Goal: Task Accomplishment & Management: Manage account settings

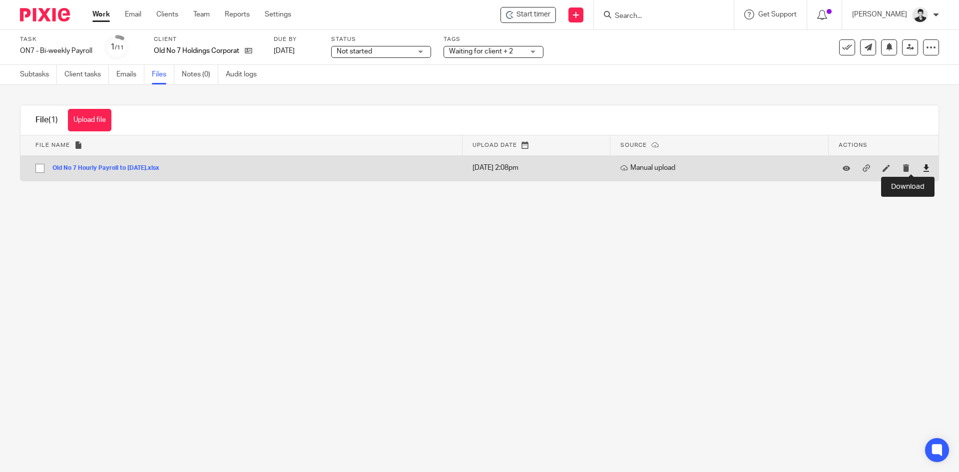
click at [922, 167] on icon at bounding box center [925, 167] width 7 height 7
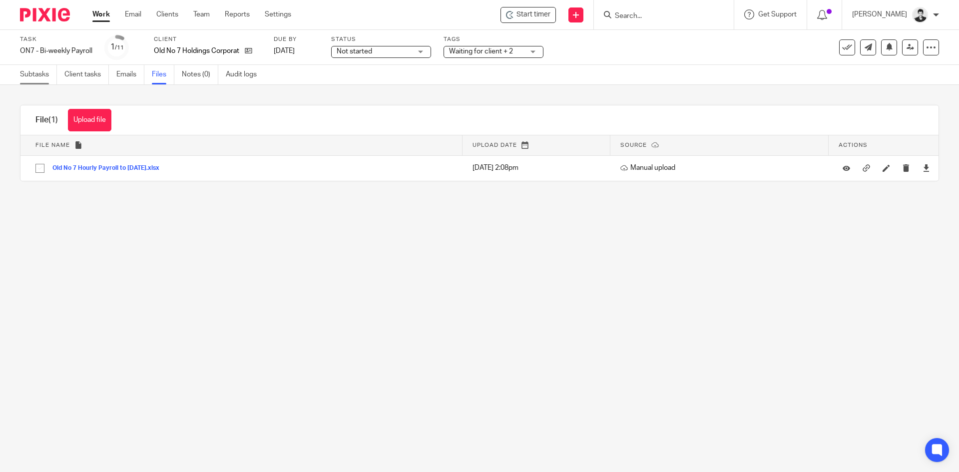
click at [29, 79] on link "Subtasks" at bounding box center [38, 74] width 37 height 19
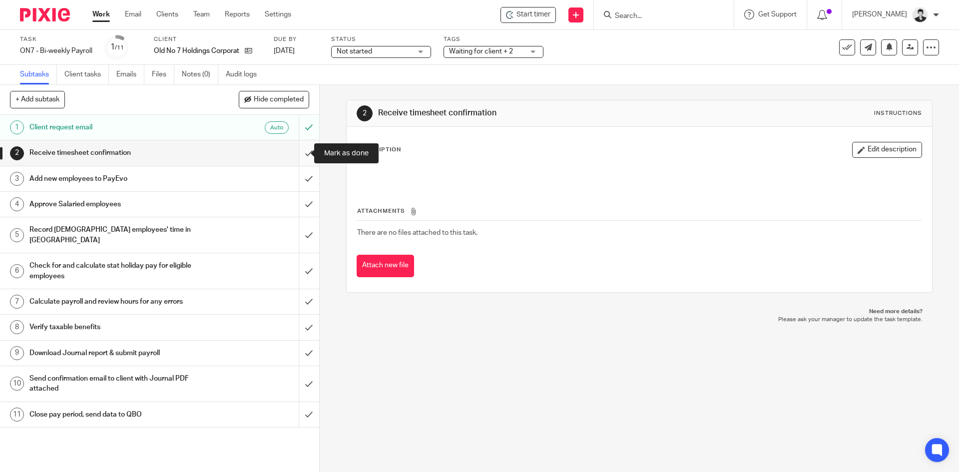
click at [299, 153] on input "submit" at bounding box center [159, 152] width 319 height 25
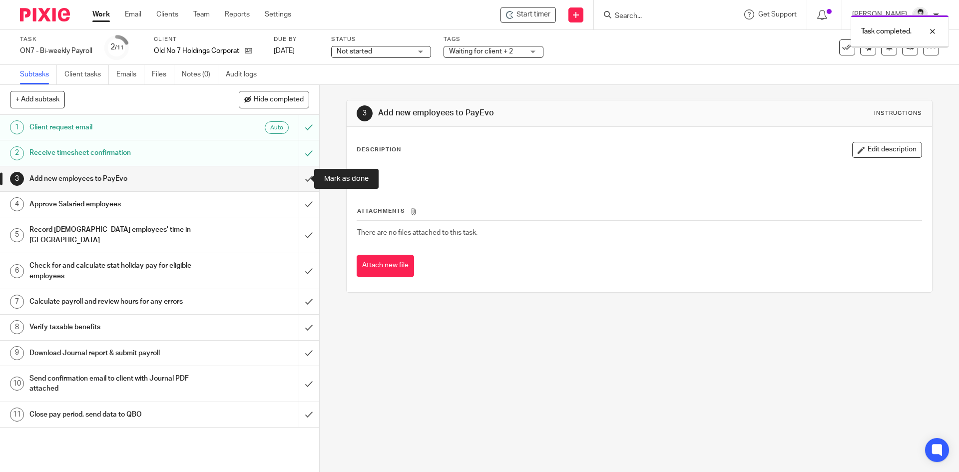
click at [298, 174] on input "submit" at bounding box center [159, 178] width 319 height 25
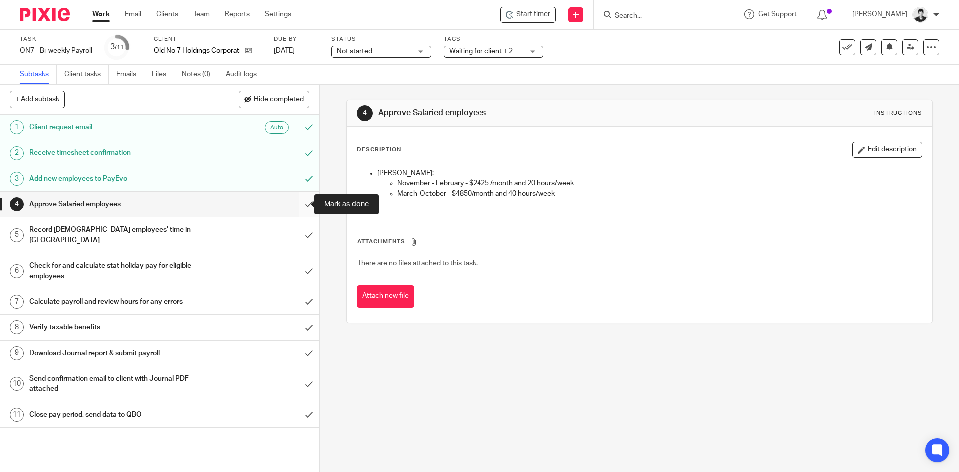
click at [299, 199] on input "submit" at bounding box center [159, 204] width 319 height 25
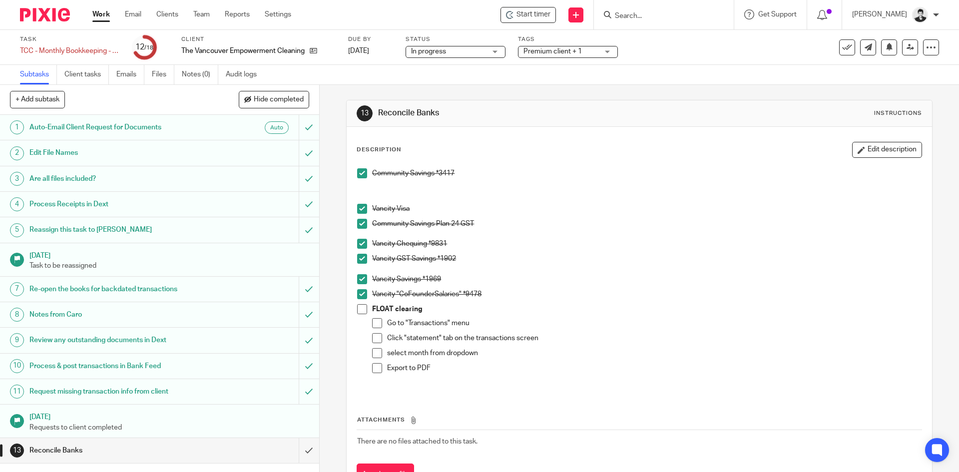
scroll to position [128, 0]
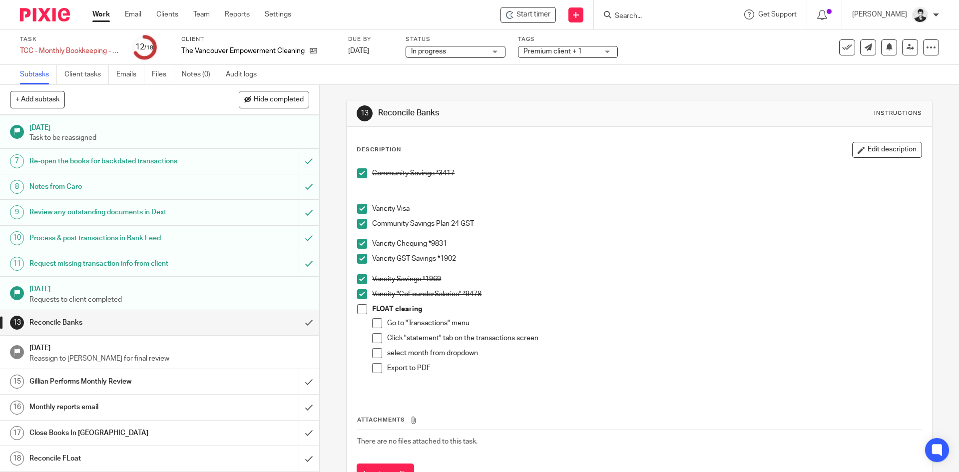
drag, startPoint x: 886, startPoint y: 148, endPoint x: 636, endPoint y: 252, distance: 270.7
click at [885, 148] on button "Edit description" at bounding box center [887, 150] width 70 height 16
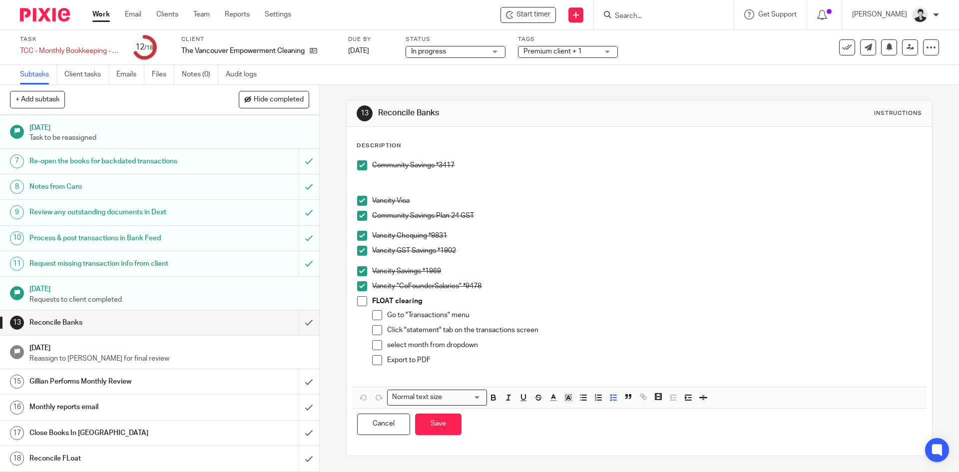
click at [471, 362] on p "Export to PDF" at bounding box center [654, 360] width 534 height 10
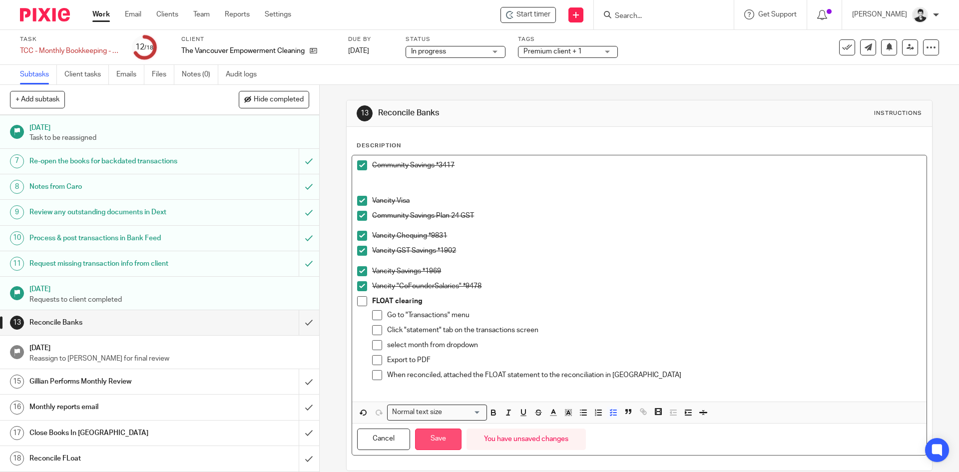
click at [445, 441] on button "Save" at bounding box center [438, 439] width 46 height 21
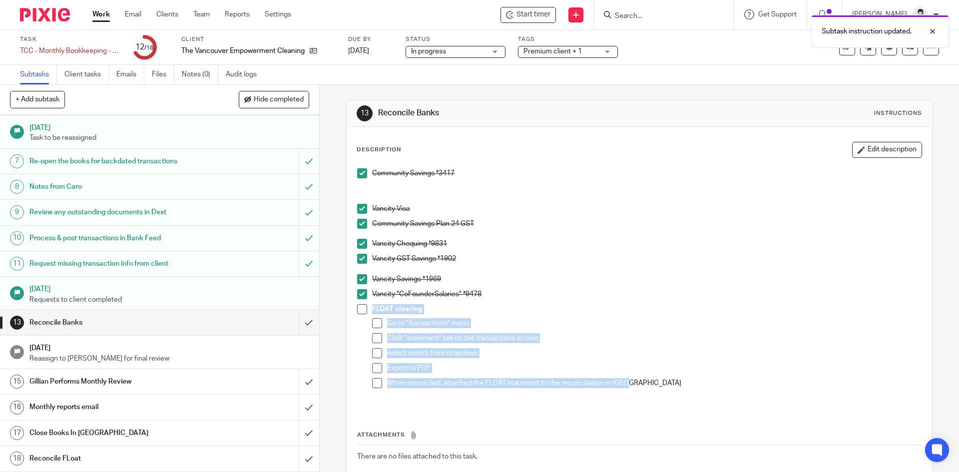
drag, startPoint x: 640, startPoint y: 386, endPoint x: 347, endPoint y: 312, distance: 302.3
click at [347, 312] on div "Description Edit description Community Savings *3417 Vancity Visa Community Sav…" at bounding box center [639, 321] width 585 height 389
copy div "FLOAT clearing Go to "Transactions" menu Click "statement" tab on the transacti…"
click at [425, 358] on p "select month from dropdown" at bounding box center [654, 353] width 534 height 10
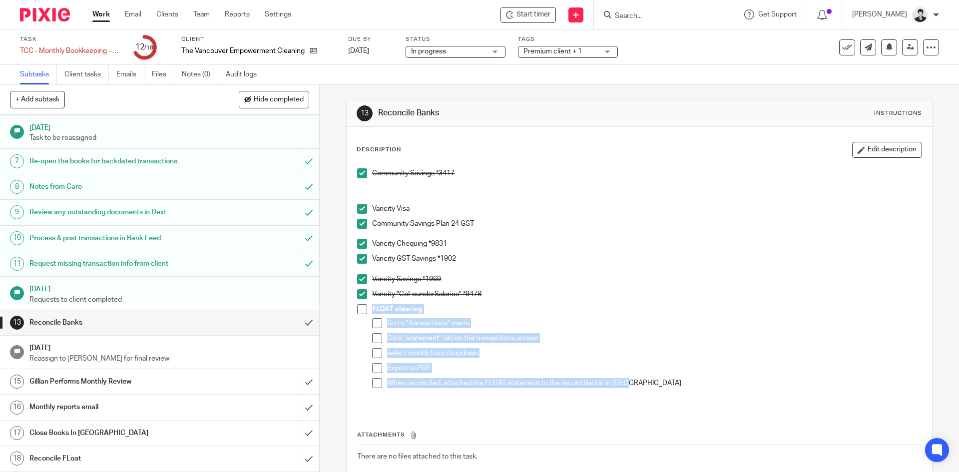
drag, startPoint x: 644, startPoint y: 381, endPoint x: 367, endPoint y: 311, distance: 286.0
click at [367, 311] on li "FLOAT clearing Go to "Transactions" menu Click "statement" tab on the transacti…" at bounding box center [639, 353] width 564 height 98
copy div "FLOAT clearing Go to "Transactions" menu Click "statement" tab on the transacti…"
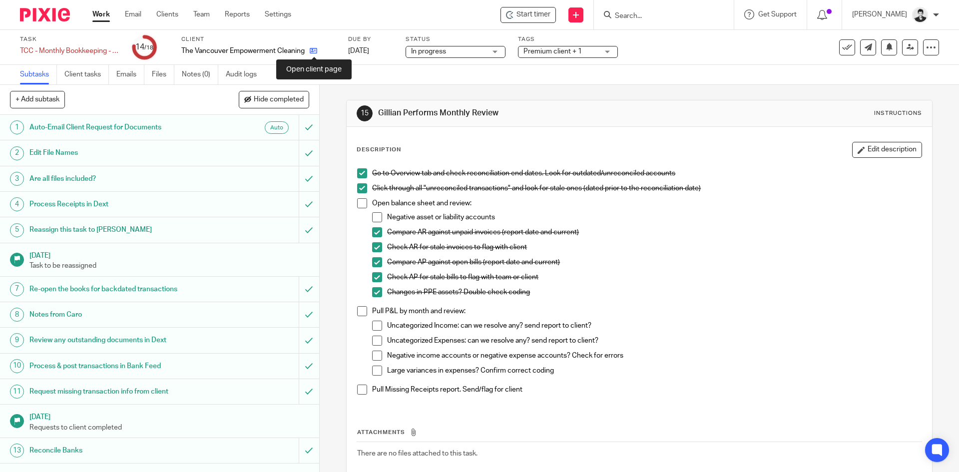
click at [317, 51] on icon at bounding box center [313, 50] width 7 height 7
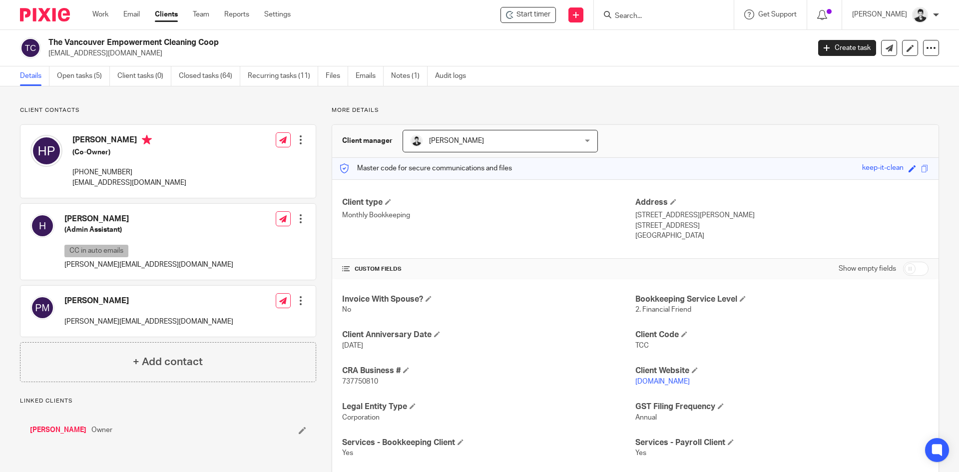
click at [83, 87] on div "Client contacts [PERSON_NAME] (Admin Assistant) CC in auto emails [PERSON_NAME]…" at bounding box center [479, 307] width 959 height 443
click at [81, 80] on link "Open tasks (5)" at bounding box center [83, 75] width 53 height 19
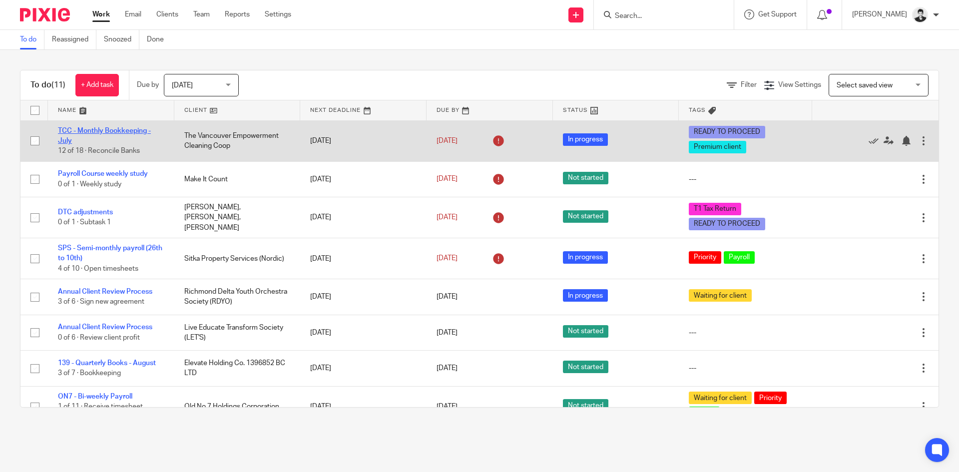
click at [135, 133] on link "TCC - Monthly Bookkeeping - July" at bounding box center [104, 135] width 93 height 17
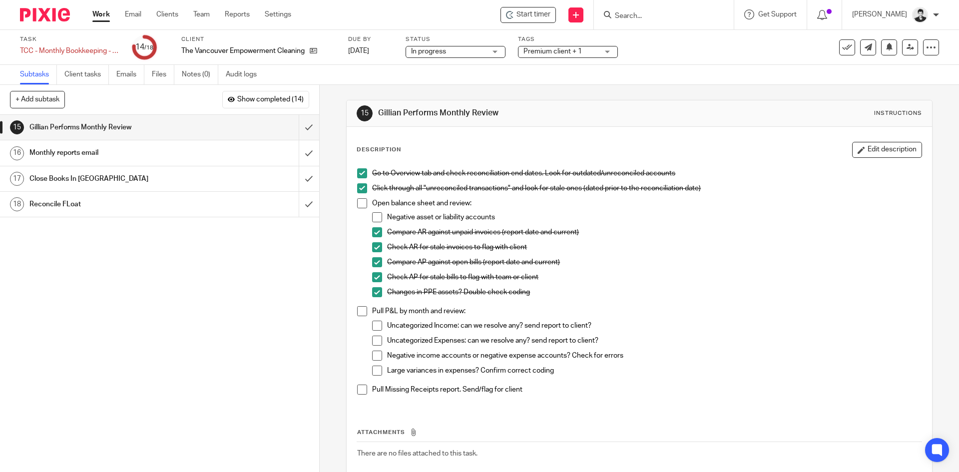
click at [376, 216] on span at bounding box center [377, 217] width 10 height 10
click at [359, 203] on span at bounding box center [362, 203] width 10 height 10
click at [302, 125] on input "submit" at bounding box center [159, 127] width 319 height 25
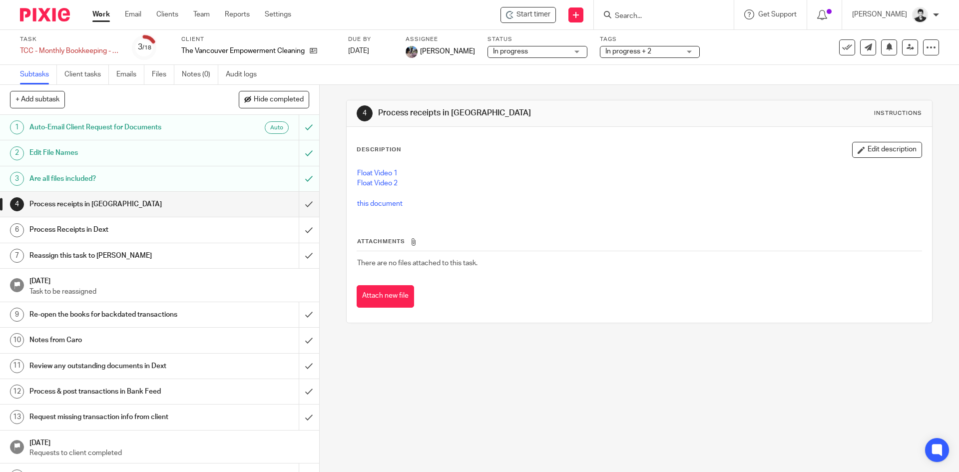
click at [870, 146] on button "Edit description" at bounding box center [887, 150] width 70 height 16
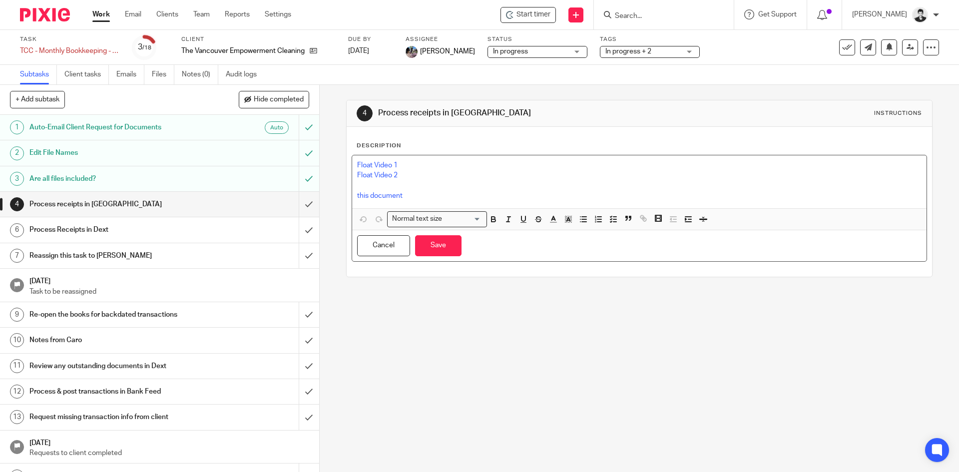
click at [435, 197] on p "this document" at bounding box center [639, 196] width 564 height 10
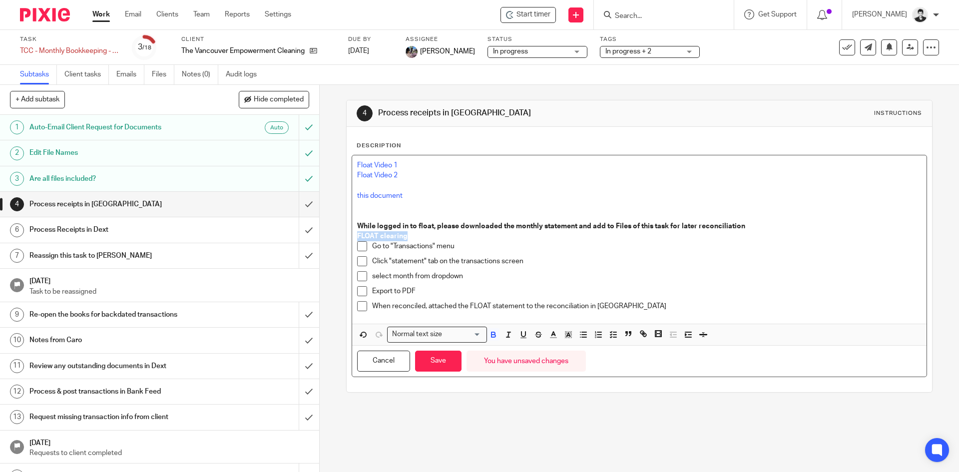
drag, startPoint x: 416, startPoint y: 233, endPoint x: 340, endPoint y: 237, distance: 76.0
click at [340, 237] on div "4 Process receipts in Float Instructions Description Float Video 1 Float Video …" at bounding box center [639, 278] width 639 height 387
drag, startPoint x: 649, startPoint y: 304, endPoint x: 362, endPoint y: 317, distance: 287.5
click at [362, 317] on div "Float Video 1 Float Video 2 this document While logged in to float, please down…" at bounding box center [639, 239] width 574 height 168
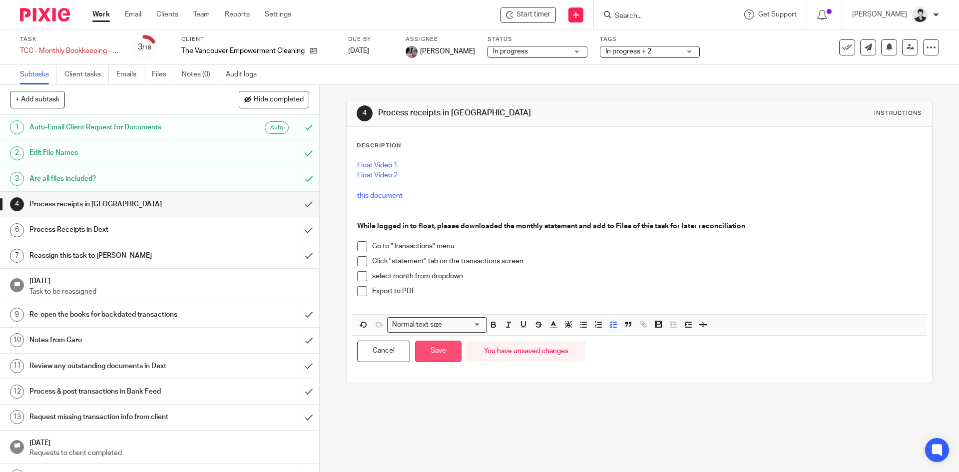
click at [442, 347] on button "Save" at bounding box center [438, 351] width 46 height 21
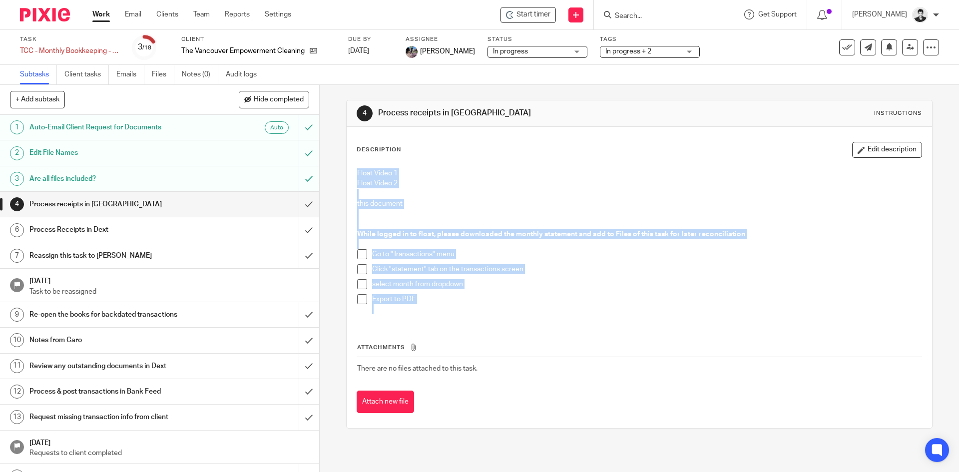
drag, startPoint x: 428, startPoint y: 307, endPoint x: 341, endPoint y: 161, distance: 169.1
click at [341, 161] on div "4 Process receipts in Float Instructions Description Edit description Float Vid…" at bounding box center [639, 278] width 639 height 387
copy div "Float Video 1 Float Video 2 this document While logged in to float, please down…"
click at [612, 295] on p "Export to PDF" at bounding box center [646, 299] width 549 height 10
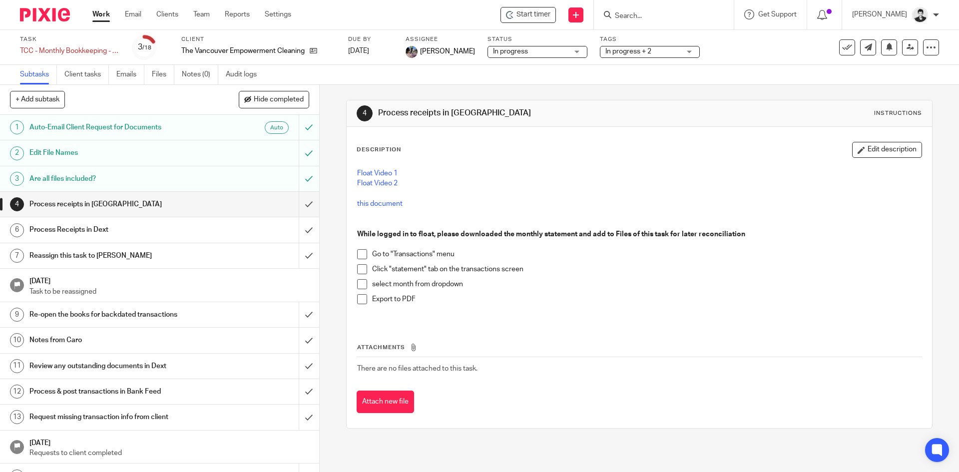
click at [277, 232] on div "Process Receipts in Dext" at bounding box center [158, 229] width 259 height 15
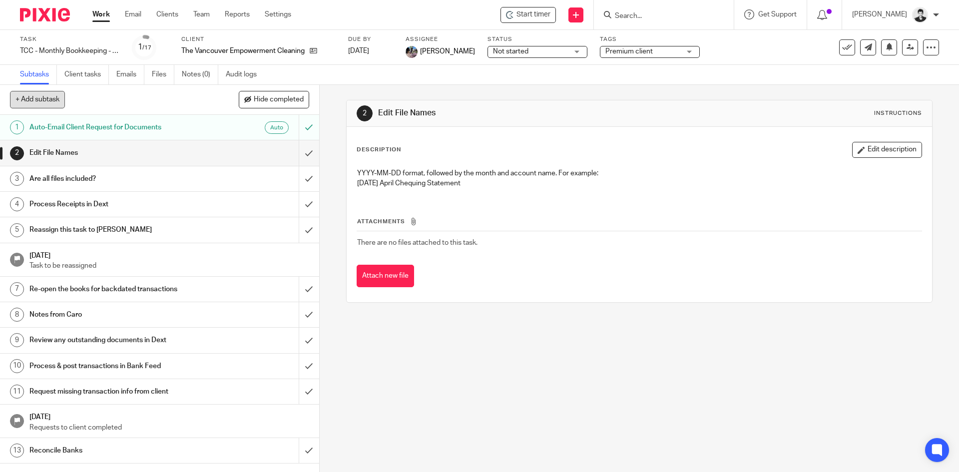
click at [60, 101] on button "+ Add subtask" at bounding box center [37, 99] width 55 height 17
type input "Process receipts in [GEOGRAPHIC_DATA]"
click at [300, 108] on div "+ Add subtask Hide completed Process receipts in [GEOGRAPHIC_DATA] Cancel + Add" at bounding box center [159, 100] width 319 height 30
click at [298, 102] on p "+ Add" at bounding box center [294, 99] width 29 height 17
click at [929, 51] on div at bounding box center [931, 47] width 16 height 16
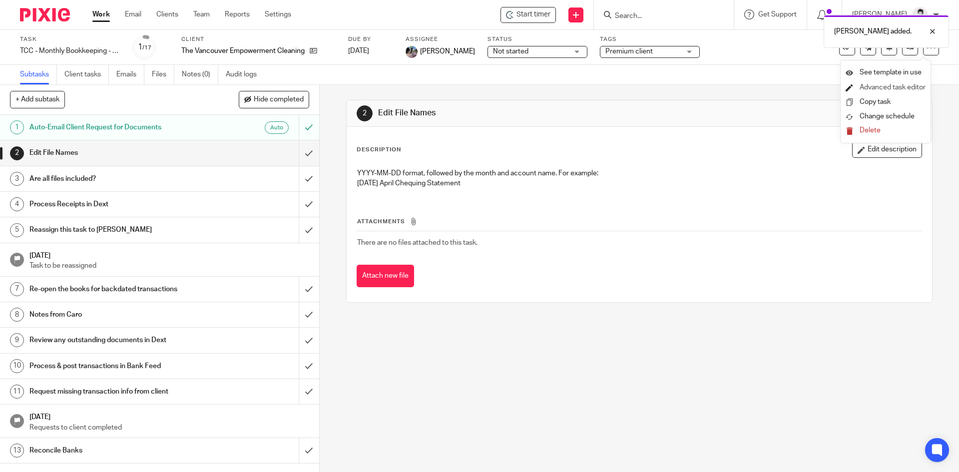
click at [892, 90] on link "Advanced task editor" at bounding box center [893, 87] width 66 height 7
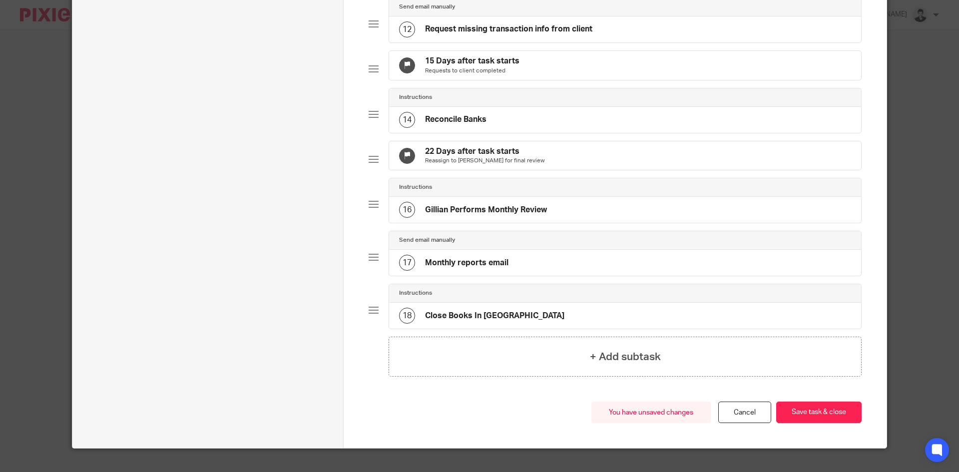
scroll to position [689, 0]
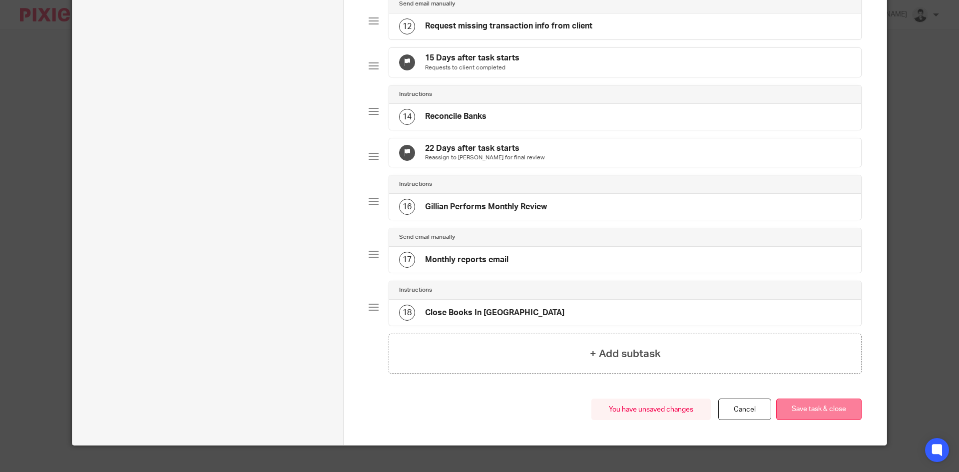
click at [825, 420] on button "Save task & close" at bounding box center [818, 409] width 85 height 21
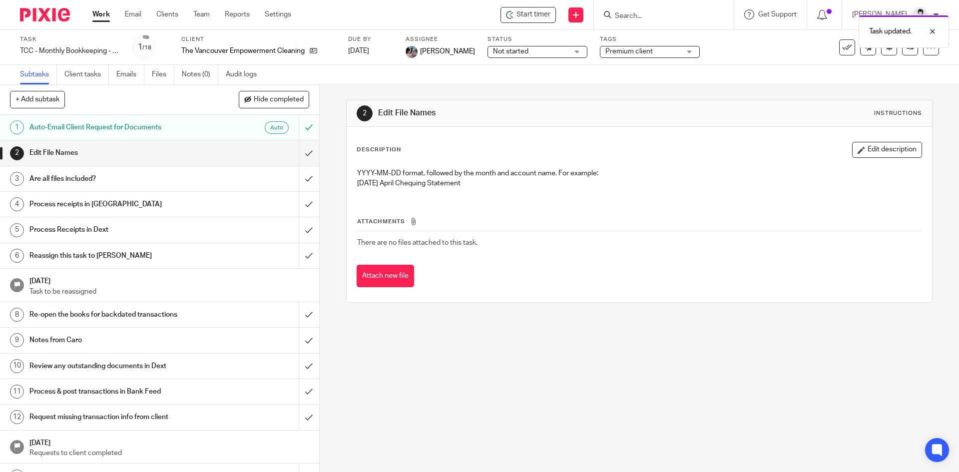
drag, startPoint x: 875, startPoint y: 147, endPoint x: 691, endPoint y: 183, distance: 187.2
click at [875, 147] on button "Edit description" at bounding box center [887, 150] width 70 height 16
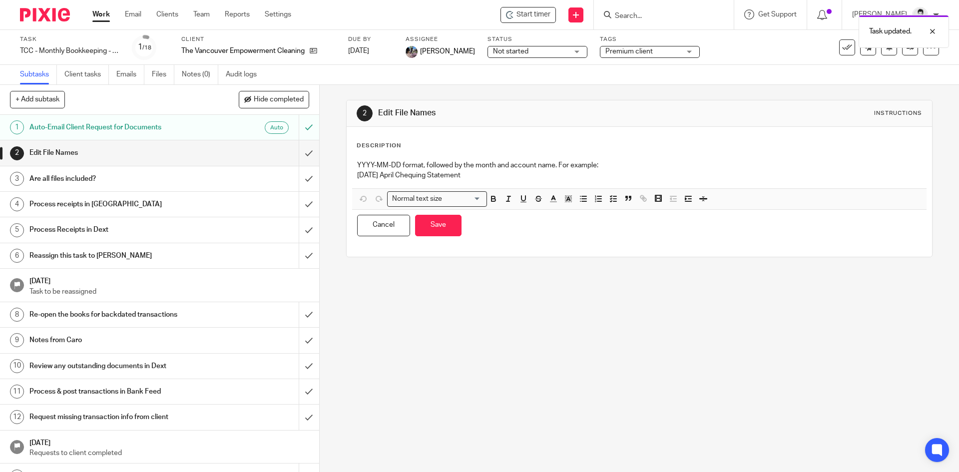
click at [93, 205] on h1 "Process receipts in [GEOGRAPHIC_DATA]" at bounding box center [115, 204] width 173 height 15
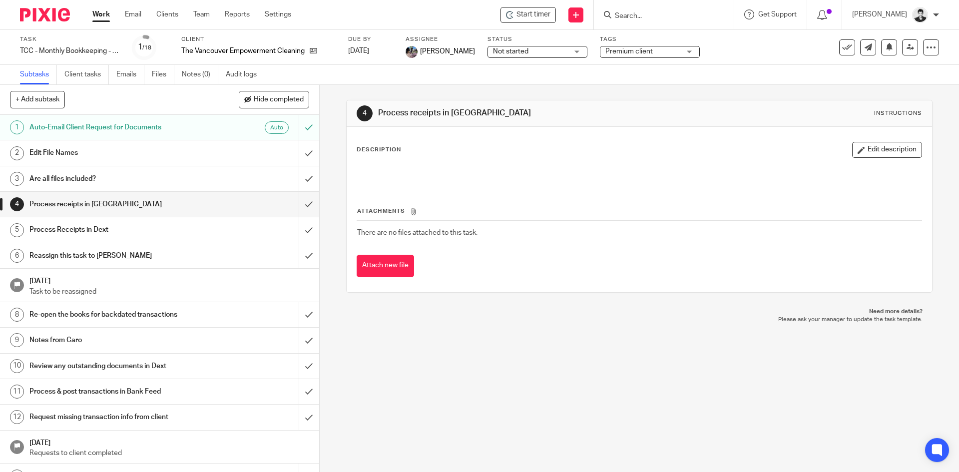
drag, startPoint x: 887, startPoint y: 150, endPoint x: 807, endPoint y: 151, distance: 79.9
click at [886, 150] on button "Edit description" at bounding box center [887, 150] width 70 height 16
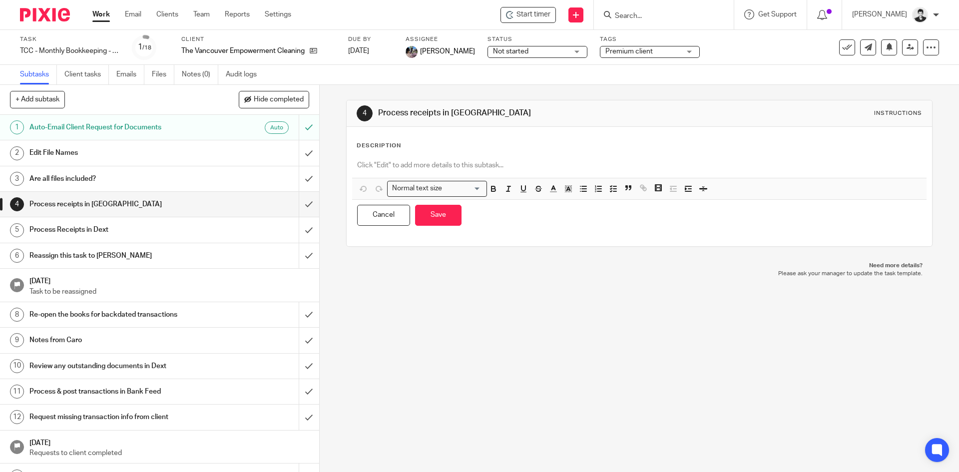
click at [464, 164] on p at bounding box center [639, 165] width 564 height 10
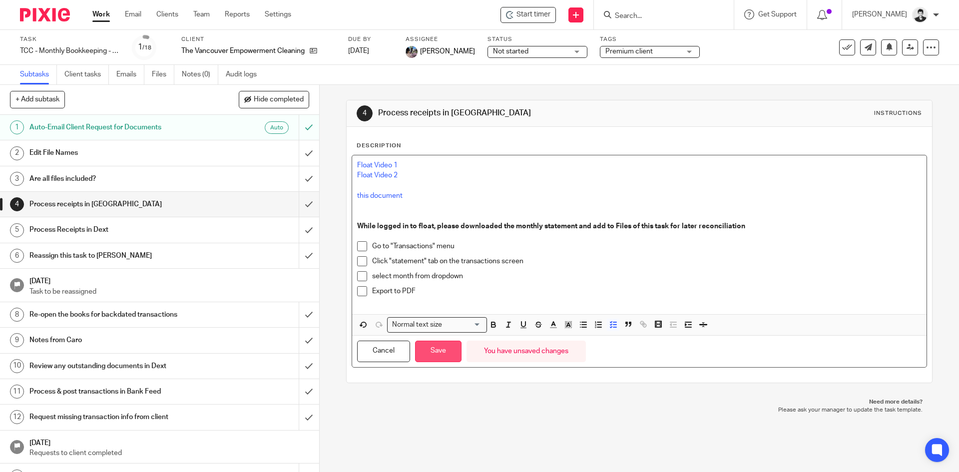
click at [441, 355] on button "Save" at bounding box center [438, 351] width 46 height 21
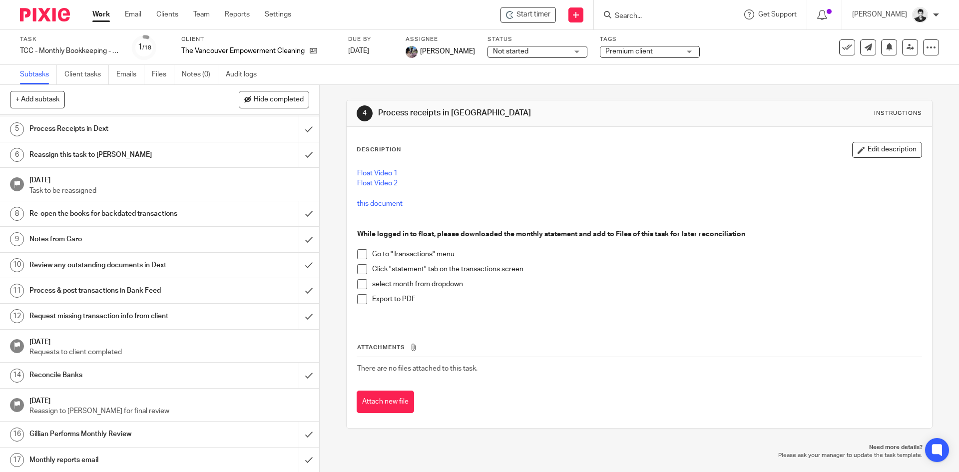
scroll to position [128, 0]
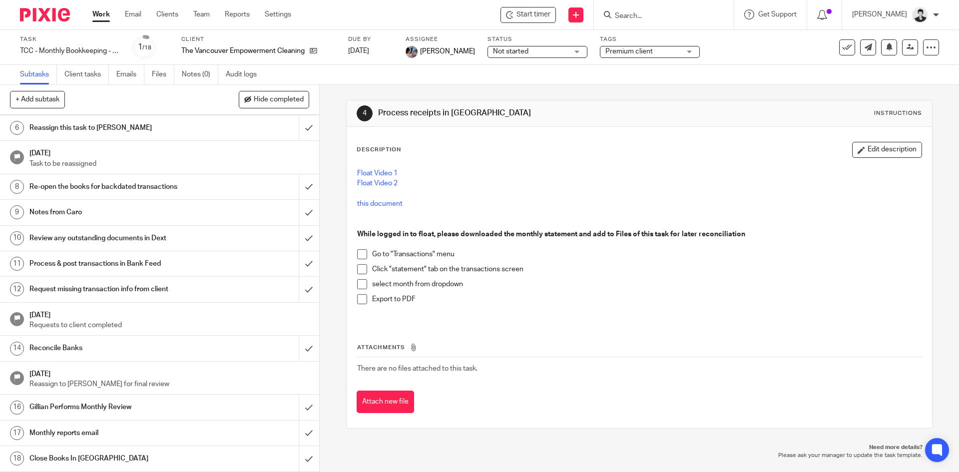
click at [71, 354] on h1 "Reconcile Banks" at bounding box center [115, 348] width 173 height 15
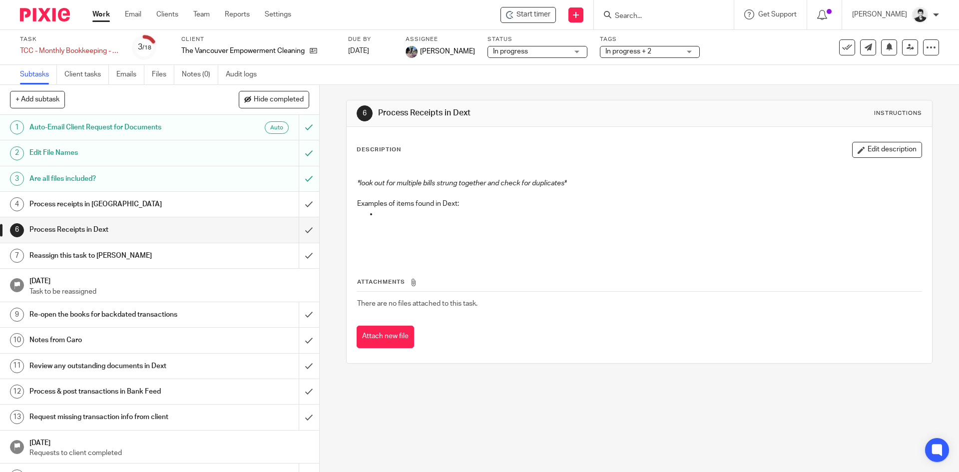
click at [264, 202] on div "Process receipts in [GEOGRAPHIC_DATA]" at bounding box center [158, 204] width 259 height 15
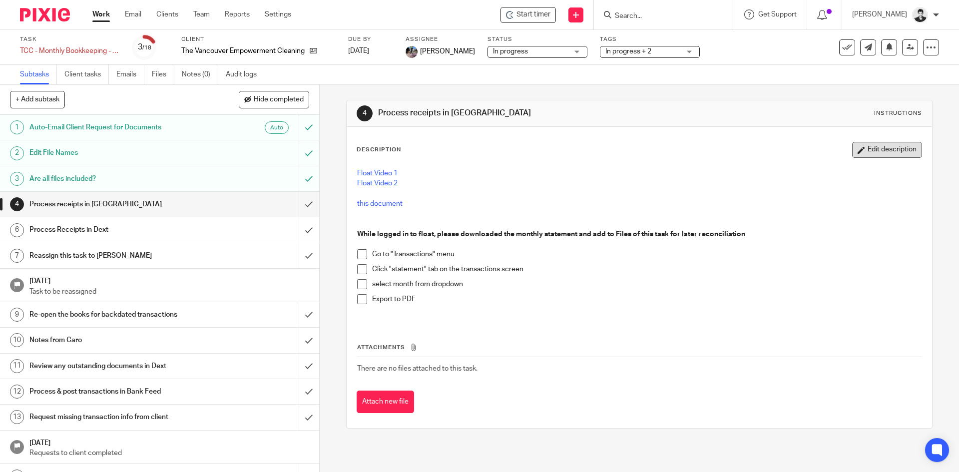
click at [884, 142] on button "Edit description" at bounding box center [887, 150] width 70 height 16
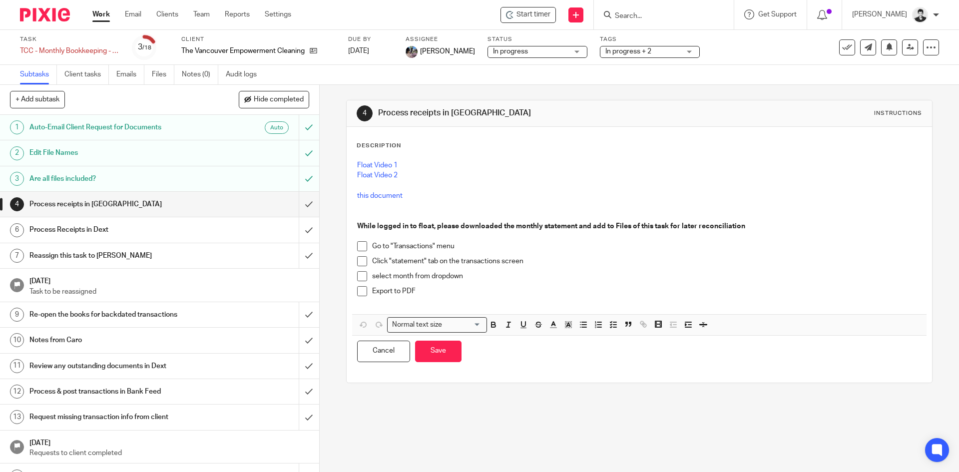
click at [436, 364] on div "Cancel Save You have unsaved changes" at bounding box center [639, 351] width 574 height 31
click at [431, 356] on button "Save" at bounding box center [438, 351] width 46 height 21
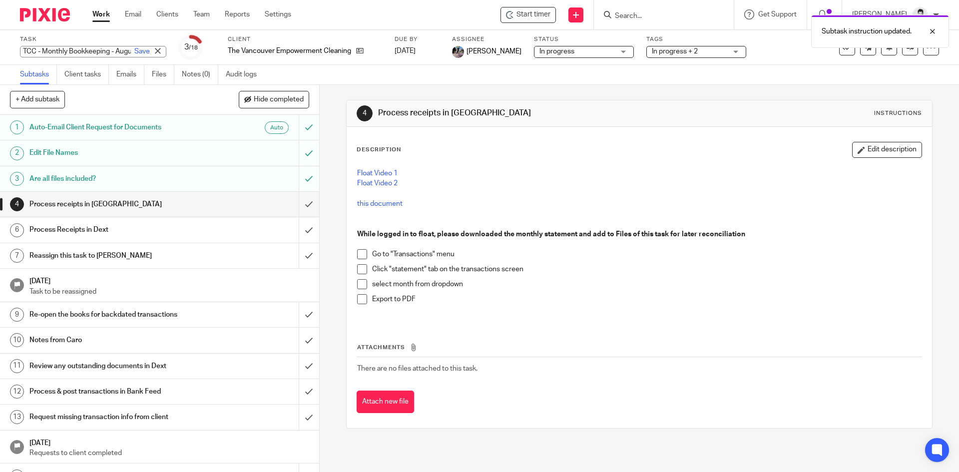
click at [105, 50] on body "Work Email Clients Team Reports Settings Work Email Clients Team Reports Settin…" at bounding box center [479, 236] width 959 height 472
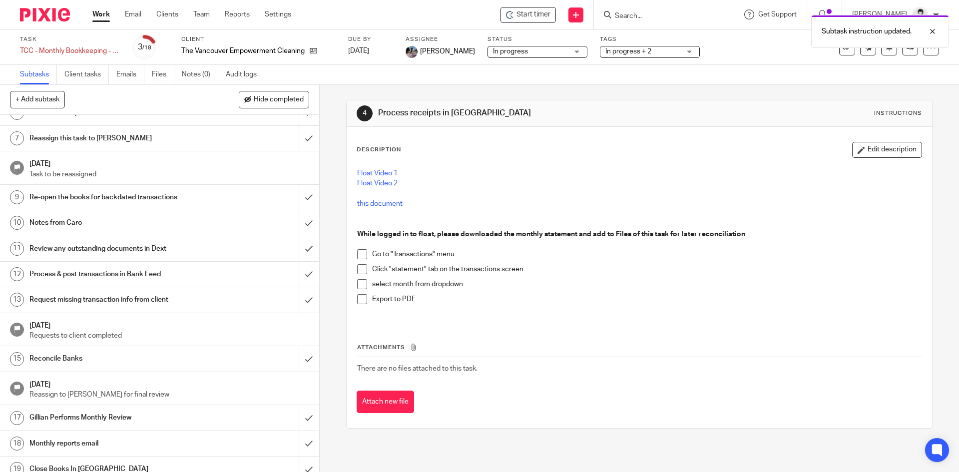
scroll to position [128, 0]
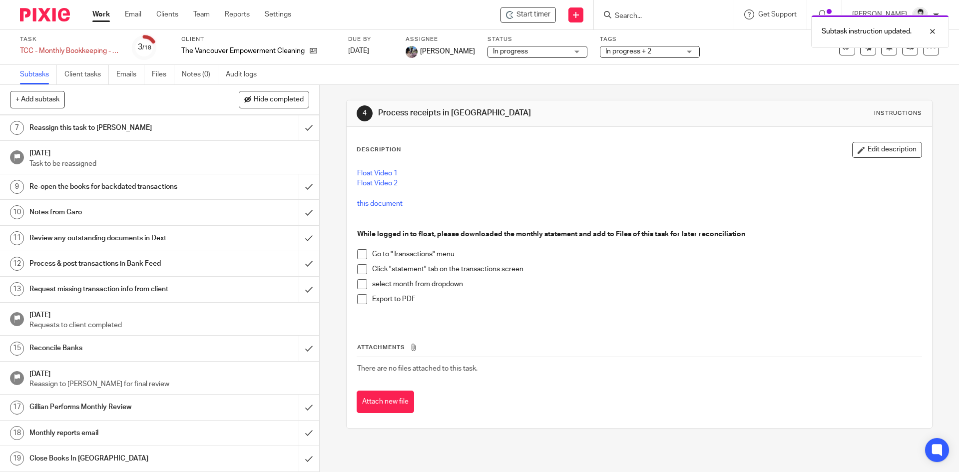
click at [96, 341] on h1 "Reconcile Banks" at bounding box center [115, 348] width 173 height 15
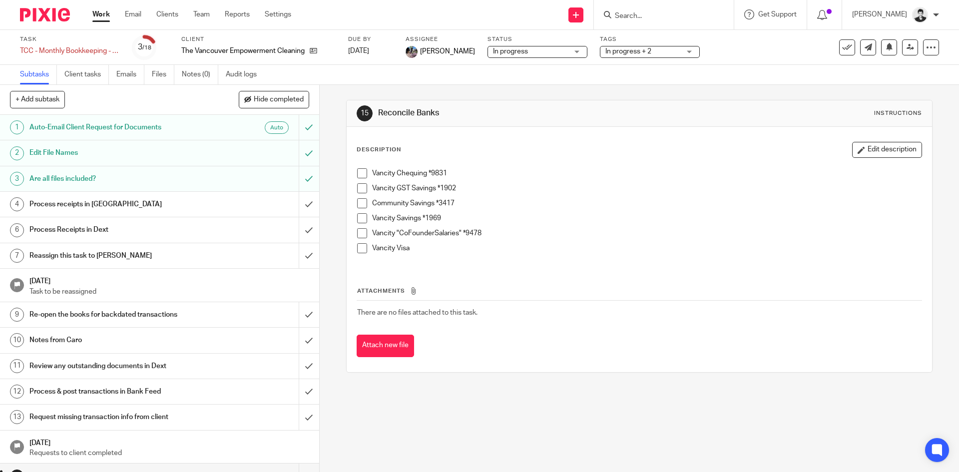
drag, startPoint x: 0, startPoint y: 0, endPoint x: 749, endPoint y: 172, distance: 768.2
click at [852, 149] on button "Edit description" at bounding box center [887, 150] width 70 height 16
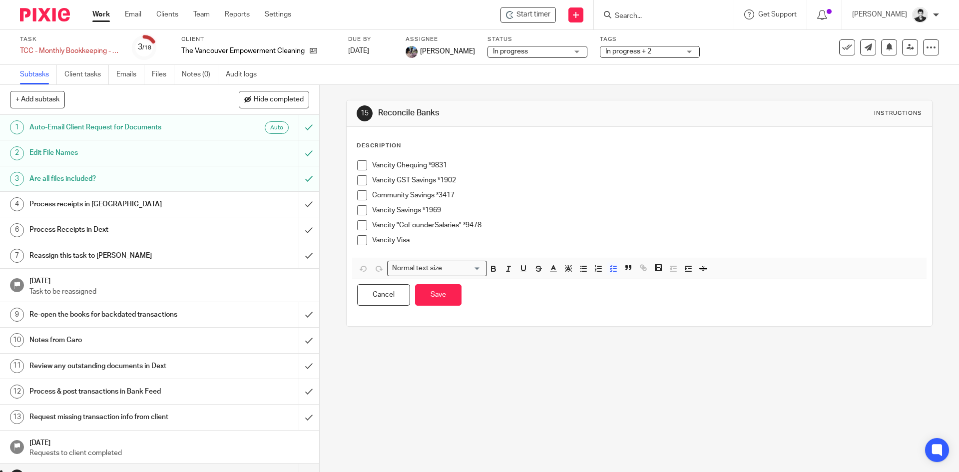
click at [418, 239] on p "Vancity Visa" at bounding box center [646, 240] width 549 height 10
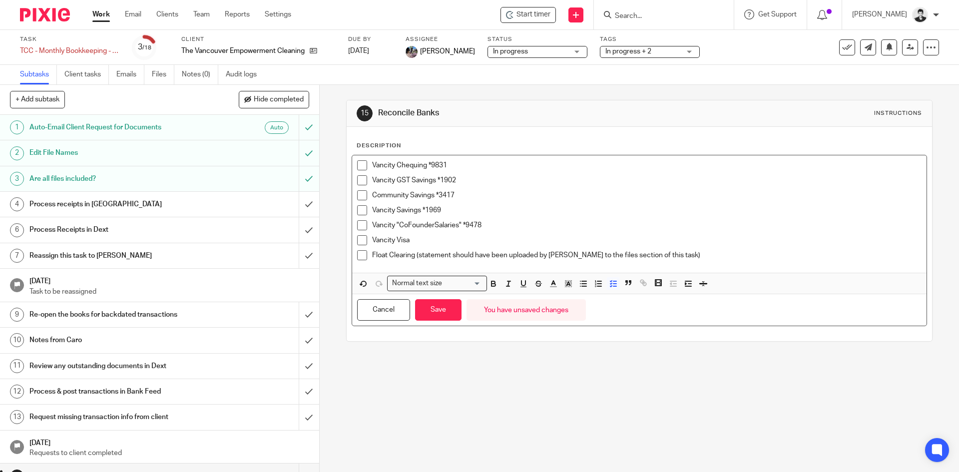
click at [367, 257] on li "Float Clearing (statement should have been uploaded by Caro to the files sectio…" at bounding box center [639, 257] width 564 height 15
click at [678, 254] on p "Float Clearing (statement should have been uploaded by Caro to the files sectio…" at bounding box center [646, 255] width 549 height 10
copy p "Float Clearing (statement should have been uploaded by [PERSON_NAME] to the fil…"
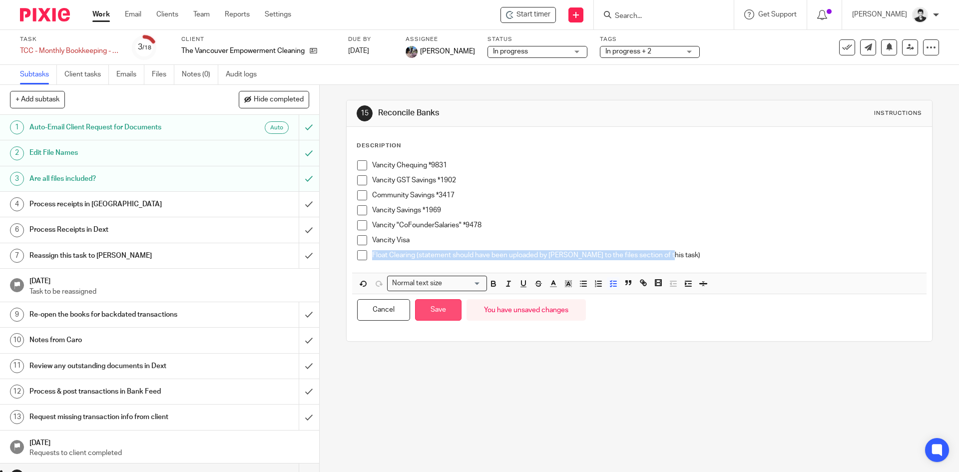
click at [435, 309] on button "Save" at bounding box center [438, 309] width 46 height 21
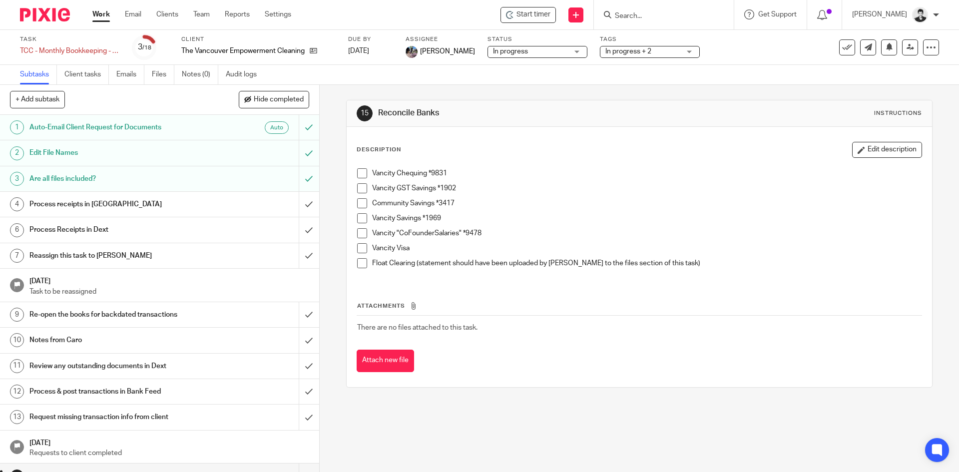
click at [132, 207] on h1 "Process receipts in [GEOGRAPHIC_DATA]" at bounding box center [115, 204] width 173 height 15
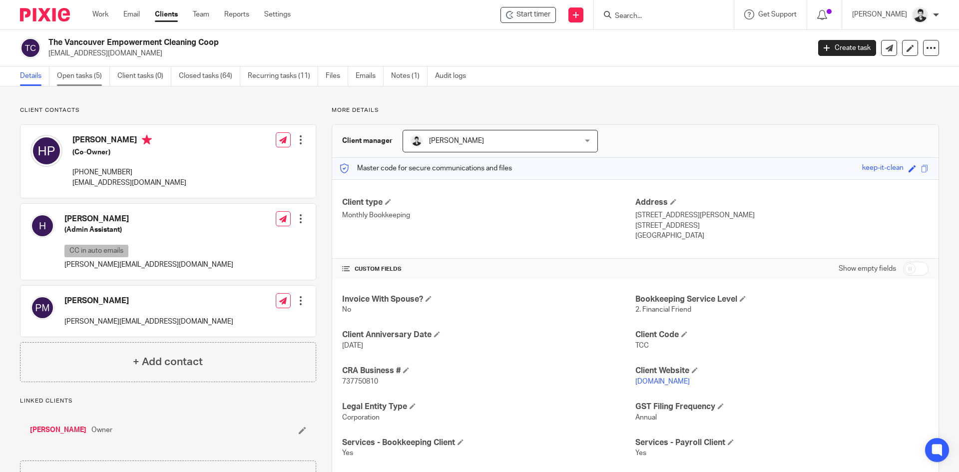
click at [83, 71] on link "Open tasks (5)" at bounding box center [83, 75] width 53 height 19
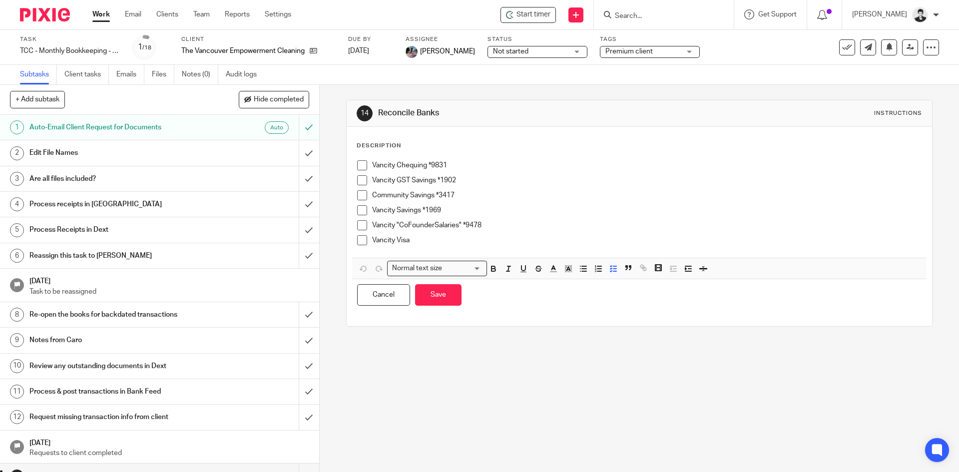
drag, startPoint x: 460, startPoint y: 240, endPoint x: 464, endPoint y: 236, distance: 5.3
click at [461, 240] on p "Vancity Visa" at bounding box center [646, 240] width 549 height 10
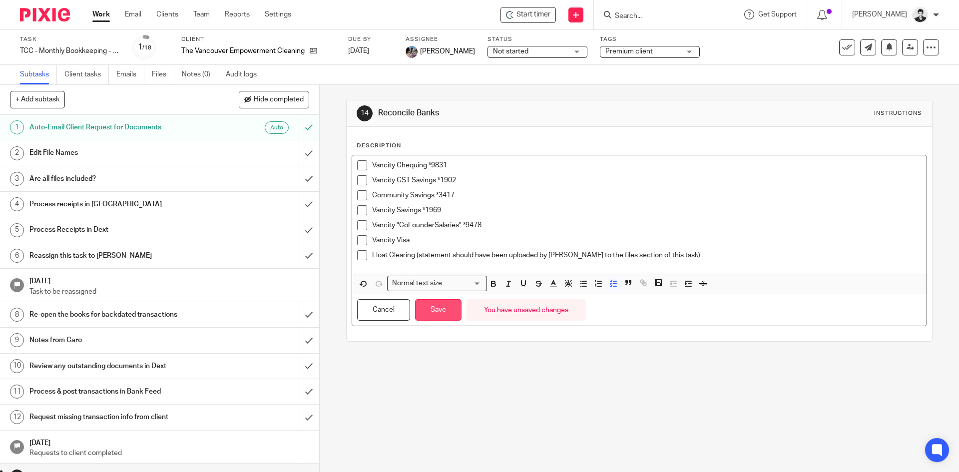
click at [430, 309] on button "Save" at bounding box center [438, 309] width 46 height 21
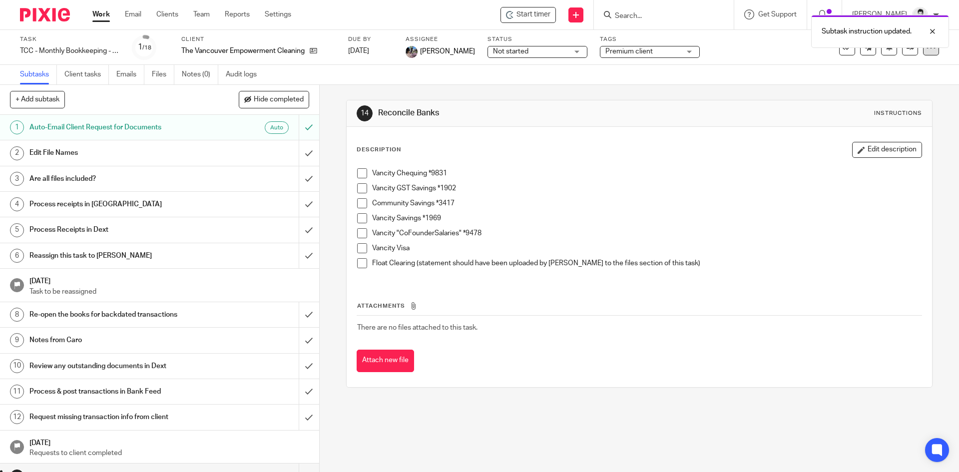
click at [926, 52] on icon at bounding box center [931, 47] width 10 height 10
click at [912, 73] on span "See template in use" at bounding box center [891, 72] width 62 height 7
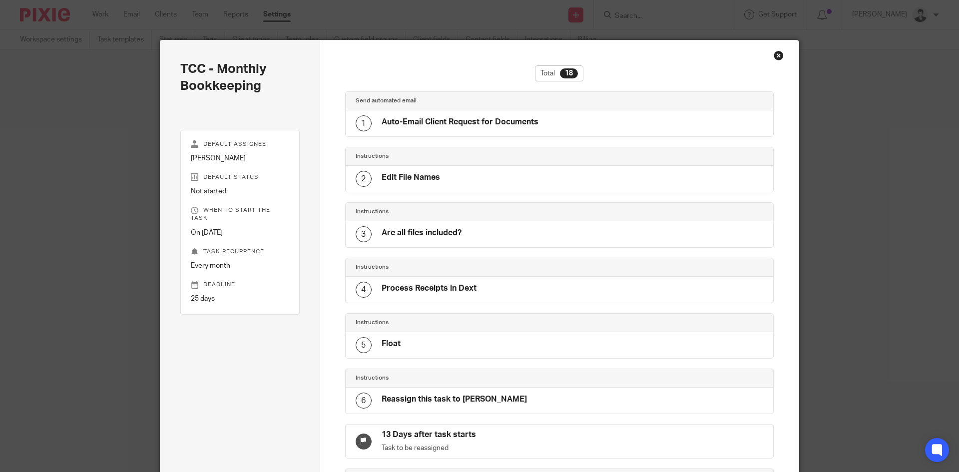
scroll to position [675, 0]
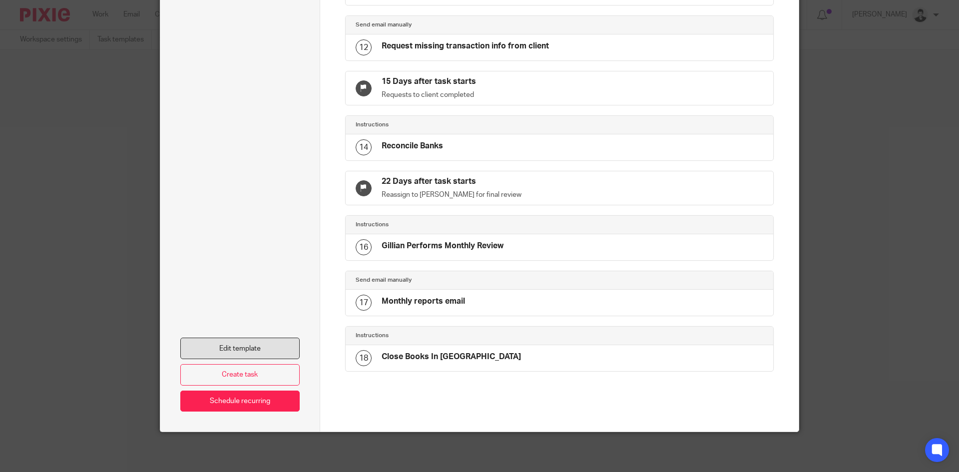
click at [266, 351] on link "Edit template" at bounding box center [239, 348] width 119 height 21
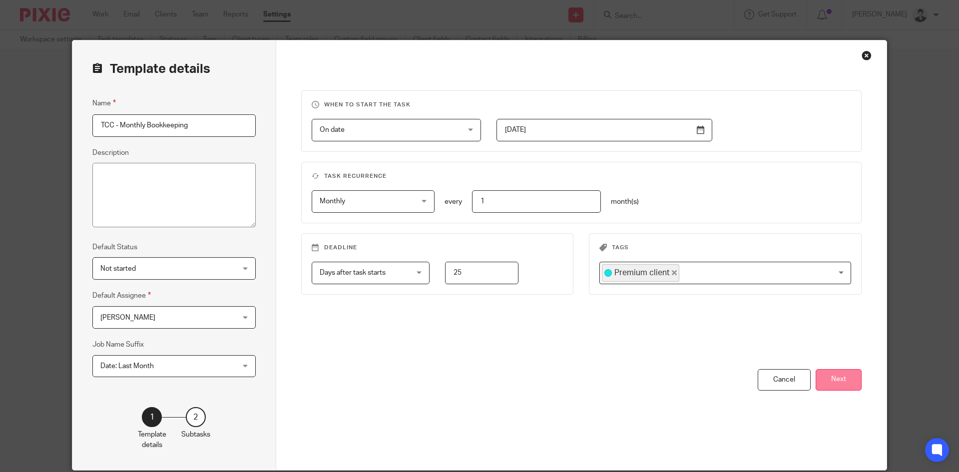
click at [856, 384] on button "Next" at bounding box center [839, 379] width 46 height 21
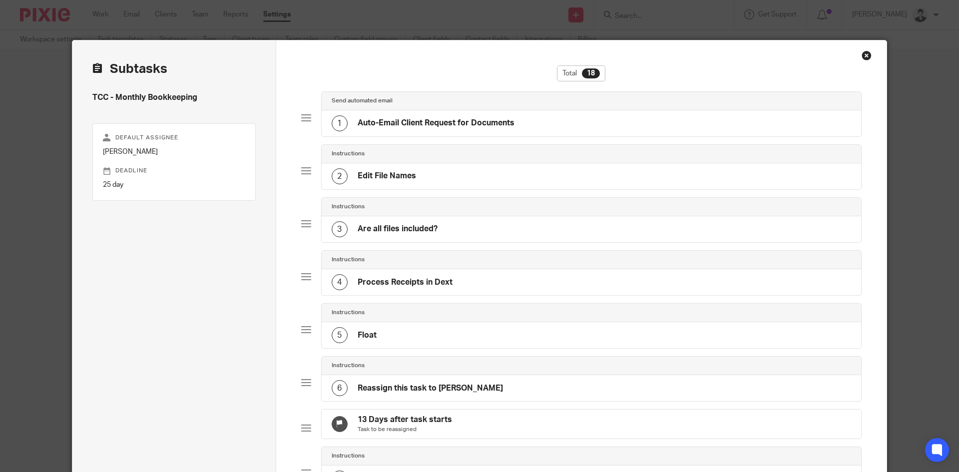
drag, startPoint x: 303, startPoint y: 335, endPoint x: 315, endPoint y: 292, distance: 45.2
click at [402, 287] on div "4 Float" at bounding box center [592, 282] width 540 height 26
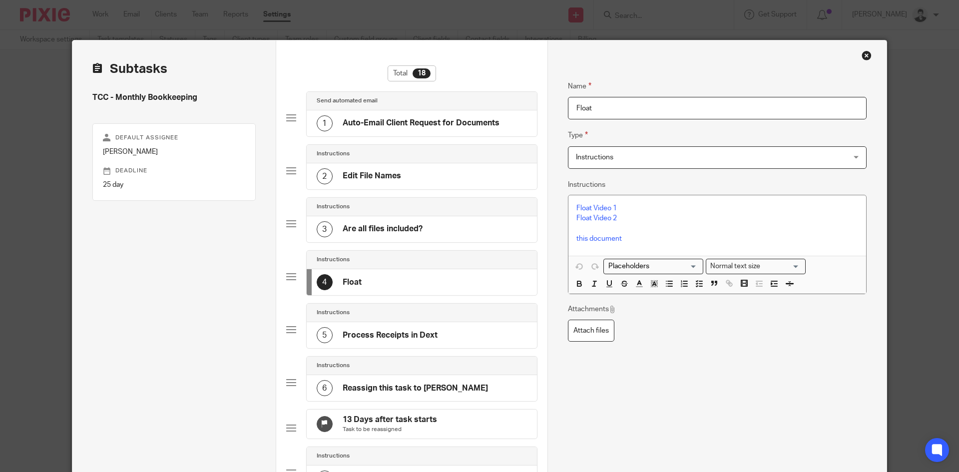
drag, startPoint x: 606, startPoint y: 110, endPoint x: 537, endPoint y: 100, distance: 70.1
type input "Process receipts in Float"
click at [655, 208] on p "Float Video 1" at bounding box center [717, 208] width 282 height 10
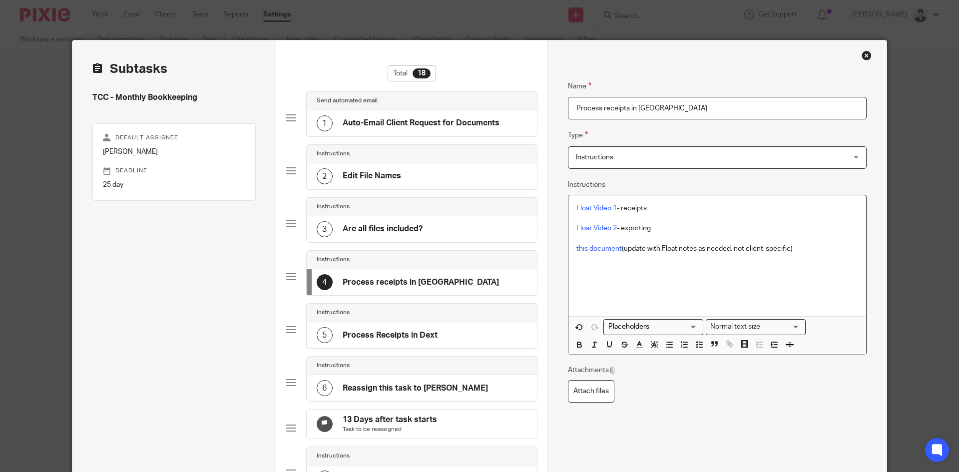
click at [635, 262] on p at bounding box center [717, 259] width 282 height 10
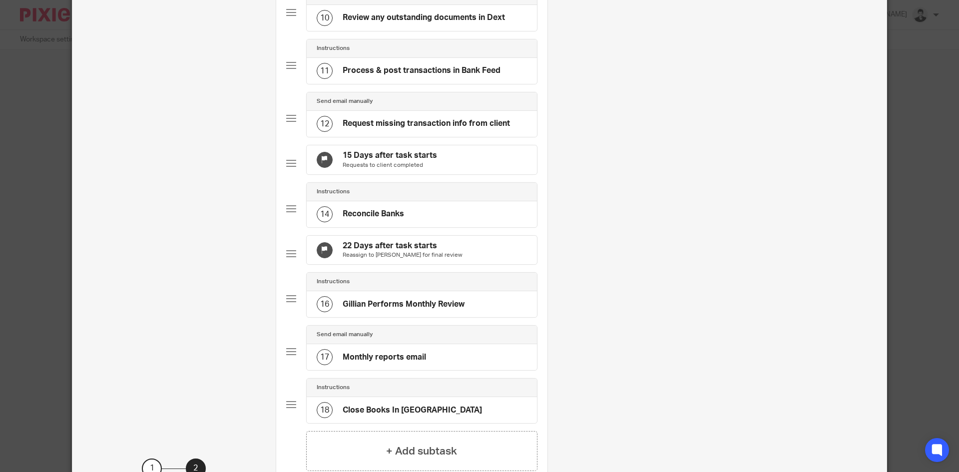
scroll to position [680, 0]
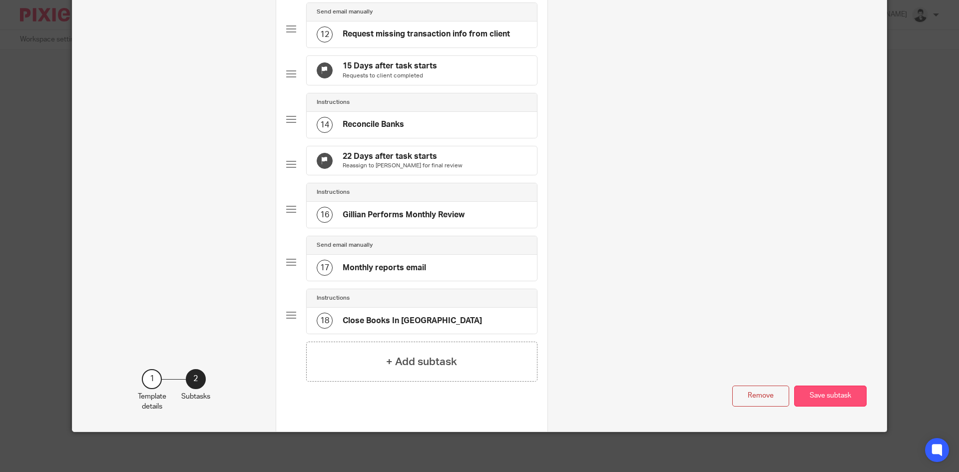
click at [826, 401] on button "Save subtask" at bounding box center [830, 396] width 72 height 21
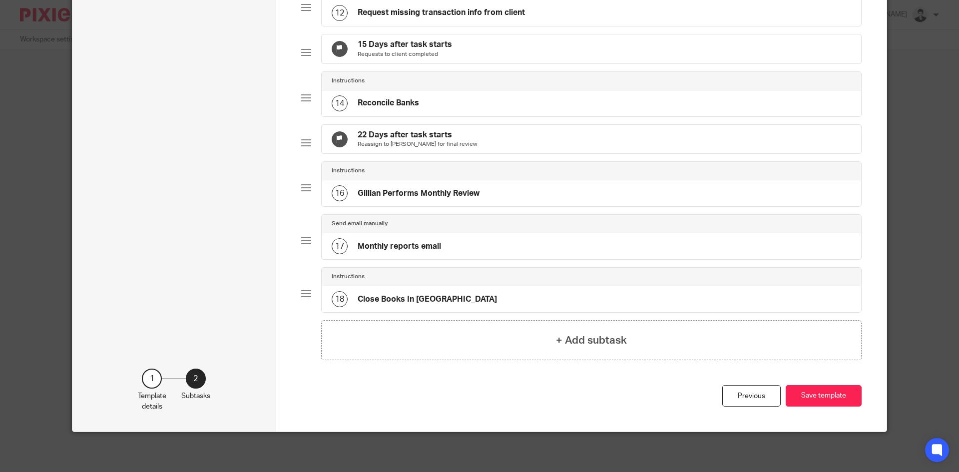
click at [445, 114] on div "14 Reconcile Banks" at bounding box center [592, 103] width 540 height 26
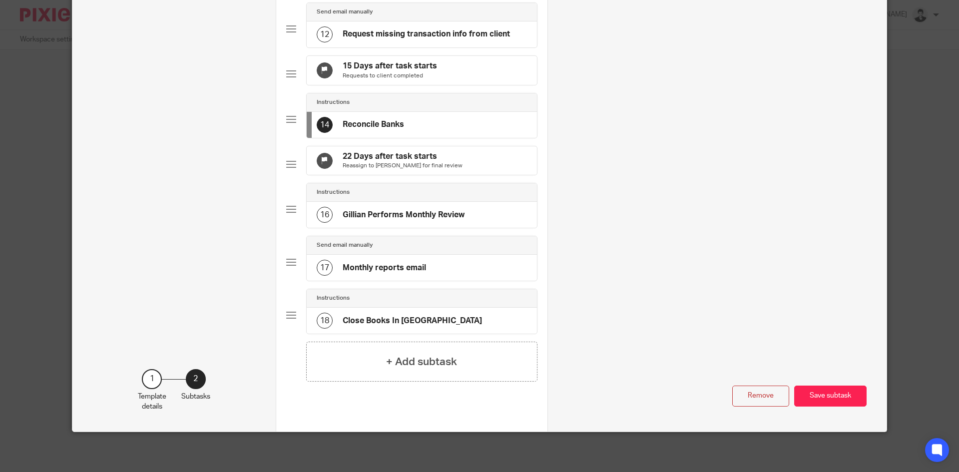
scroll to position [0, 0]
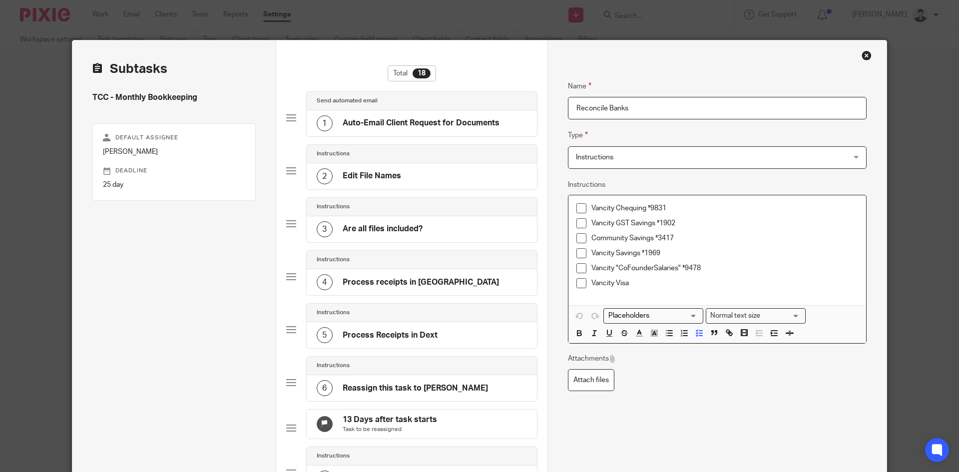
drag, startPoint x: 639, startPoint y: 286, endPoint x: 576, endPoint y: 202, distance: 104.5
click at [576, 202] on div "Vancity Chequing *9831 Vancity GST Savings *1902 Community Savings *3417 Vancit…" at bounding box center [717, 250] width 298 height 110
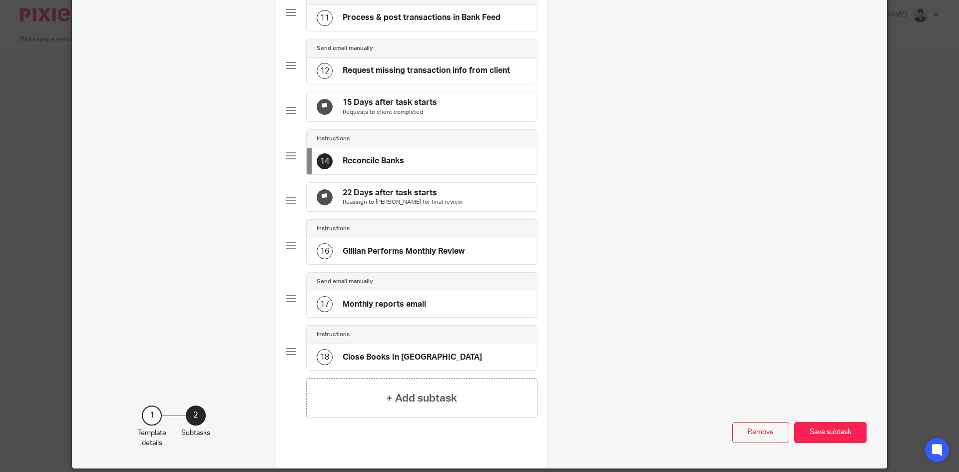
scroll to position [665, 0]
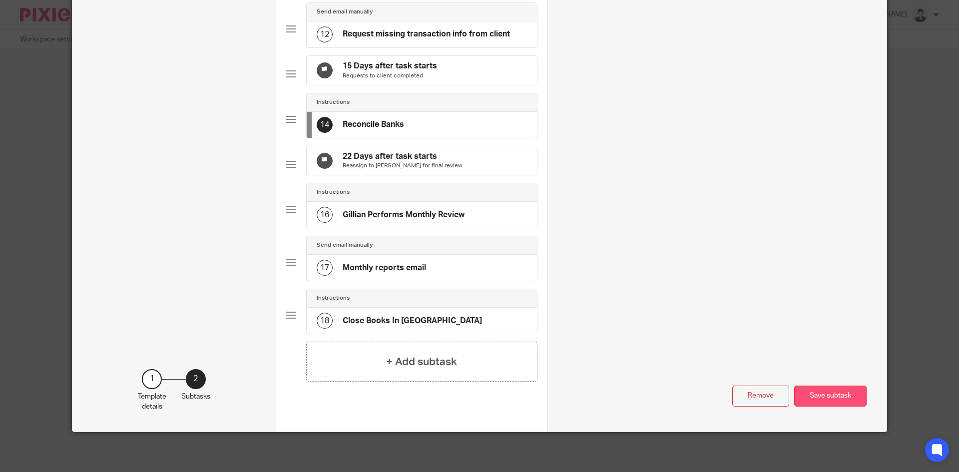
click at [838, 407] on button "Save subtask" at bounding box center [830, 396] width 72 height 21
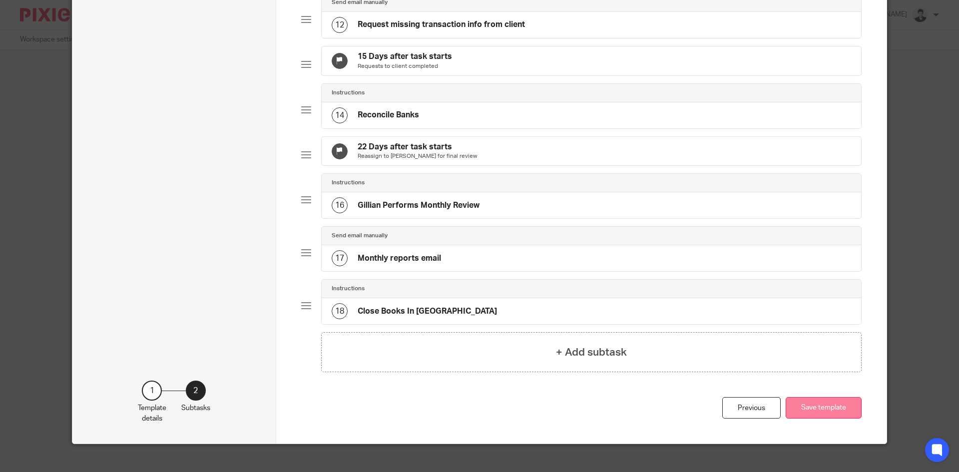
click at [831, 419] on button "Save template" at bounding box center [824, 407] width 76 height 21
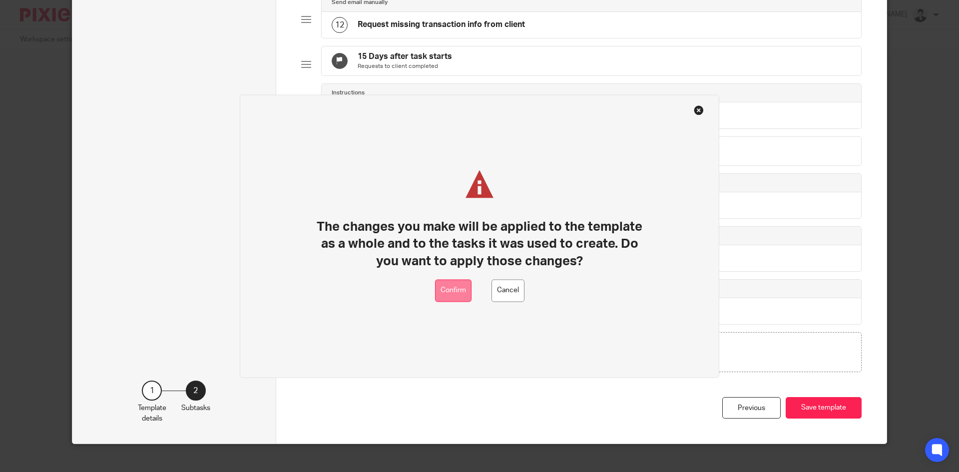
click at [450, 290] on button "Confirm" at bounding box center [453, 290] width 36 height 22
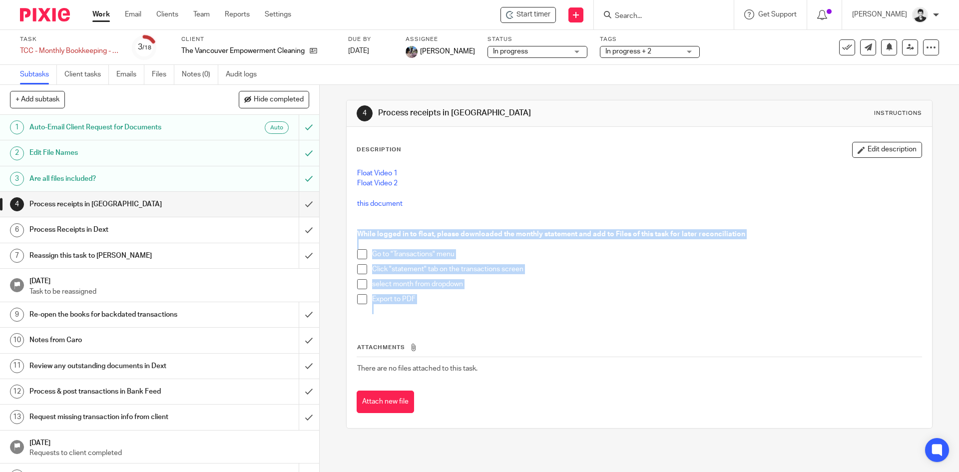
click at [332, 232] on div "4 Process receipts in [GEOGRAPHIC_DATA] Instructions Description Edit descripti…" at bounding box center [639, 278] width 639 height 387
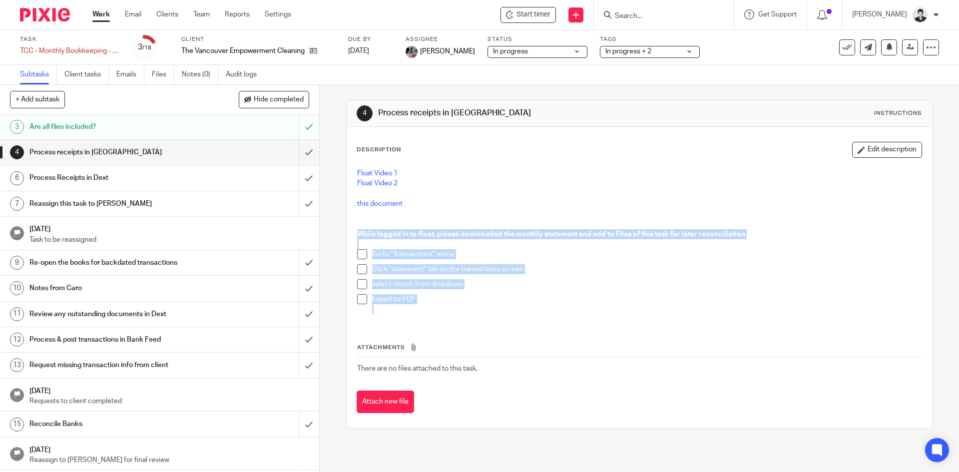
scroll to position [128, 0]
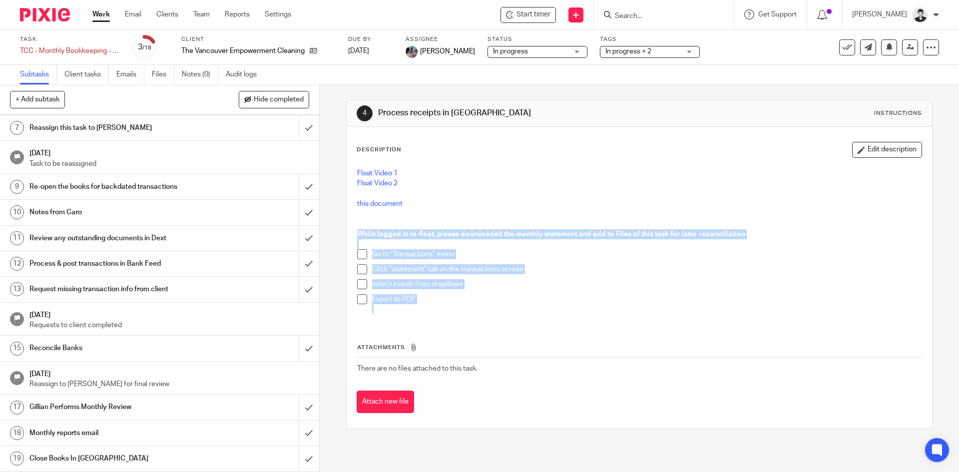
click at [76, 341] on h1 "Reconcile Banks" at bounding box center [115, 348] width 173 height 15
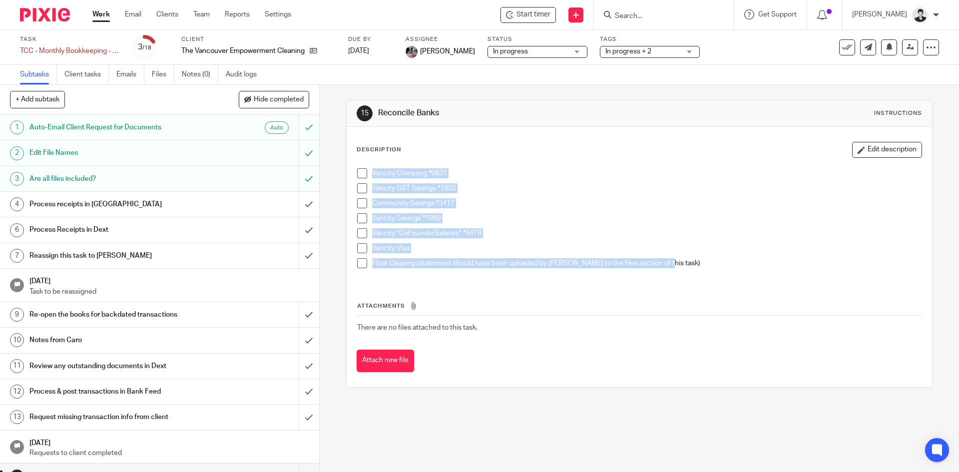
drag, startPoint x: 673, startPoint y: 264, endPoint x: 329, endPoint y: 181, distance: 354.0
click at [329, 181] on div "15 Reconcile Banks Instructions Description Edit description Vancity Chequing *…" at bounding box center [639, 278] width 639 height 387
copy ul "Vancity Chequing *9831 Vancity GST Savings *1902 Community Savings *3417 Vancit…"
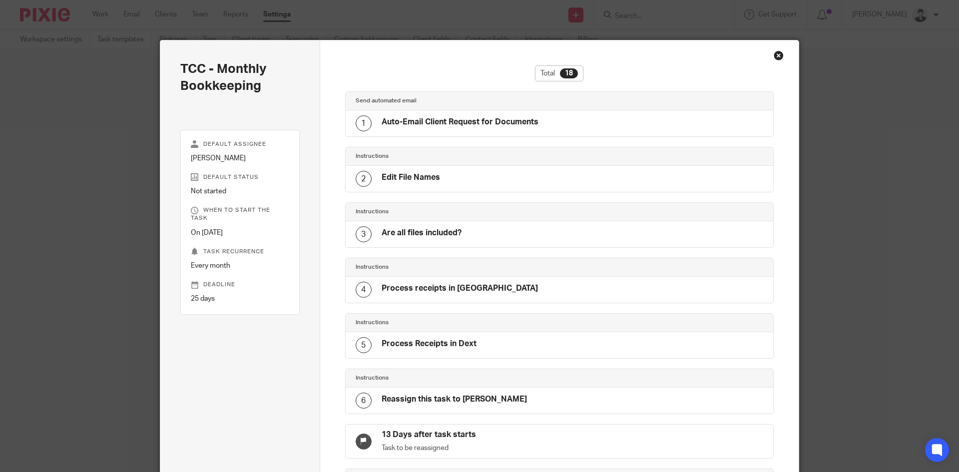
scroll to position [675, 0]
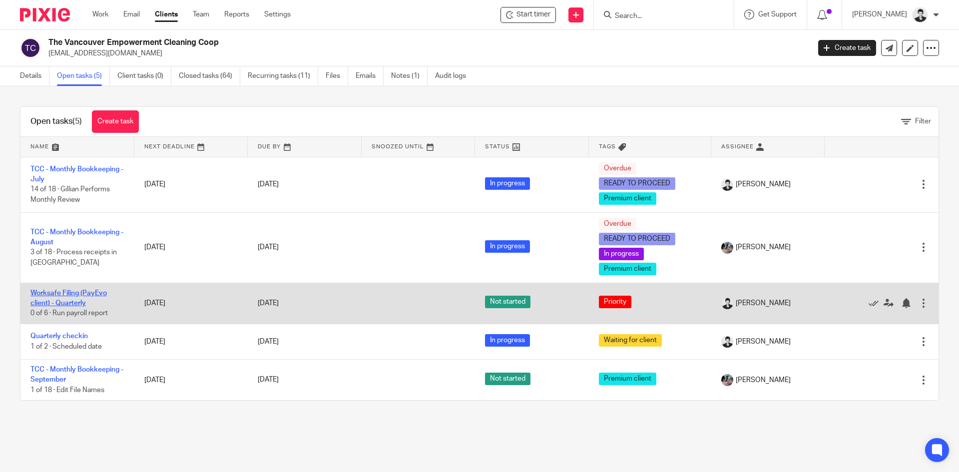
click at [70, 304] on link "Worksafe Filing (PayEvo client) - Quarterly" at bounding box center [68, 298] width 76 height 17
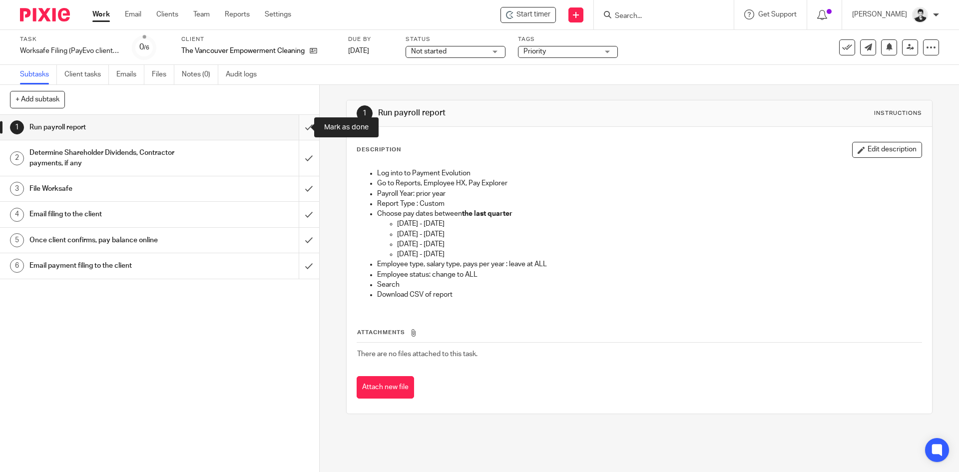
click at [303, 131] on input "submit" at bounding box center [159, 127] width 319 height 25
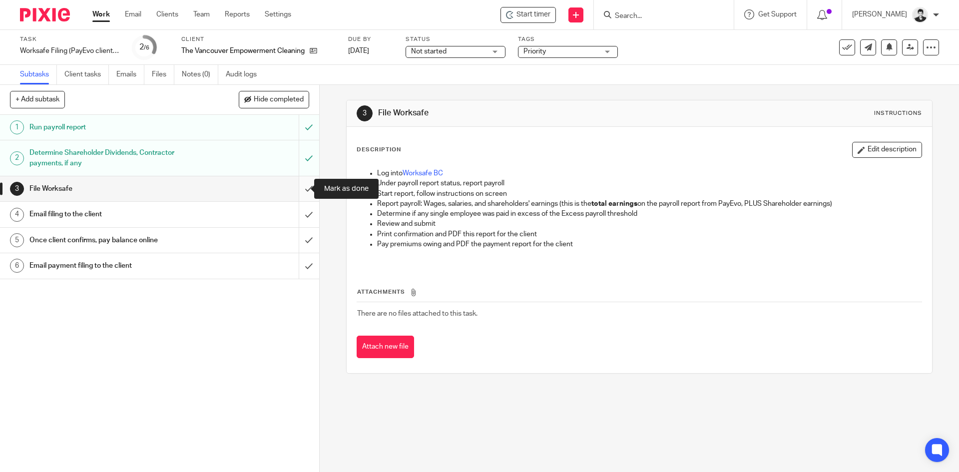
click at [299, 184] on input "submit" at bounding box center [159, 188] width 319 height 25
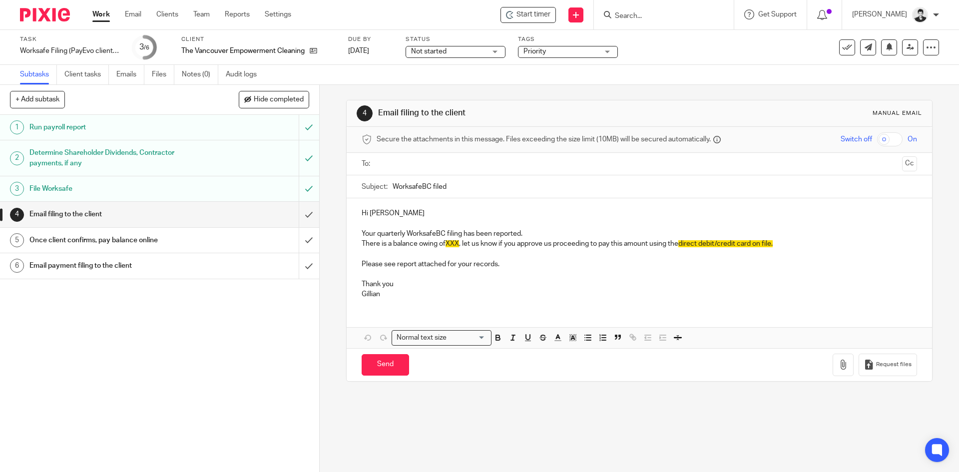
click at [478, 160] on input "text" at bounding box center [638, 163] width 517 height 11
click at [439, 166] on span "[PERSON_NAME]" at bounding box center [418, 164] width 81 height 19
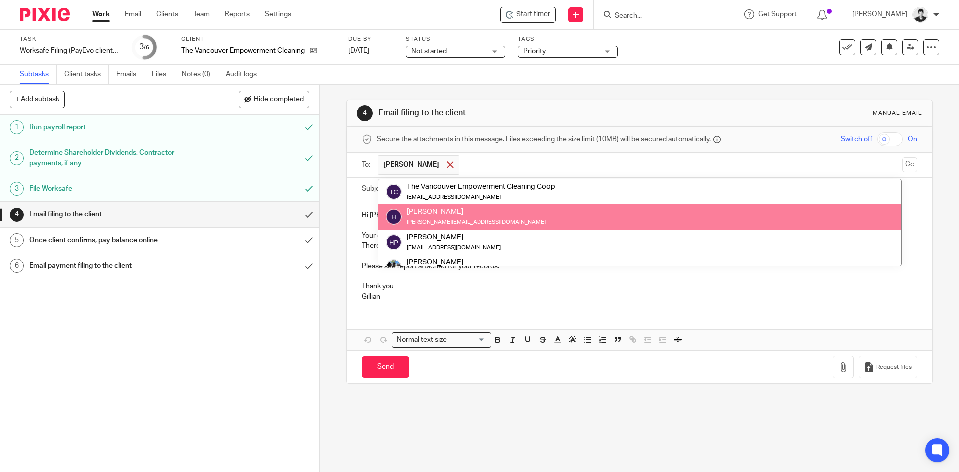
click at [446, 167] on span at bounding box center [449, 164] width 6 height 6
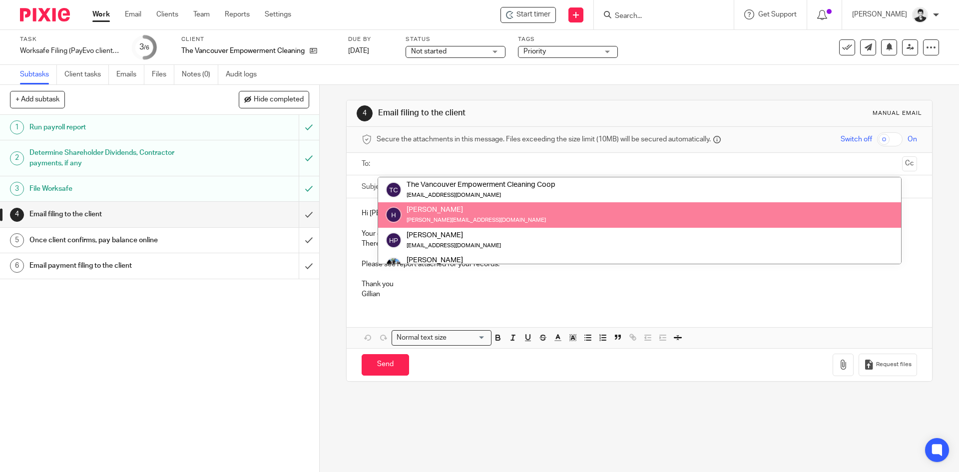
click at [443, 160] on input "text" at bounding box center [638, 163] width 517 height 11
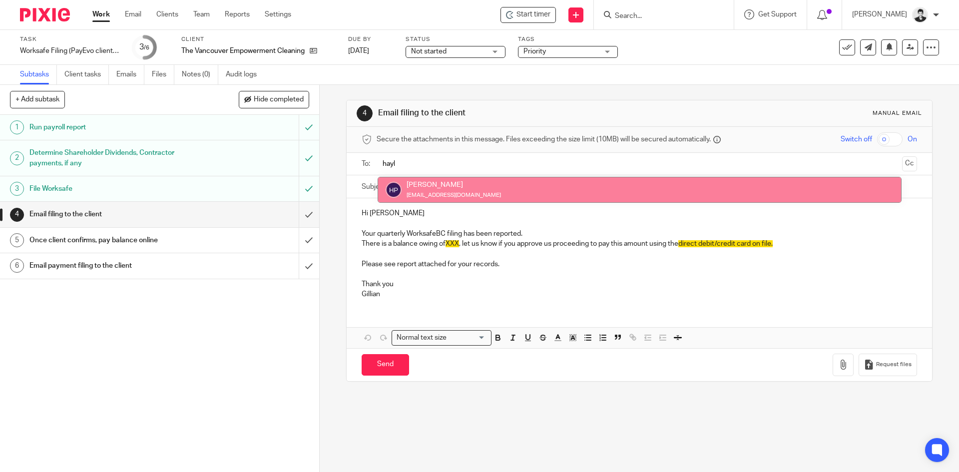
type input "hayl"
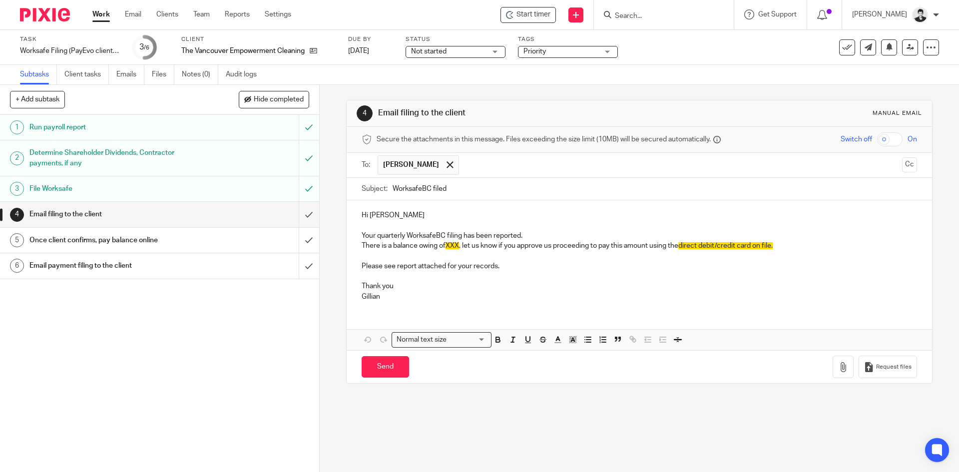
click at [495, 168] on input "text" at bounding box center [681, 164] width 434 height 19
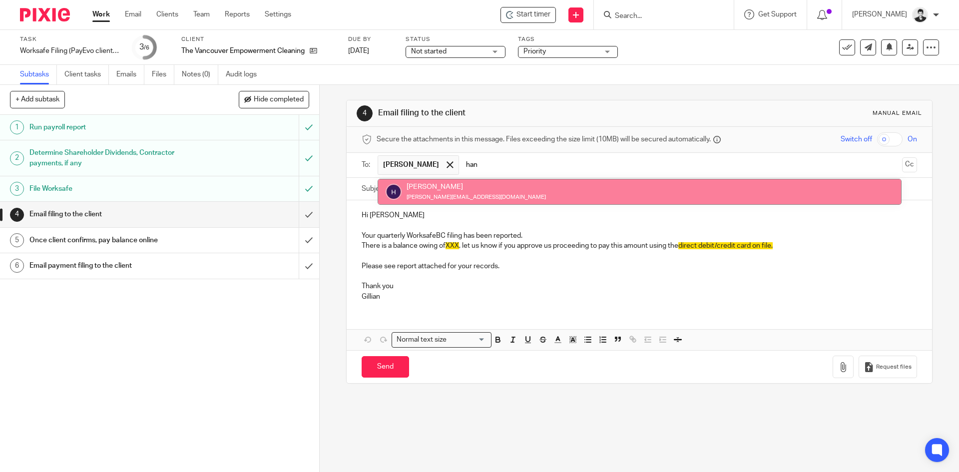
type input "han"
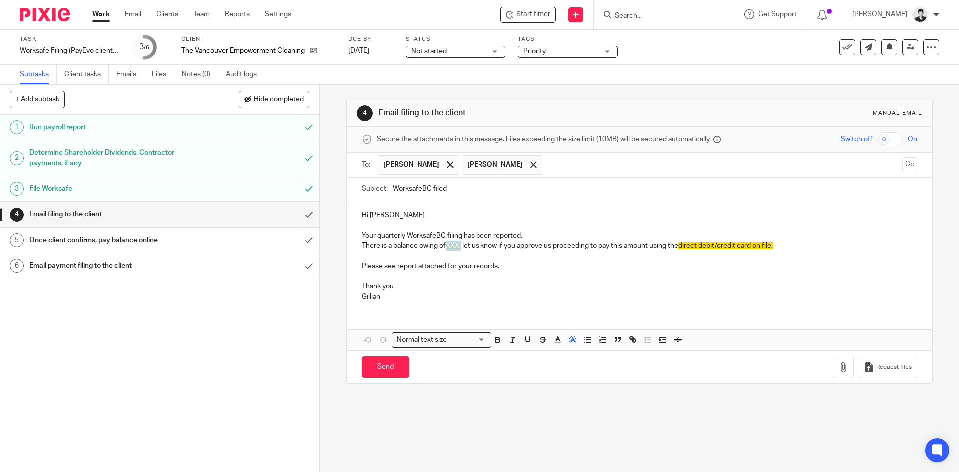
drag, startPoint x: 443, startPoint y: 247, endPoint x: 460, endPoint y: 246, distance: 17.0
click at [460, 246] on p "There is a balance owing of XXX , let us know if you approve us proceeding to p…" at bounding box center [639, 246] width 555 height 10
paste div
click at [443, 245] on p "There is a balance owing of4,178.75 let us know if you approve us proceeding to…" at bounding box center [639, 246] width 555 height 10
drag, startPoint x: 808, startPoint y: 248, endPoint x: 754, endPoint y: 255, distance: 54.8
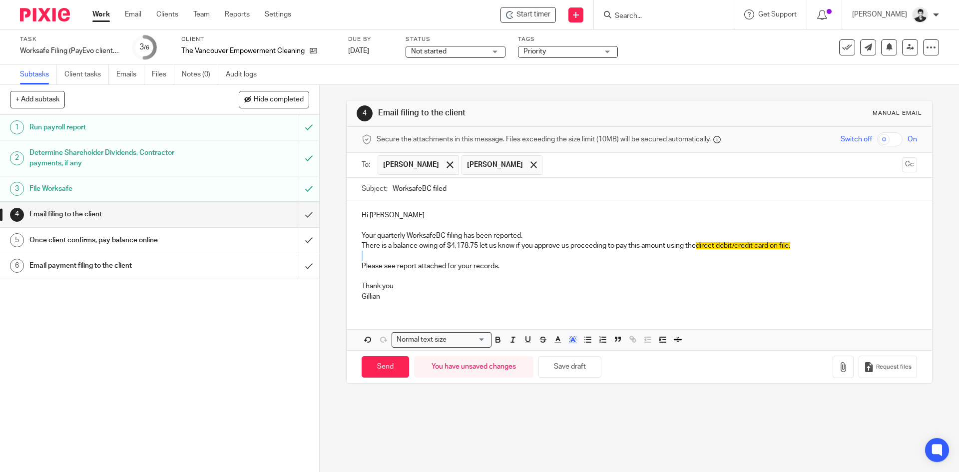
click at [757, 255] on div "Hi Hayley Your quarterly WorksafeBC filing has been reported. There is a balanc…" at bounding box center [639, 254] width 585 height 108
drag, startPoint x: 737, startPoint y: 244, endPoint x: 698, endPoint y: 247, distance: 38.6
click at [698, 247] on span "direct debit/credit card on file." at bounding box center [743, 245] width 94 height 7
drag, startPoint x: 770, startPoint y: 250, endPoint x: 764, endPoint y: 250, distance: 6.0
click at [764, 250] on p "There is a balance owing of $4,178.75 let us know if you approve us proceeding …" at bounding box center [639, 246] width 555 height 10
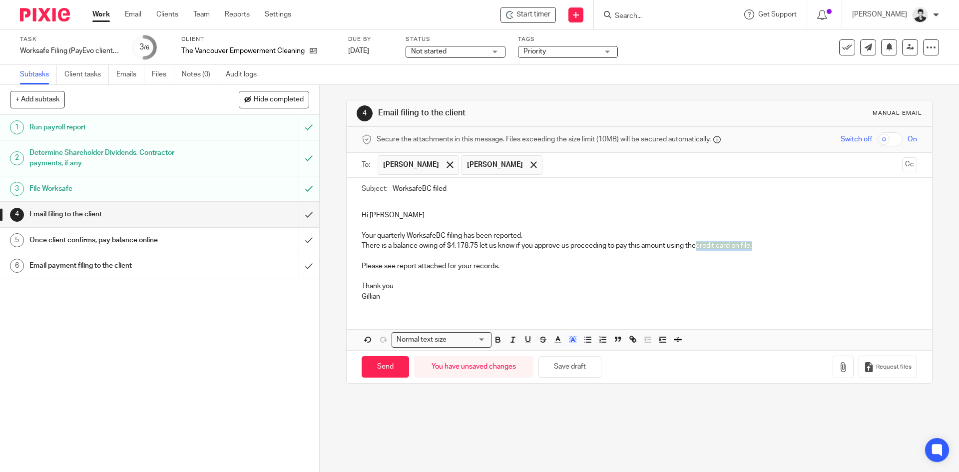
click at [695, 243] on p "There is a balance owing of $4,178.75 let us know if you approve us proceeding …" at bounding box center [639, 246] width 555 height 10
click at [575, 341] on button "button" at bounding box center [572, 340] width 12 height 12
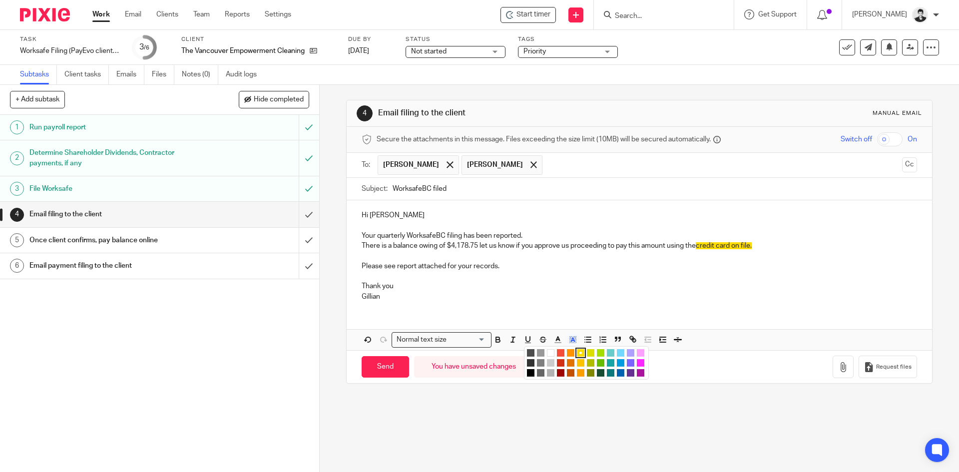
click at [547, 352] on li "color:#FFFFFF" at bounding box center [550, 352] width 7 height 7
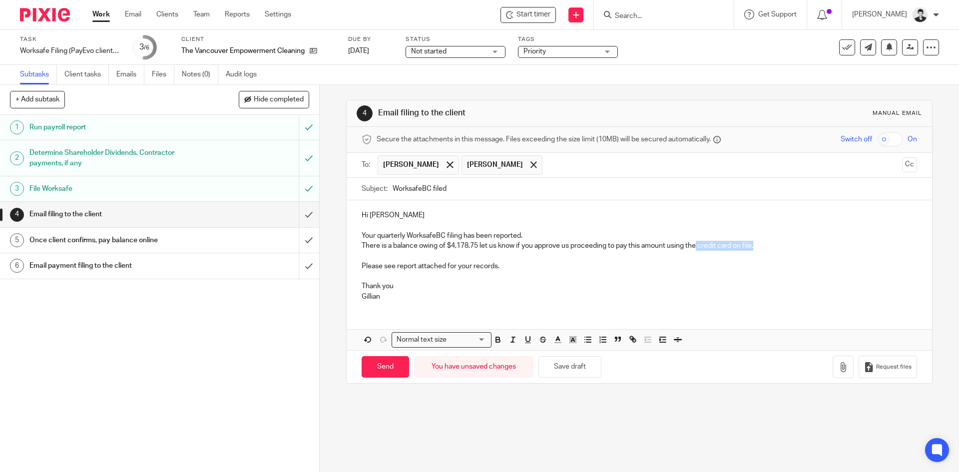
click at [812, 242] on p "There is a balance owing of $4,178.75 let us know if you approve us proceeding …" at bounding box center [639, 246] width 555 height 10
click at [833, 373] on button "button" at bounding box center [843, 367] width 21 height 22
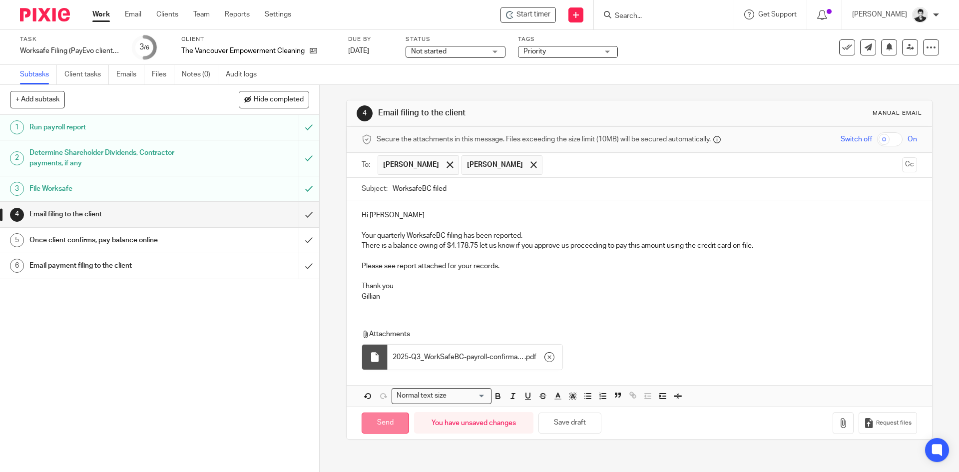
click at [378, 426] on input "Send" at bounding box center [385, 423] width 47 height 21
type input "Sent"
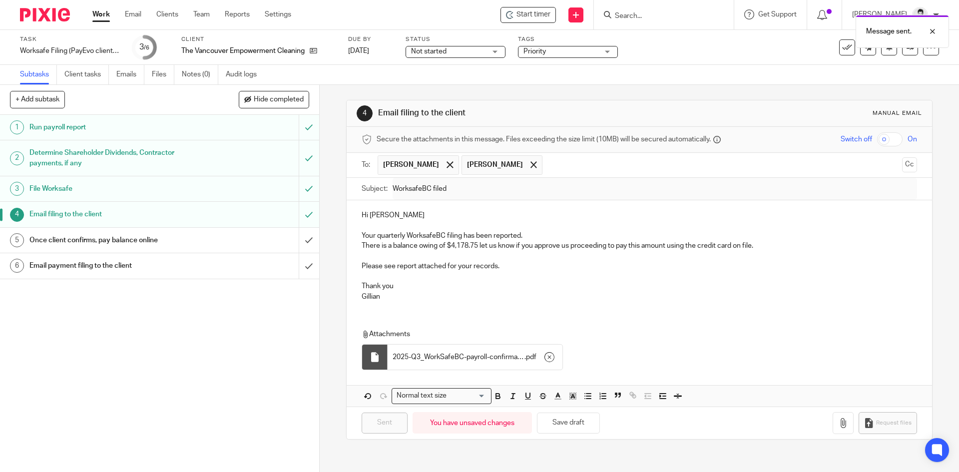
click at [485, 50] on span "Not started" at bounding box center [448, 51] width 75 height 10
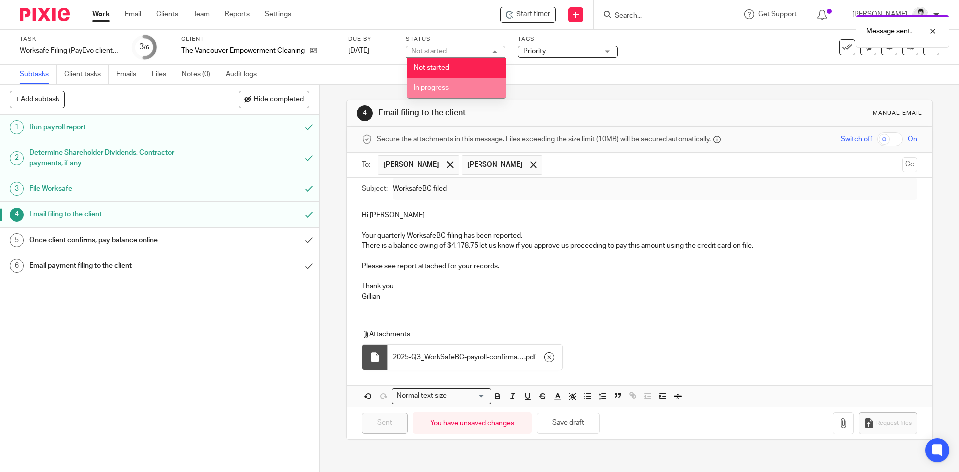
click at [470, 90] on li "In progress" at bounding box center [456, 88] width 99 height 20
drag, startPoint x: 546, startPoint y: 47, endPoint x: 550, endPoint y: 52, distance: 5.7
click at [548, 47] on div "Message sent." at bounding box center [713, 29] width 469 height 38
drag, startPoint x: 551, startPoint y: 59, endPoint x: 558, endPoint y: 81, distance: 22.6
click at [551, 60] on div "Task Worksafe Filing (PayEvo client) - Quarterly Save Worksafe Filing (PayEvo c…" at bounding box center [479, 47] width 959 height 35
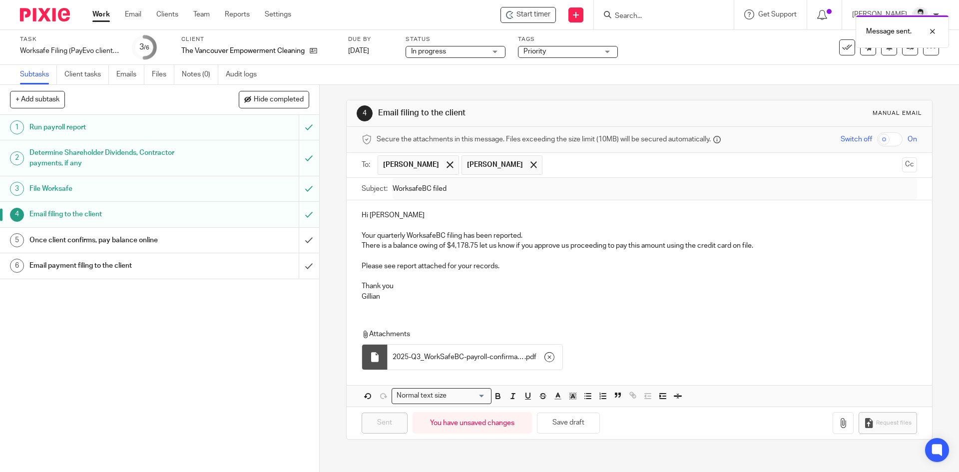
click at [561, 54] on span "Priority" at bounding box center [560, 51] width 75 height 10
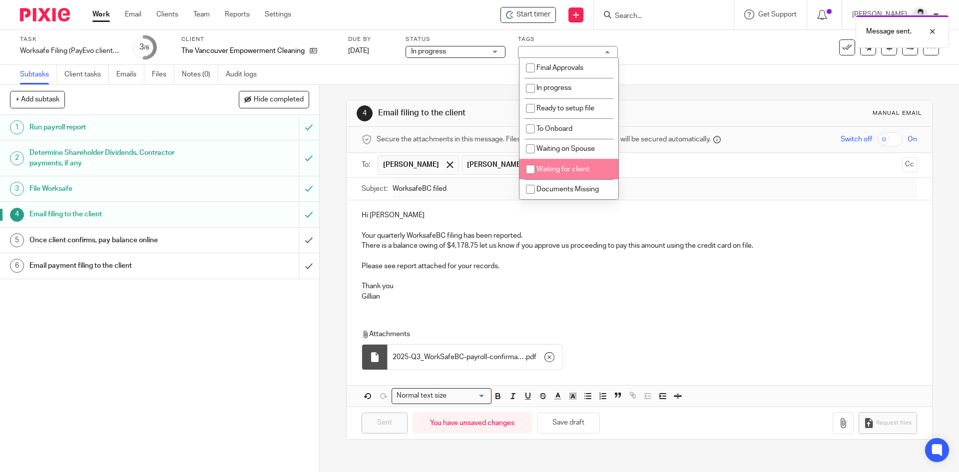
click at [563, 168] on span "Waiting for client" at bounding box center [562, 169] width 53 height 7
checkbox input "true"
click at [378, 51] on link "Oct 15, 2025" at bounding box center [370, 51] width 45 height 10
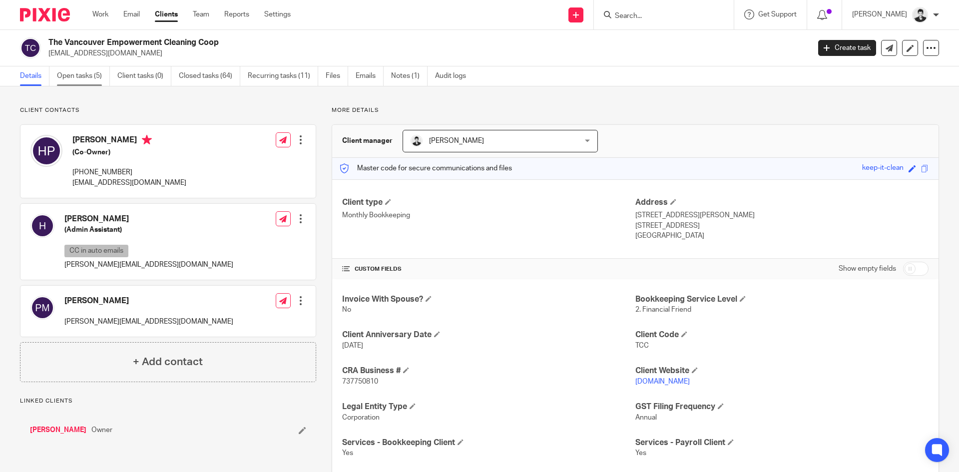
click at [88, 74] on link "Open tasks (5)" at bounding box center [83, 75] width 53 height 19
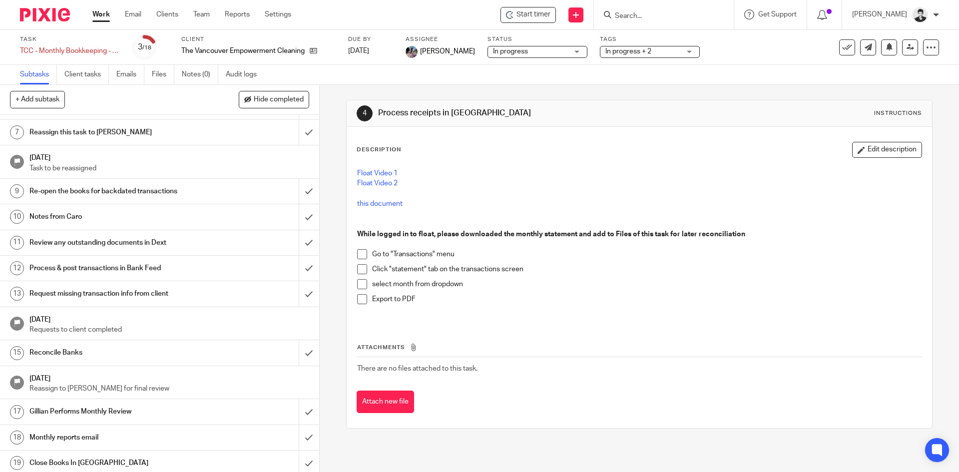
scroll to position [128, 0]
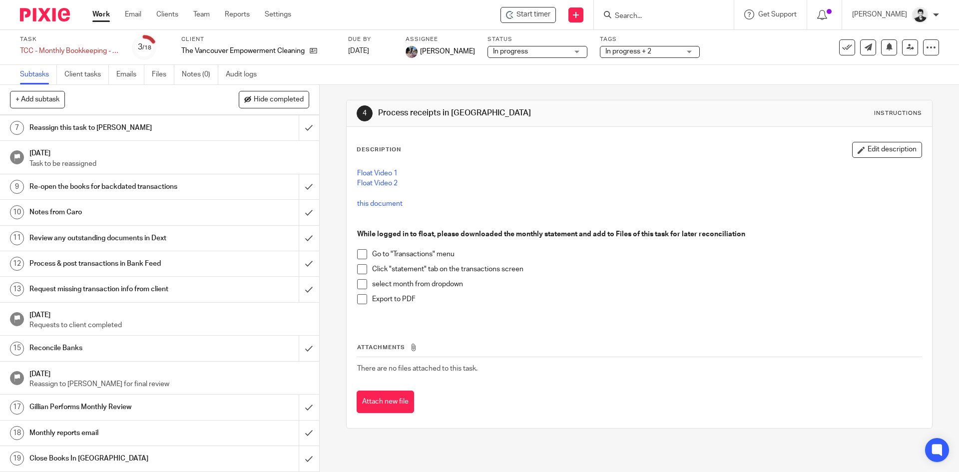
click at [193, 289] on h1 "Request missing transaction info from client" at bounding box center [115, 289] width 173 height 15
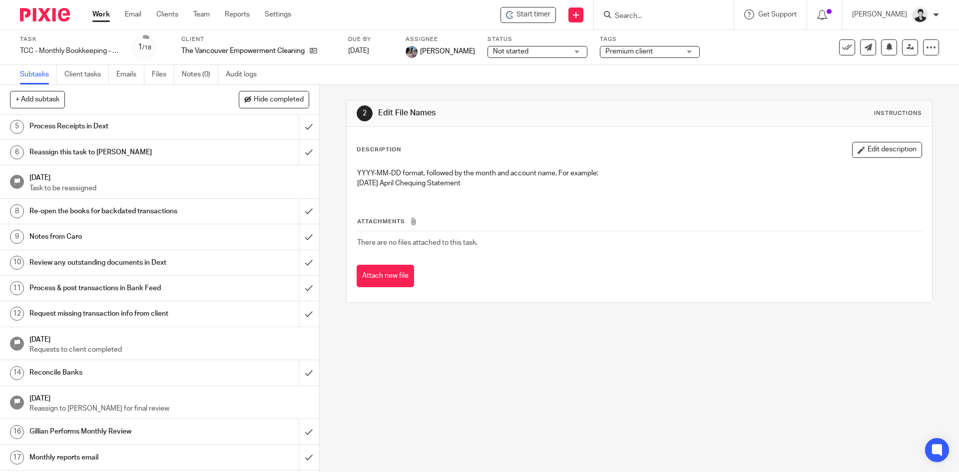
scroll to position [128, 0]
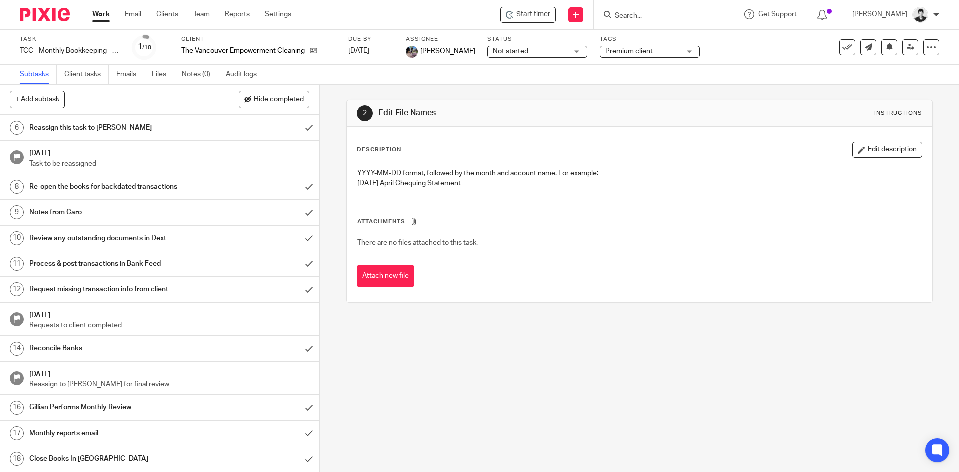
click at [98, 288] on h1 "Request missing transaction info from client" at bounding box center [115, 289] width 173 height 15
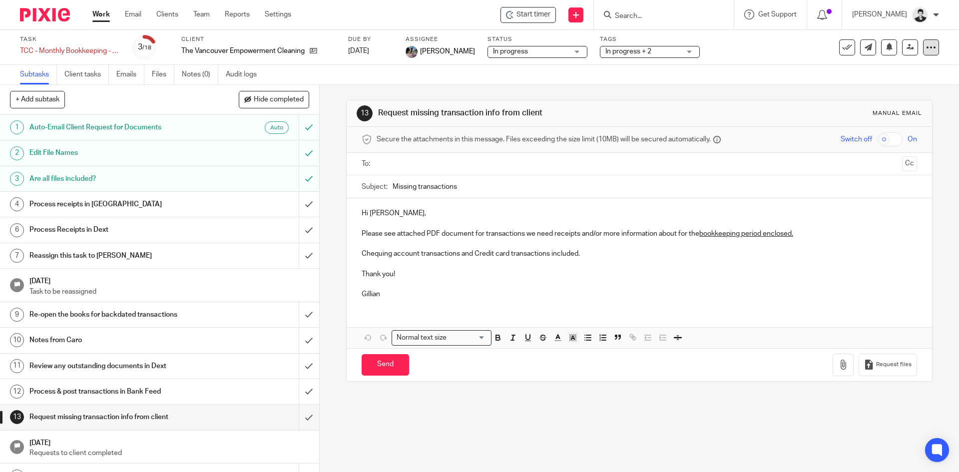
click at [926, 49] on icon at bounding box center [931, 47] width 10 height 10
click at [898, 85] on link "Advanced task editor" at bounding box center [893, 87] width 66 height 7
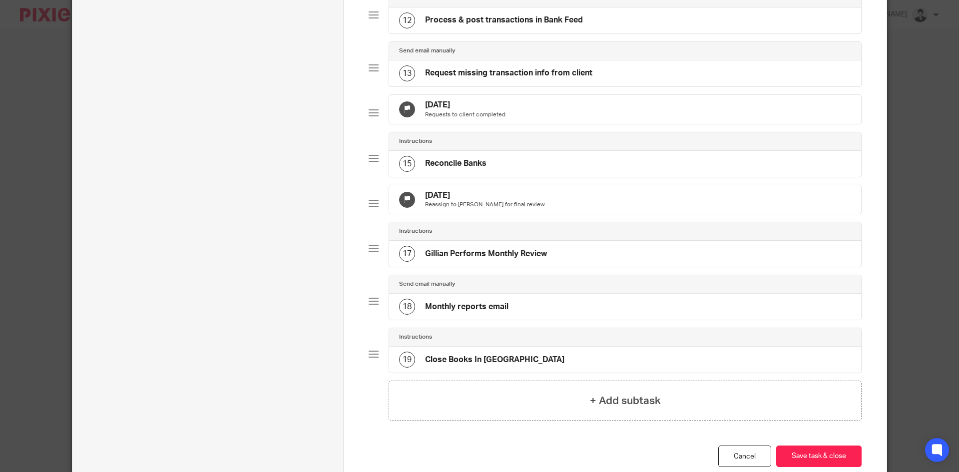
scroll to position [639, 0]
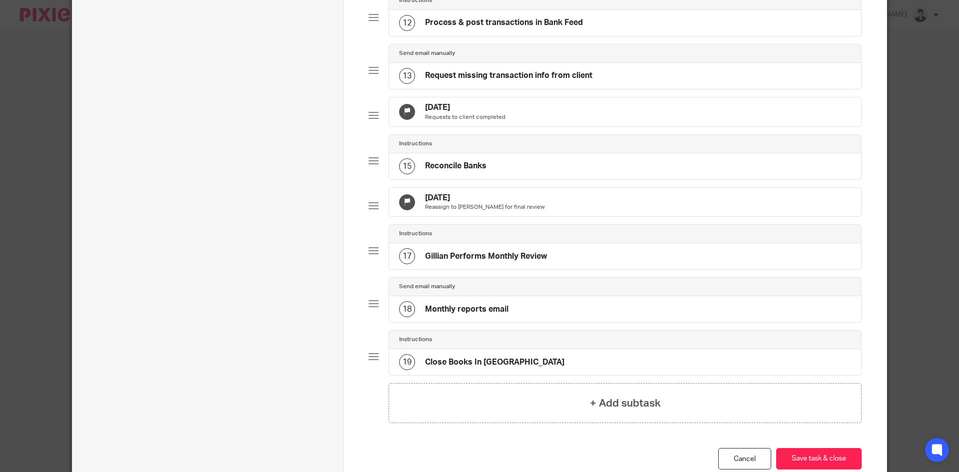
click at [481, 78] on h4 "Request missing transaction info from client" at bounding box center [508, 75] width 167 height 10
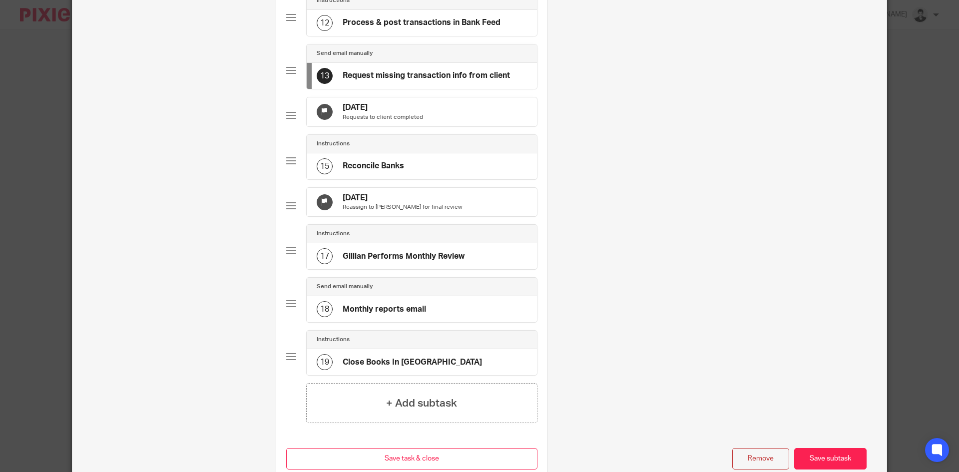
scroll to position [0, 0]
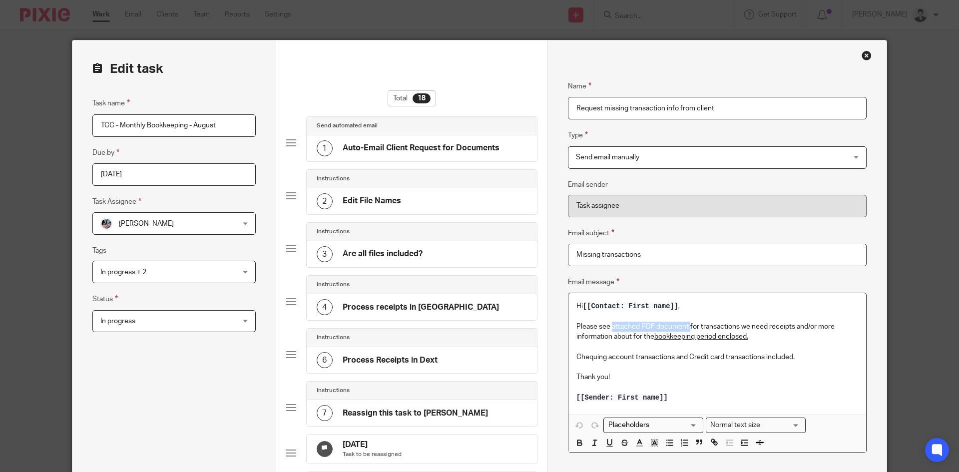
drag, startPoint x: 608, startPoint y: 327, endPoint x: 686, endPoint y: 329, distance: 78.4
click at [686, 329] on p "Please see attached PDF document for transactions we need receipts and/or more …" at bounding box center [717, 332] width 282 height 20
drag, startPoint x: 647, startPoint y: 326, endPoint x: 710, endPoint y: 328, distance: 63.0
click at [710, 328] on p "Please see our updated shared spreadsheet for transactions we need receipts and…" at bounding box center [717, 332] width 282 height 20
click at [711, 443] on icon "button" at bounding box center [714, 442] width 9 height 9
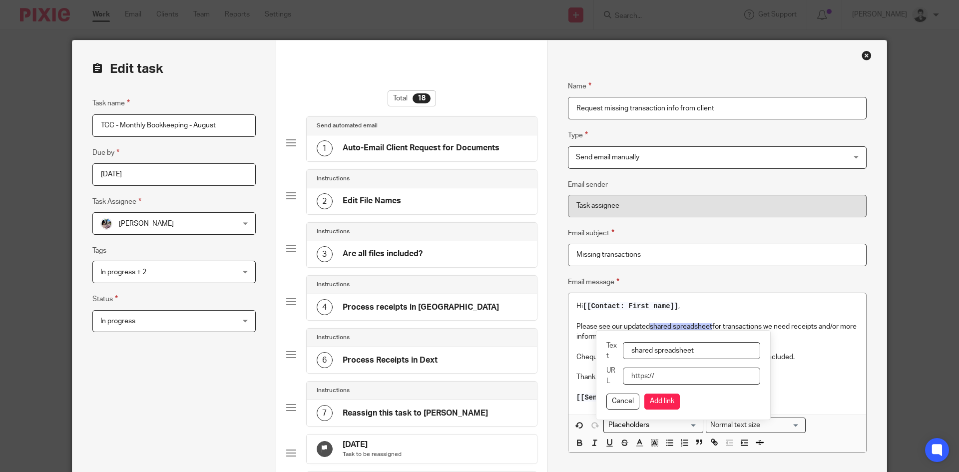
paste input "https://docs.google.com/spreadsheets/d/1y6vj3lt5s1dKfwOtSy9BGxzWl6whRwMQST2biHT…"
type input "https://docs.google.com/spreadsheets/d/1y6vj3lt5s1dKfwOtSy9BGxzWl6whRwMQST2biHT…"
click at [656, 400] on button "Add link" at bounding box center [661, 402] width 35 height 16
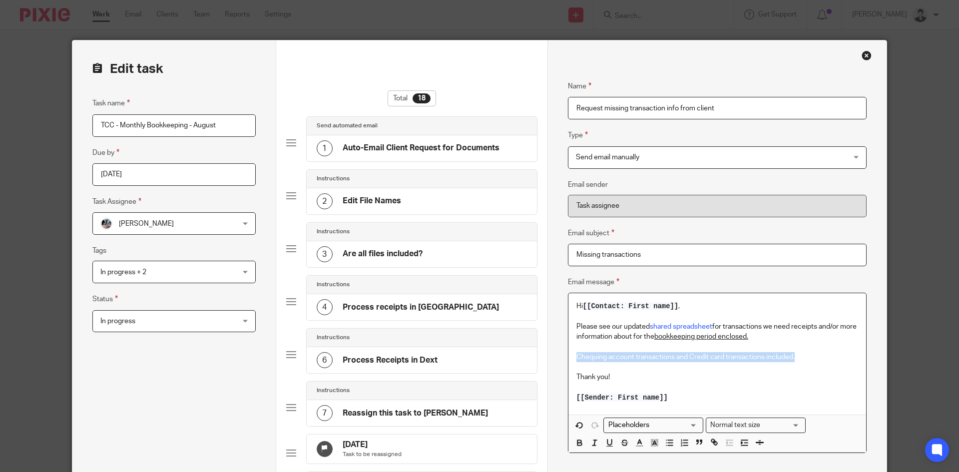
drag, startPoint x: 802, startPoint y: 357, endPoint x: 544, endPoint y: 356, distance: 257.7
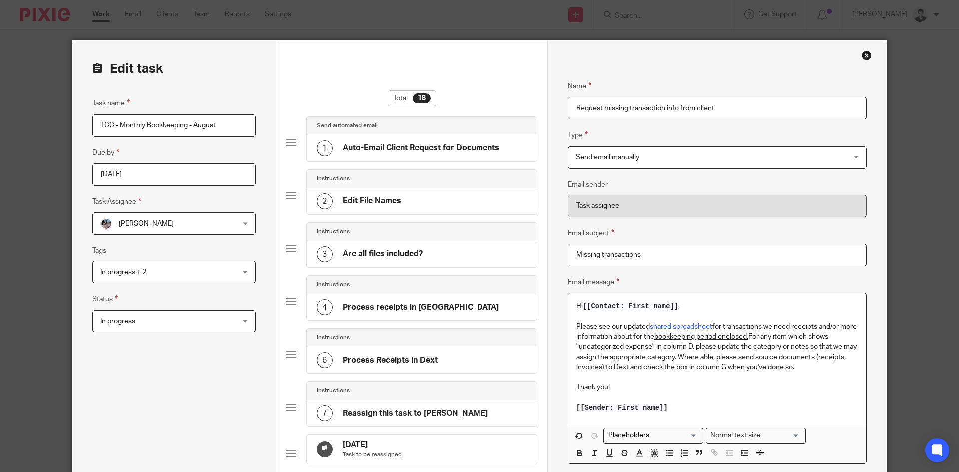
click at [767, 334] on p "Please see our updated shared spreadsheet for transactions we need receipts and…" at bounding box center [717, 347] width 282 height 50
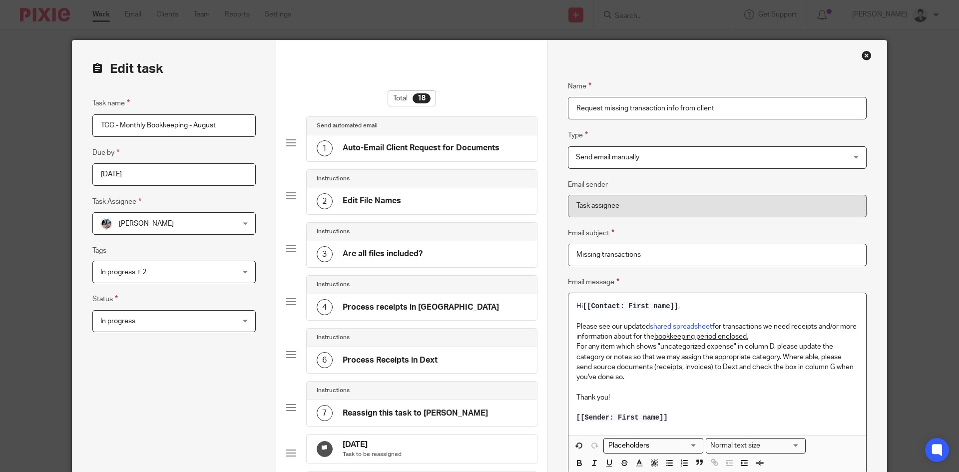
drag, startPoint x: 781, startPoint y: 358, endPoint x: 816, endPoint y: 329, distance: 45.1
click at [781, 358] on p "For any item which shows "uncategorized expense" in column D, please update the…" at bounding box center [717, 362] width 282 height 40
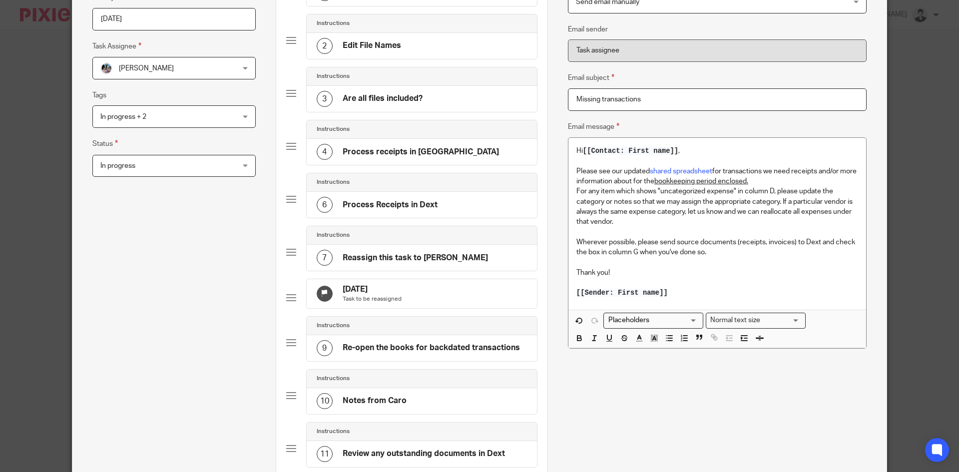
scroll to position [157, 0]
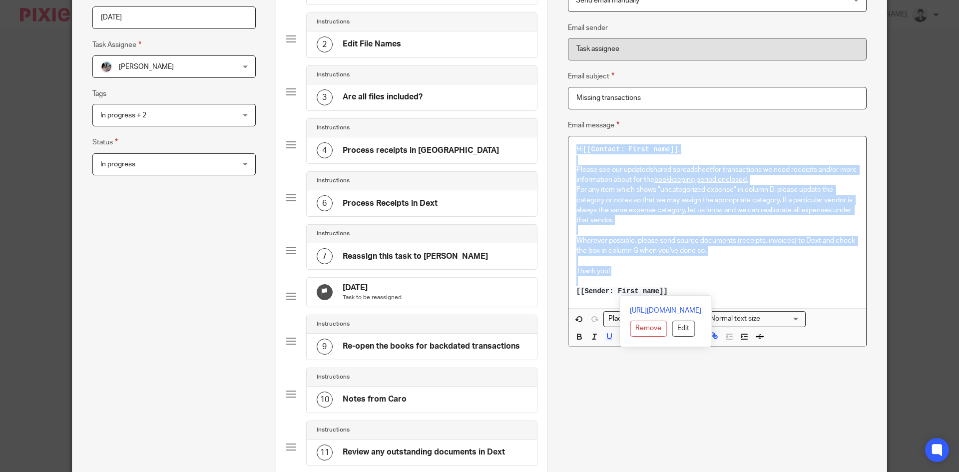
drag, startPoint x: 687, startPoint y: 293, endPoint x: 562, endPoint y: 145, distance: 193.1
click at [562, 145] on div "Name Auto-Email Client Request for Documents Type Send automated email Send aut…" at bounding box center [716, 446] width 339 height 1125
copy div "Hi [[Contact: First name]] , Please see our updated shared spreadsheet for tran…"
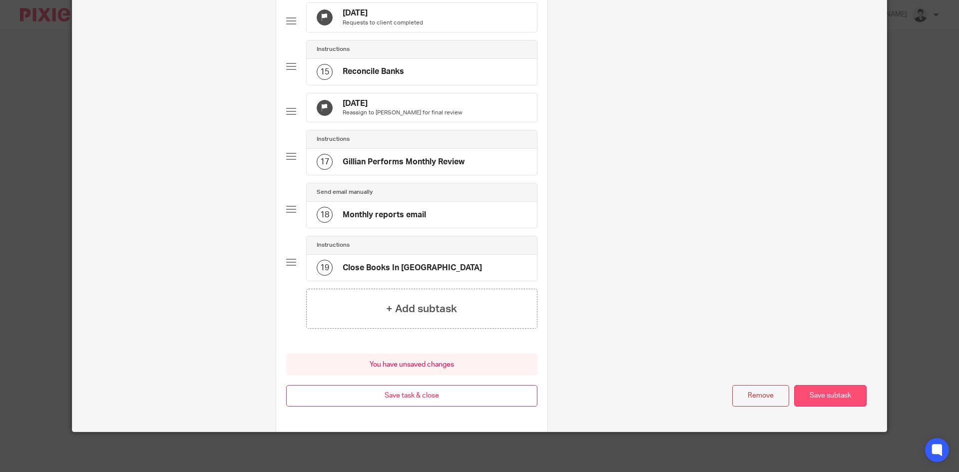
click at [848, 396] on button "Save subtask" at bounding box center [830, 395] width 72 height 21
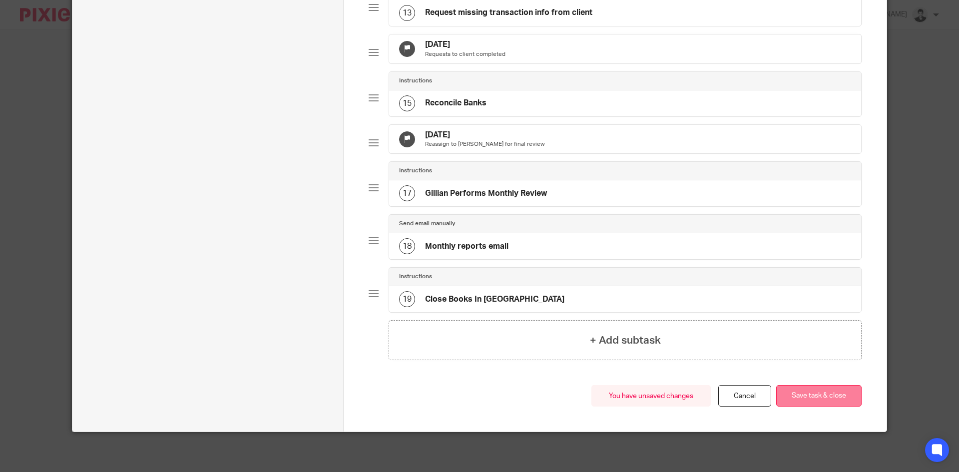
click at [804, 394] on button "Save task & close" at bounding box center [818, 395] width 85 height 21
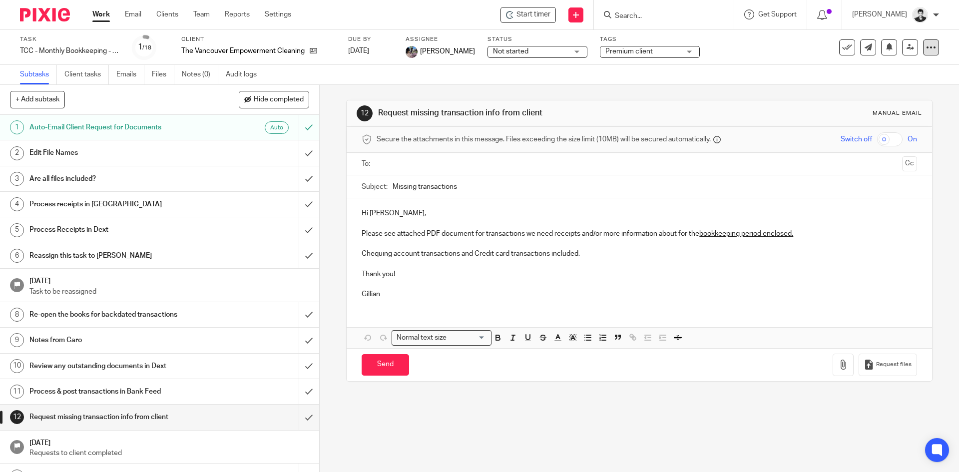
drag, startPoint x: 925, startPoint y: 49, endPoint x: 920, endPoint y: 49, distance: 5.0
click at [926, 49] on icon at bounding box center [931, 47] width 10 height 10
click at [885, 87] on link "Advanced task editor" at bounding box center [893, 87] width 66 height 7
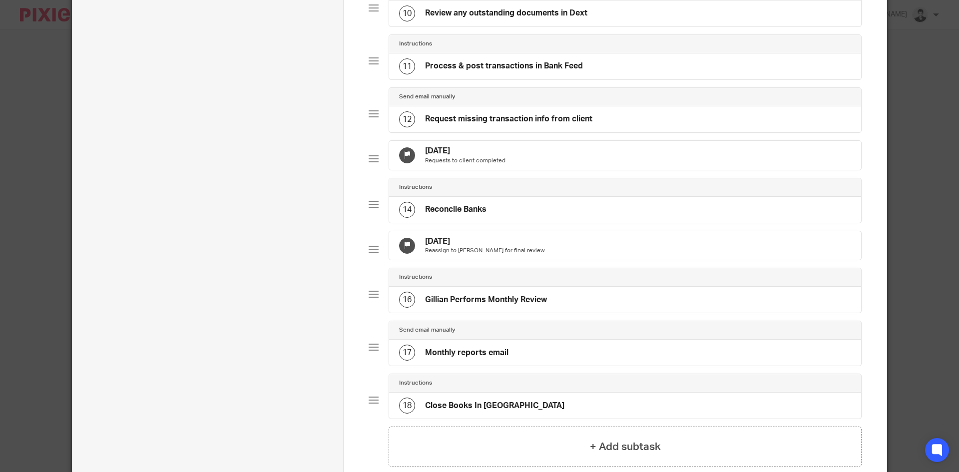
scroll to position [586, 0]
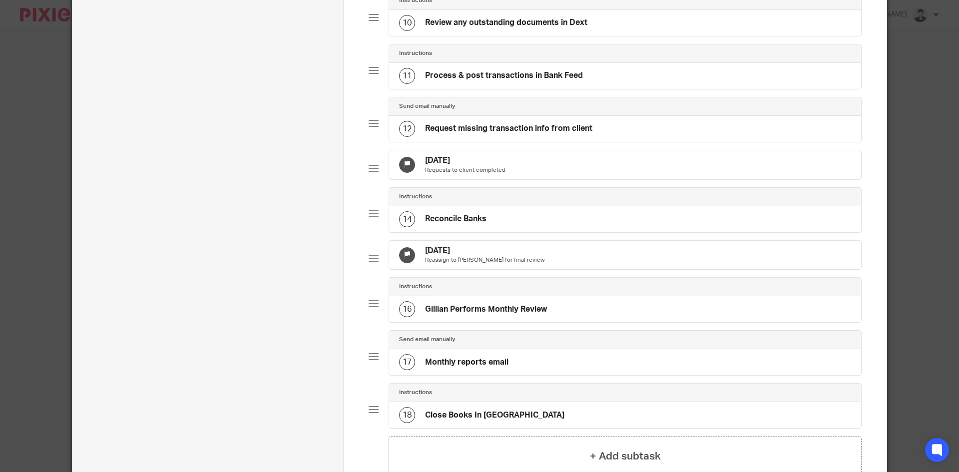
click at [585, 130] on div "12 Request missing transaction info from client" at bounding box center [495, 129] width 193 height 16
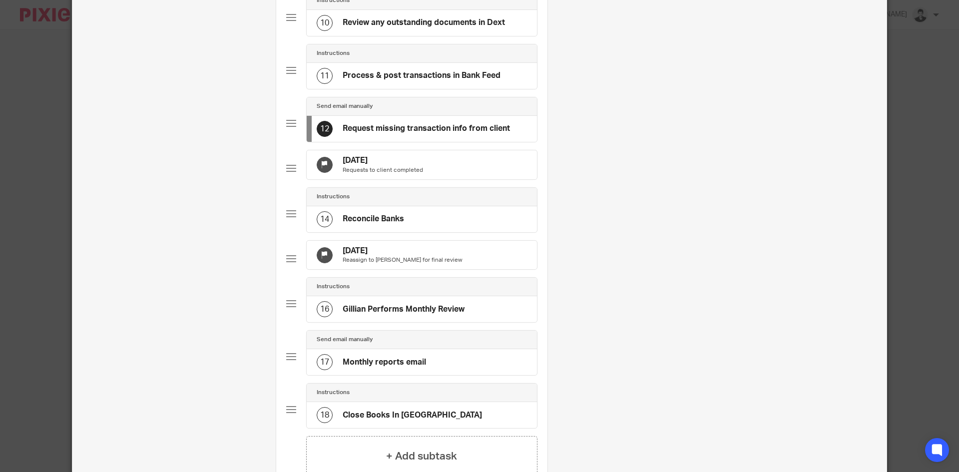
scroll to position [0, 0]
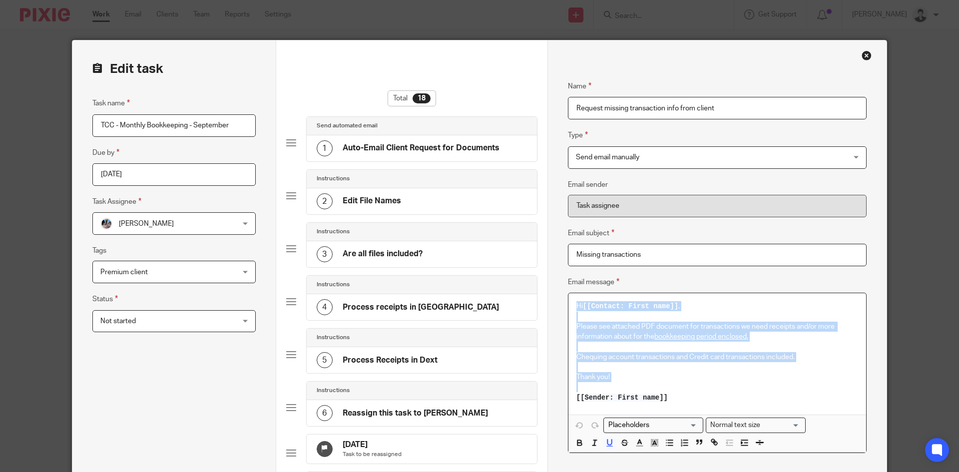
drag, startPoint x: 677, startPoint y: 403, endPoint x: 552, endPoint y: 304, distance: 159.0
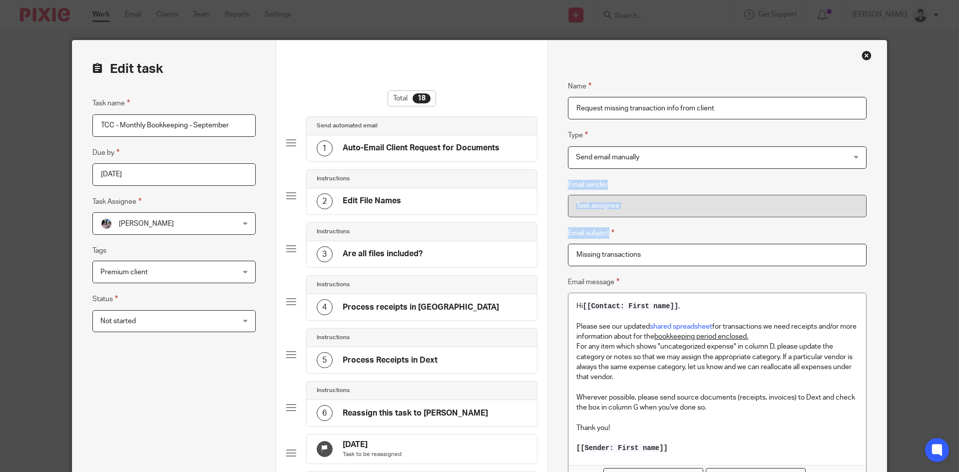
drag, startPoint x: 951, startPoint y: 140, endPoint x: 943, endPoint y: 181, distance: 42.2
click at [938, 237] on div "Edit task Task name TCC - Monthly Bookkeeping - September Due by [DATE] Task As…" at bounding box center [479, 236] width 959 height 472
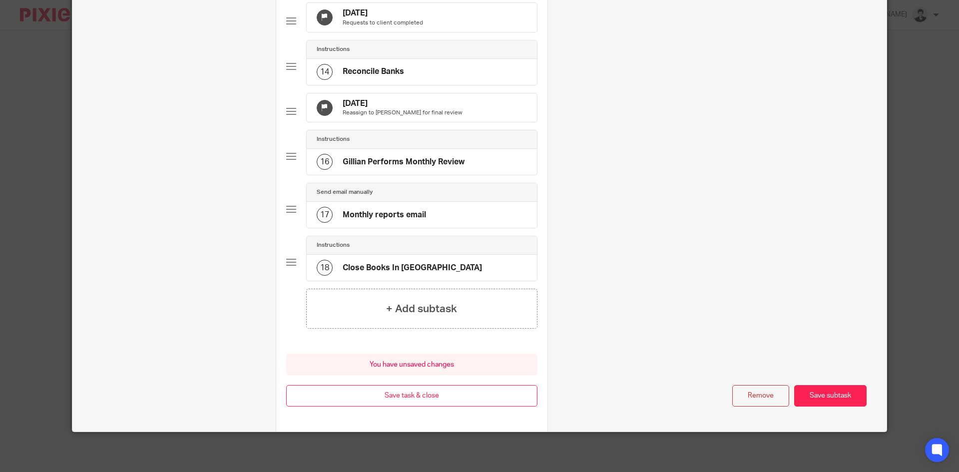
scroll to position [758, 0]
click at [843, 397] on button "Save subtask" at bounding box center [830, 395] width 72 height 21
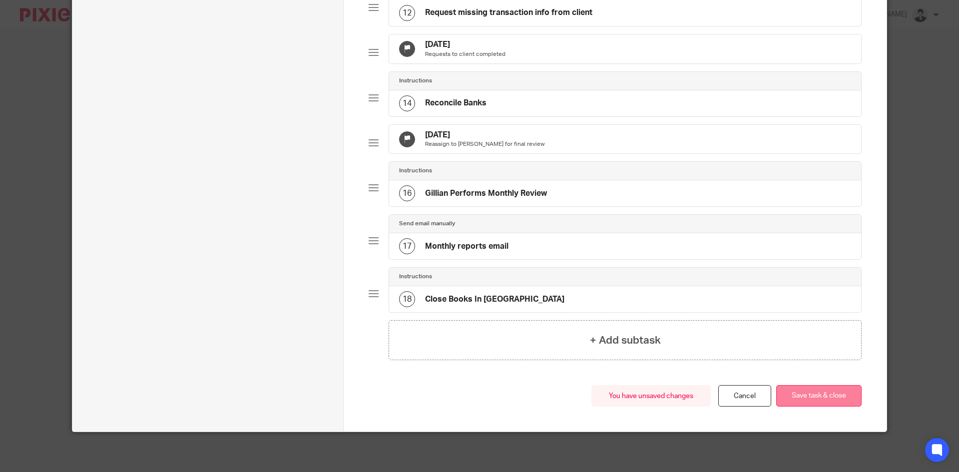
click at [831, 399] on button "Save task & close" at bounding box center [818, 395] width 85 height 21
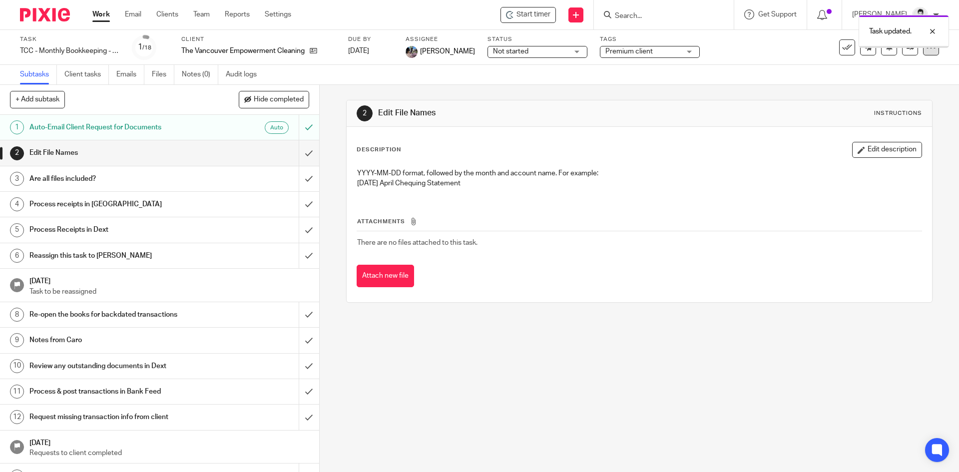
click at [926, 48] on icon at bounding box center [931, 47] width 10 height 10
click at [886, 67] on li "See template in use" at bounding box center [886, 72] width 80 height 15
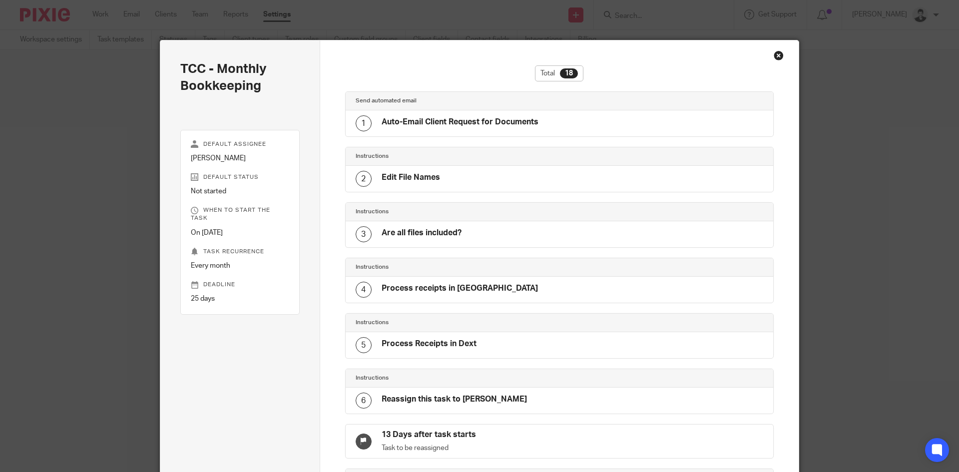
scroll to position [675, 0]
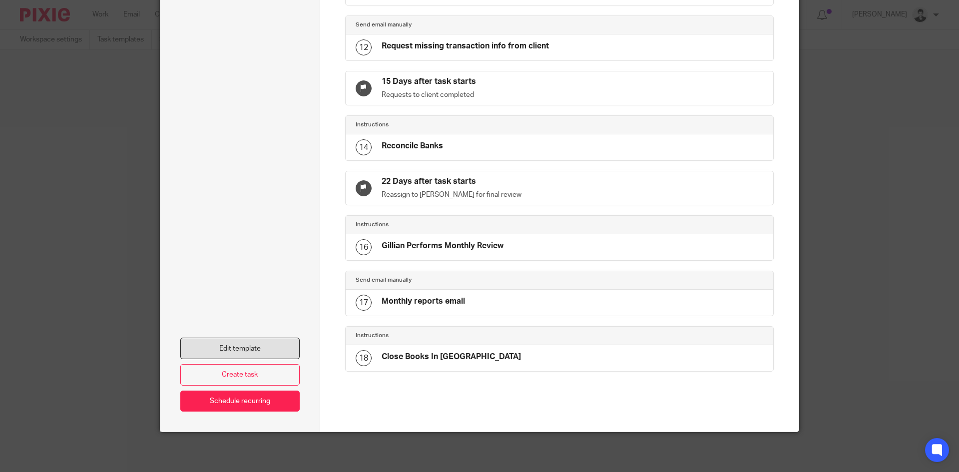
click at [268, 344] on link "Edit template" at bounding box center [239, 348] width 119 height 21
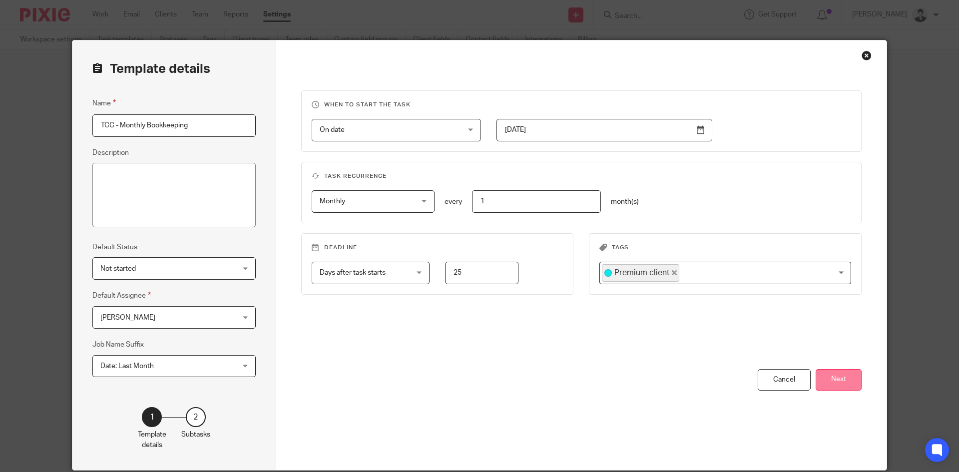
click at [840, 385] on button "Next" at bounding box center [839, 379] width 46 height 21
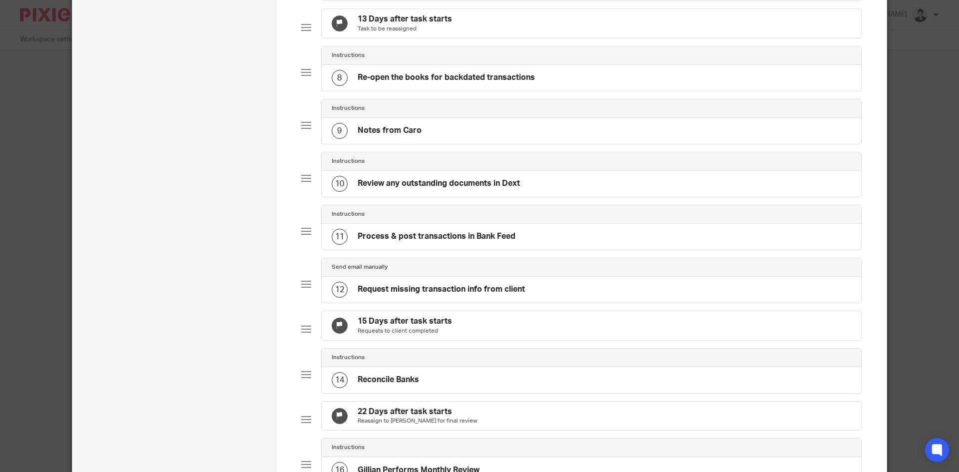
scroll to position [403, 0]
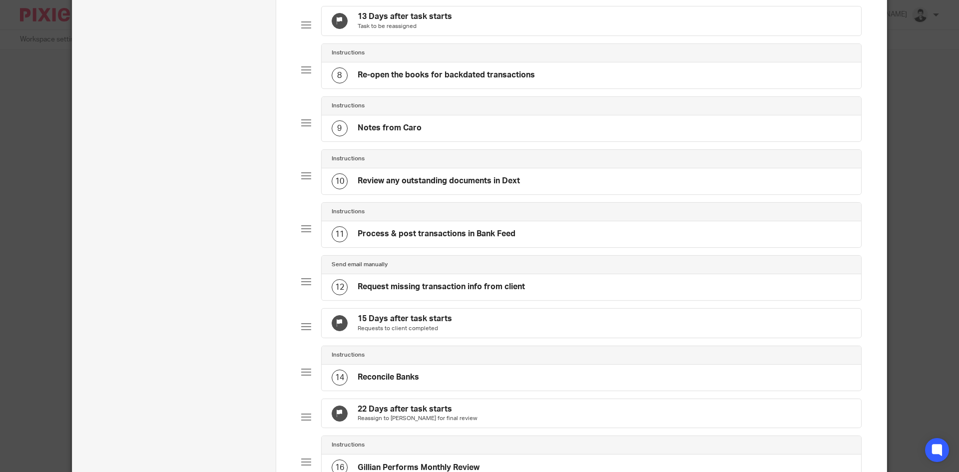
click at [420, 292] on h4 "Request missing transaction info from client" at bounding box center [441, 287] width 167 height 10
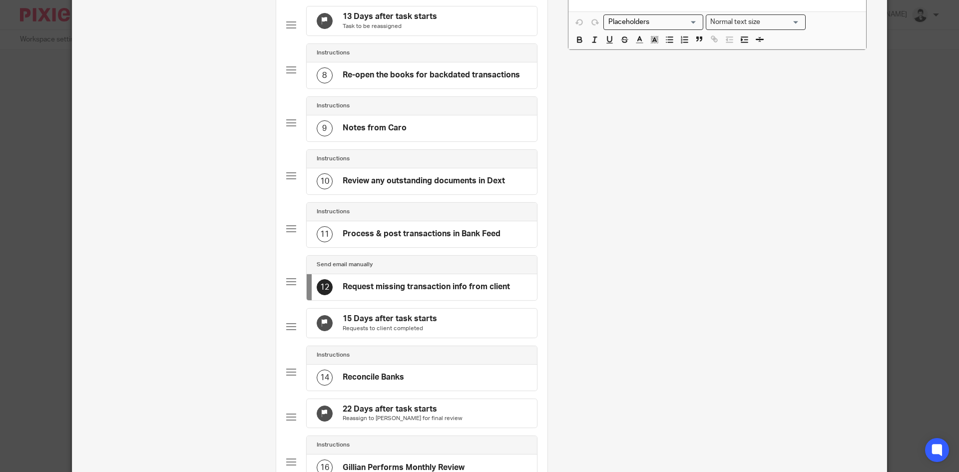
scroll to position [0, 0]
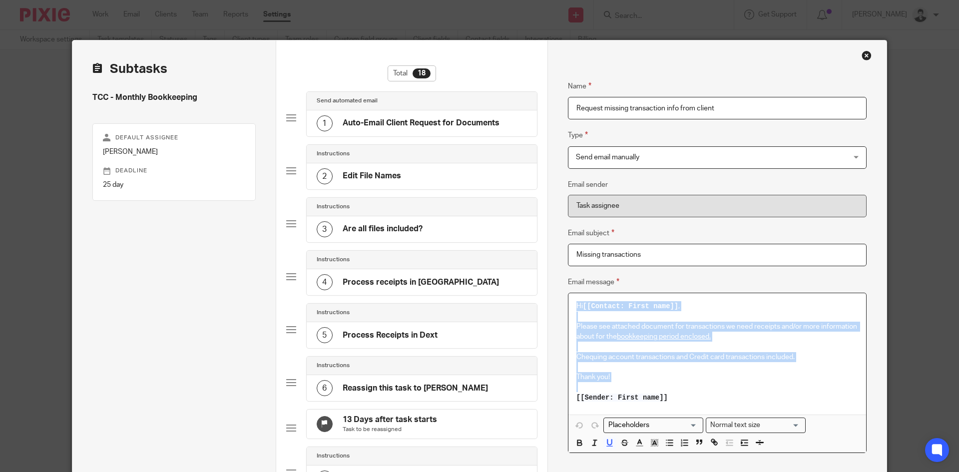
drag, startPoint x: 693, startPoint y: 402, endPoint x: 548, endPoint y: 295, distance: 179.7
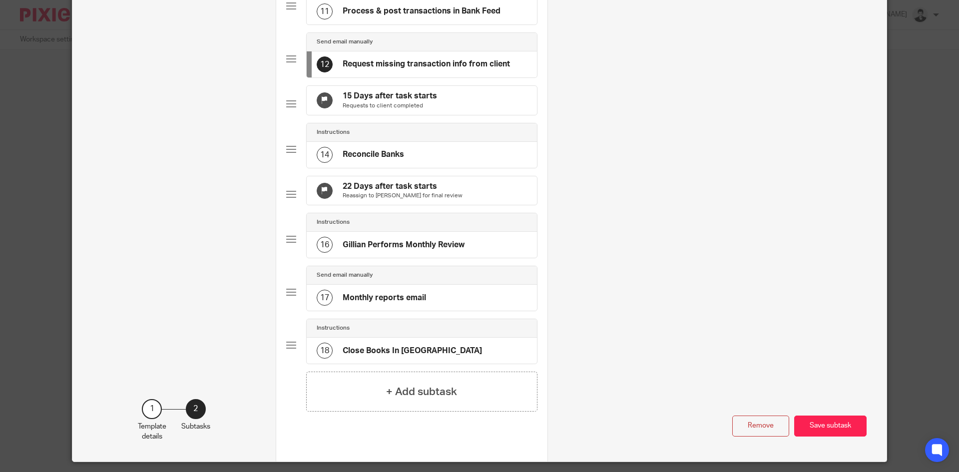
scroll to position [680, 0]
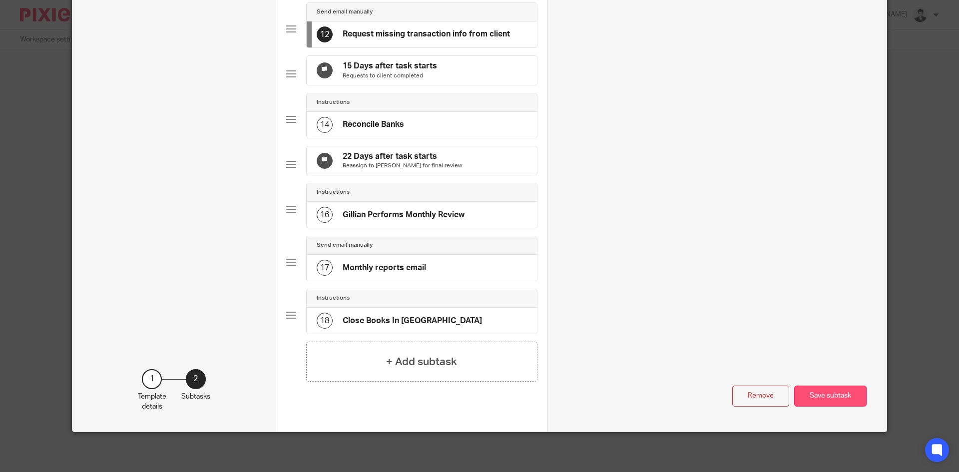
click at [810, 386] on button "Save subtask" at bounding box center [830, 396] width 72 height 21
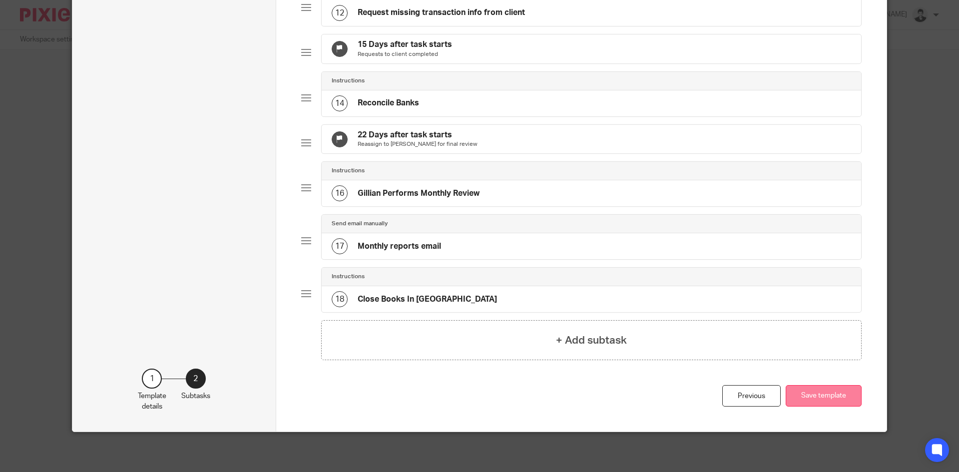
click at [814, 407] on button "Save template" at bounding box center [824, 395] width 76 height 21
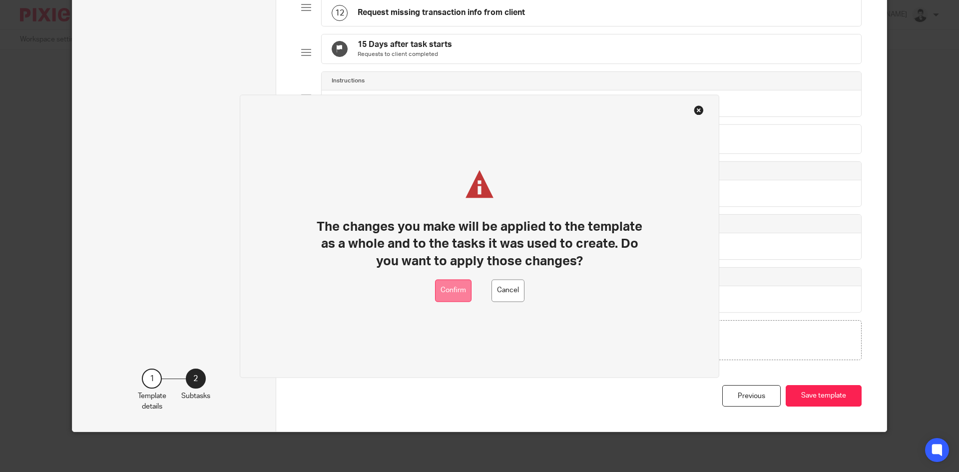
click at [459, 293] on button "Confirm" at bounding box center [453, 290] width 36 height 22
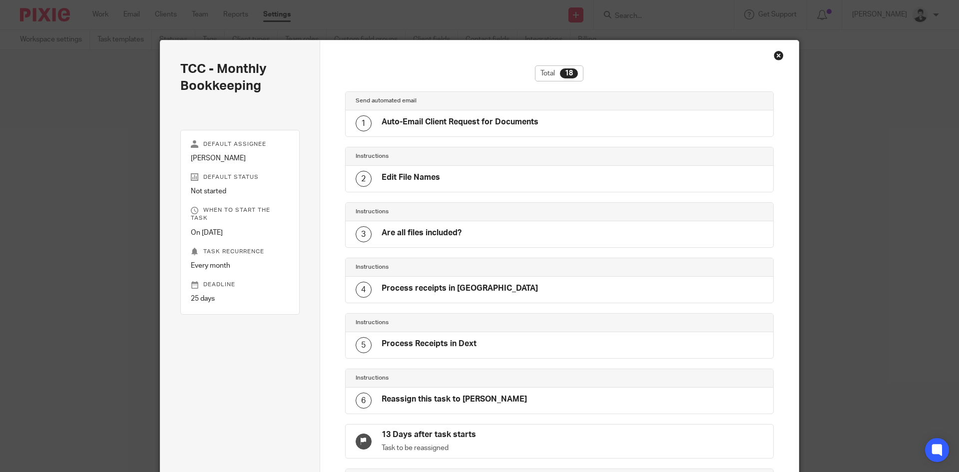
scroll to position [675, 0]
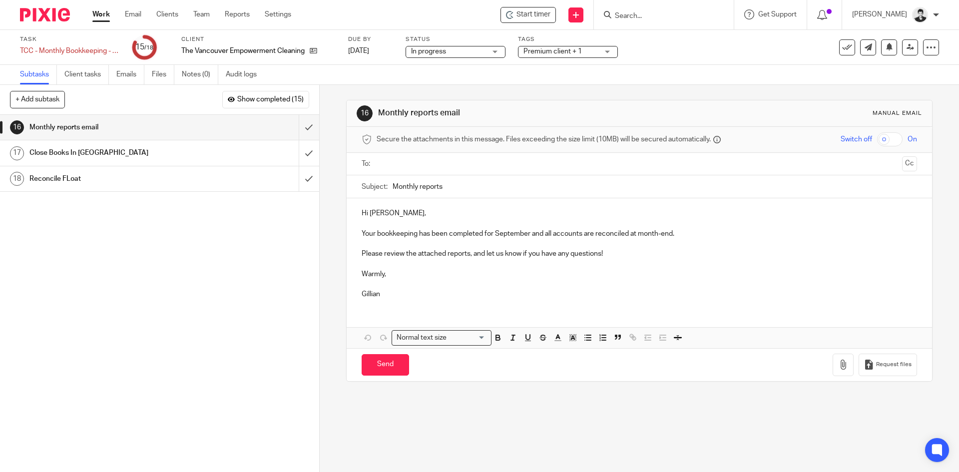
click at [395, 162] on input "text" at bounding box center [638, 163] width 517 height 11
click at [510, 232] on p "Your bookkeeping has been completed for September and all accounts are reconcil…" at bounding box center [639, 236] width 555 height 10
click at [481, 238] on p "Your bookkeeping has been completed for July and all accounts are reconciled at…" at bounding box center [639, 236] width 555 height 10
click at [727, 245] on p at bounding box center [639, 246] width 555 height 10
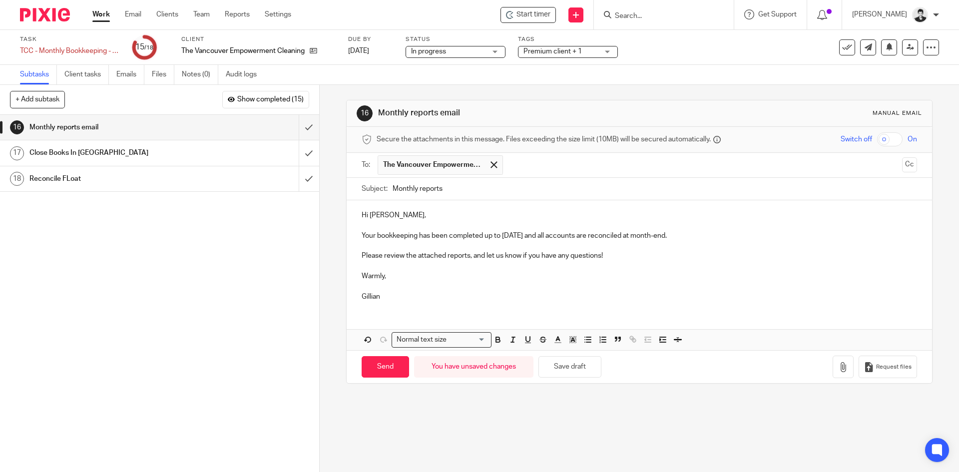
click at [707, 234] on p "Your bookkeeping has been completed up to [DATE] and all accounts are reconcile…" at bounding box center [639, 236] width 555 height 10
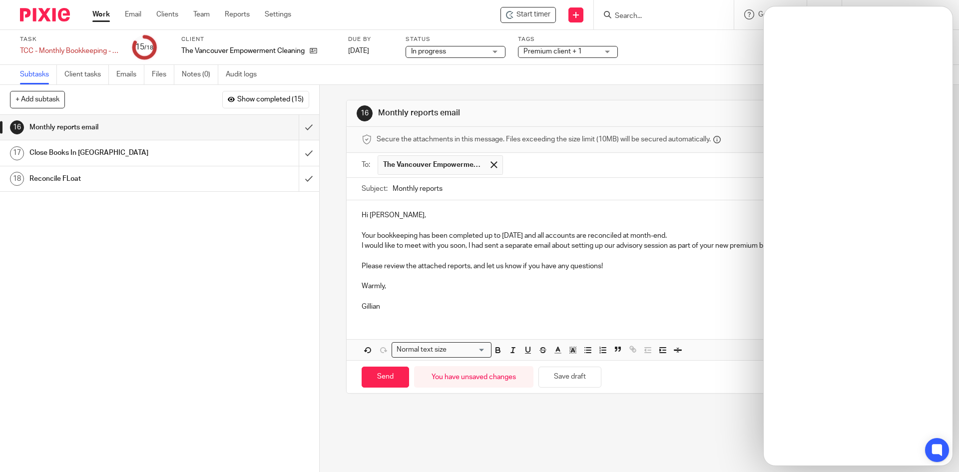
click at [738, 261] on p "Please review the attached reports, and let us know if you have any questions!" at bounding box center [639, 266] width 555 height 10
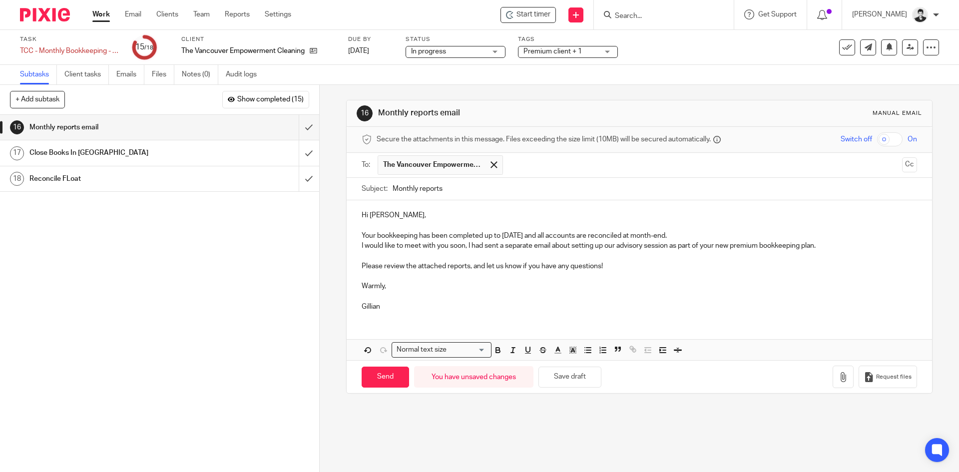
click at [833, 245] on p "I would like to meet with you soon, I had sent a separate email about setting u…" at bounding box center [639, 246] width 555 height 10
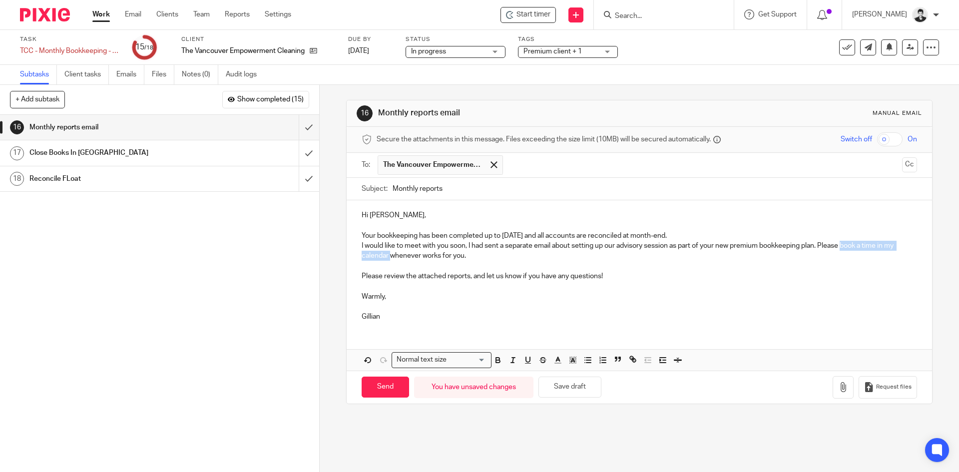
drag, startPoint x: 843, startPoint y: 242, endPoint x: 388, endPoint y: 255, distance: 455.2
click at [388, 255] on p "I would like to meet with you soon, I had sent a separate email about setting u…" at bounding box center [639, 251] width 555 height 20
click at [630, 359] on icon "button" at bounding box center [631, 357] width 3 height 3
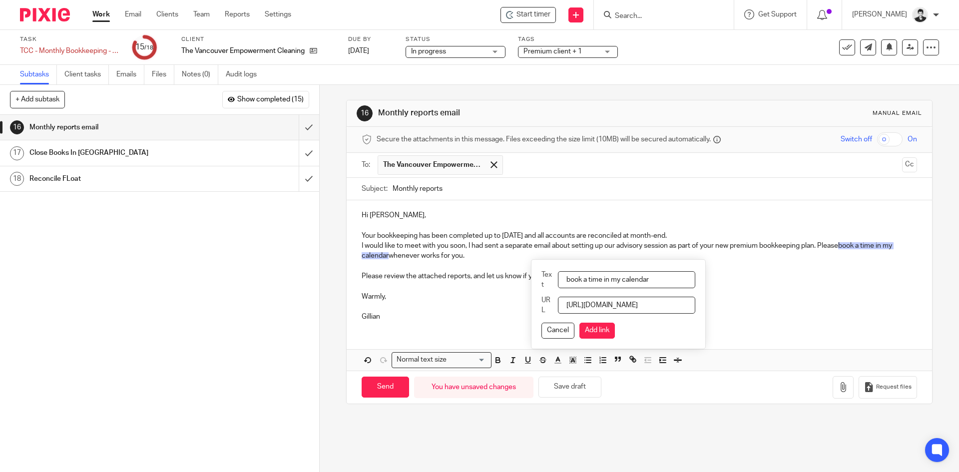
scroll to position [0, 34]
type input "[URL][DOMAIN_NAME]"
click at [602, 338] on button "Add link" at bounding box center [596, 331] width 35 height 16
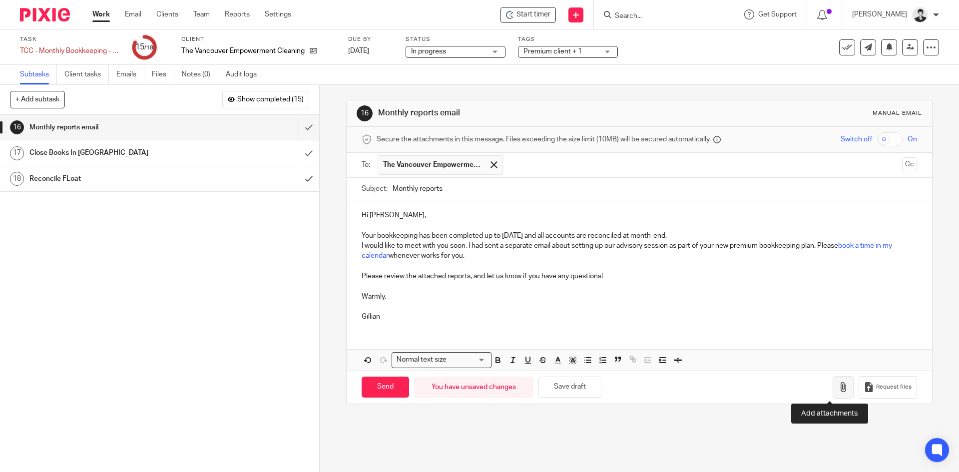
click at [833, 381] on button "button" at bounding box center [843, 387] width 21 height 22
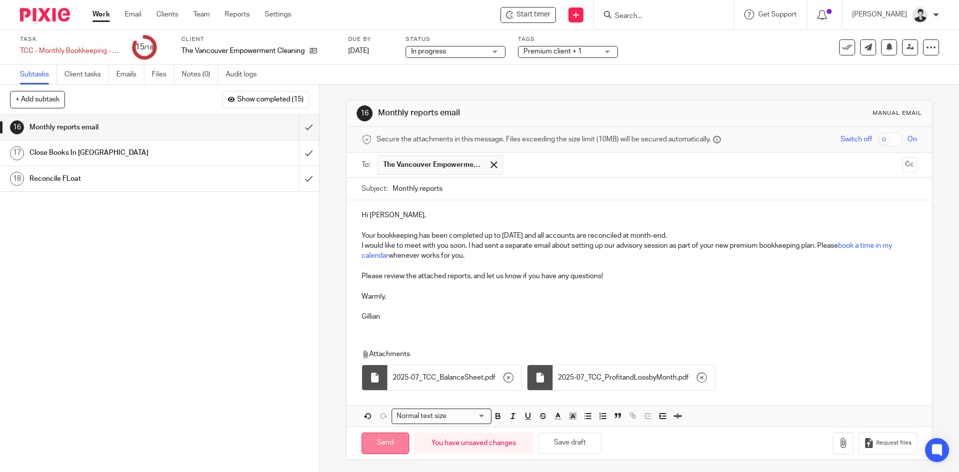
click at [389, 443] on input "Send" at bounding box center [385, 443] width 47 height 21
type input "Sent"
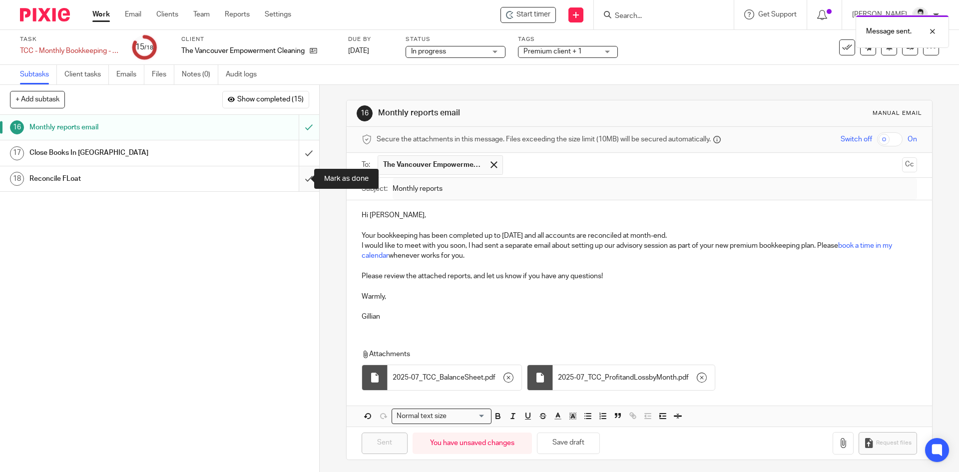
click at [298, 181] on input "submit" at bounding box center [159, 178] width 319 height 25
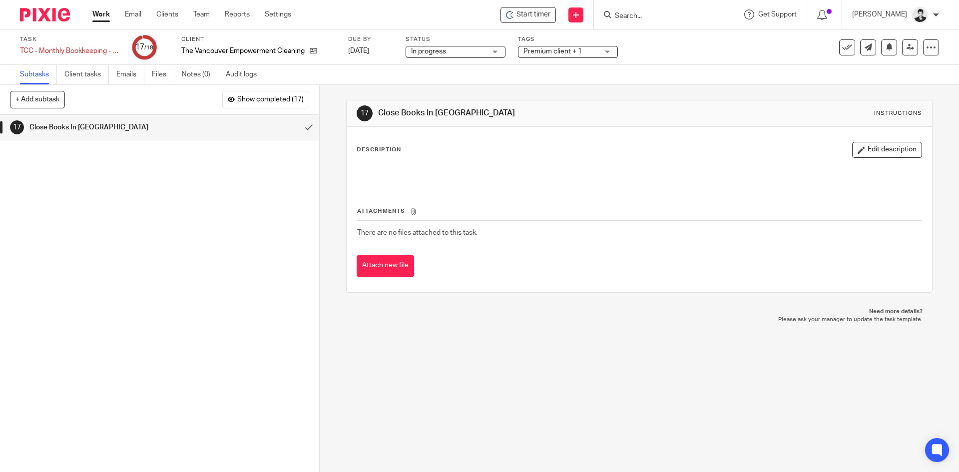
drag, startPoint x: 553, startPoint y: 59, endPoint x: 556, endPoint y: 53, distance: 7.0
click at [553, 57] on div "Task TCC - Monthly Bookkeeping - July Save TCC - Monthly Bookkeeping - [DATE] C…" at bounding box center [479, 47] width 959 height 35
drag, startPoint x: 556, startPoint y: 53, endPoint x: 585, endPoint y: 73, distance: 35.6
click at [557, 53] on span "Premium client + 1" at bounding box center [552, 51] width 58 height 7
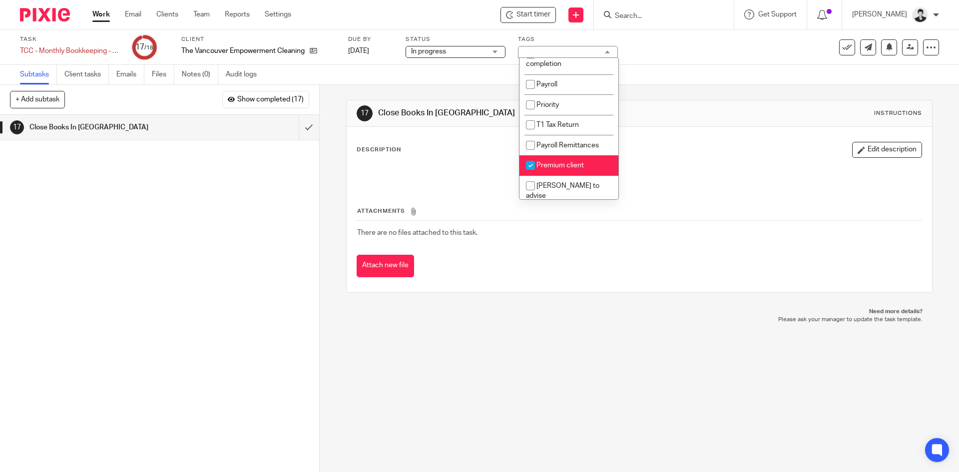
scroll to position [241, 0]
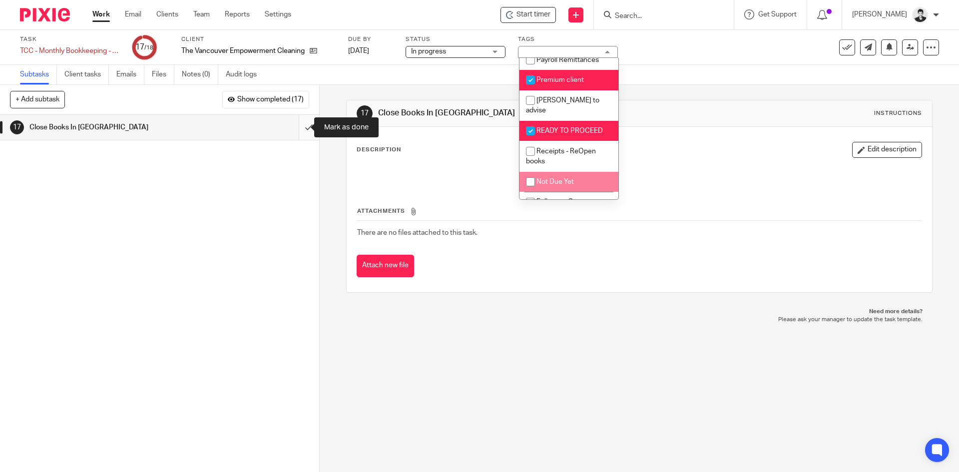
click at [301, 125] on input "submit" at bounding box center [159, 127] width 319 height 25
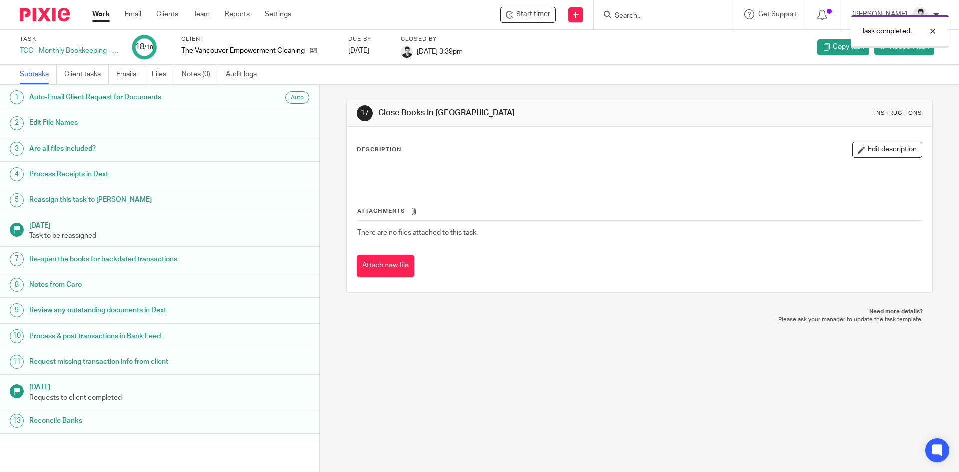
click at [830, 15] on div "Task completed." at bounding box center [713, 29] width 469 height 38
click at [879, 22] on div "Task completed." at bounding box center [900, 31] width 98 height 33
click at [827, 17] on icon at bounding box center [822, 15] width 10 height 10
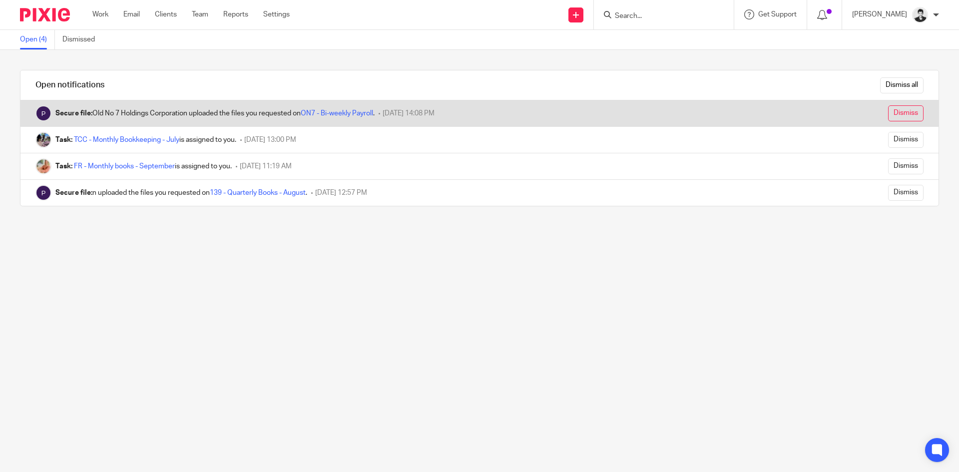
click at [894, 110] on input "Dismiss" at bounding box center [905, 113] width 35 height 16
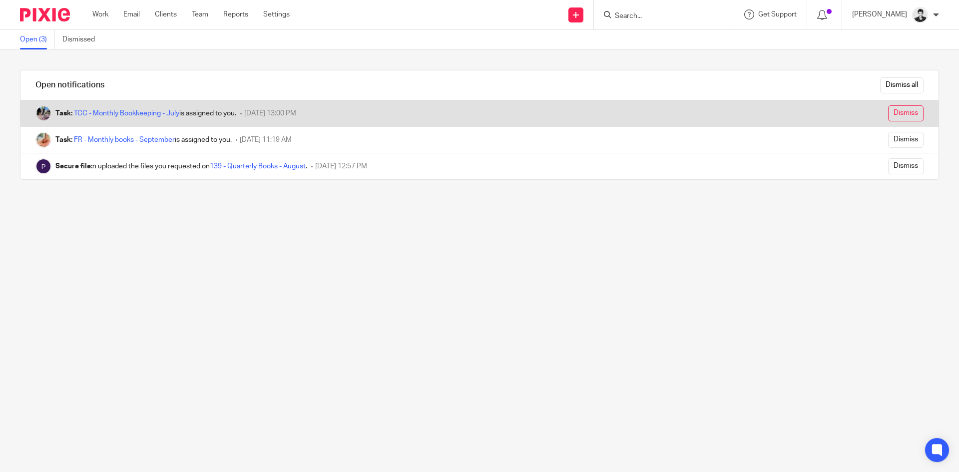
click at [899, 111] on input "Dismiss" at bounding box center [905, 113] width 35 height 16
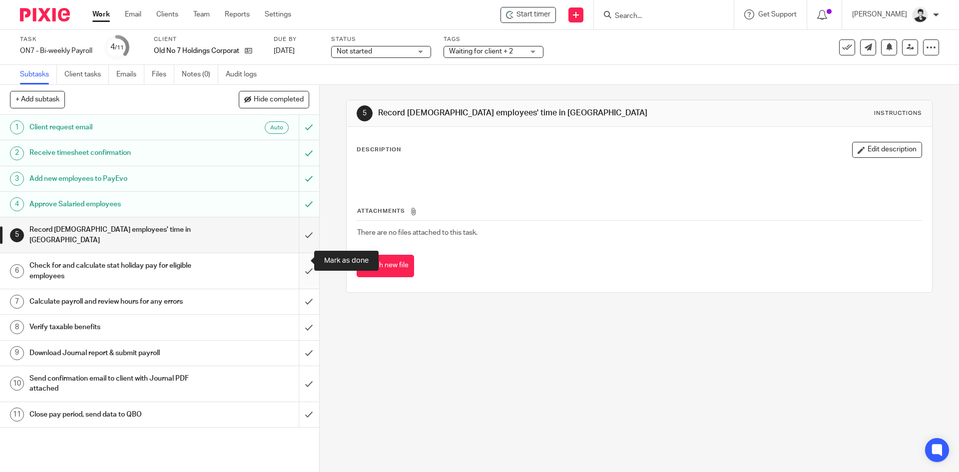
click at [301, 259] on input "submit" at bounding box center [159, 270] width 319 height 35
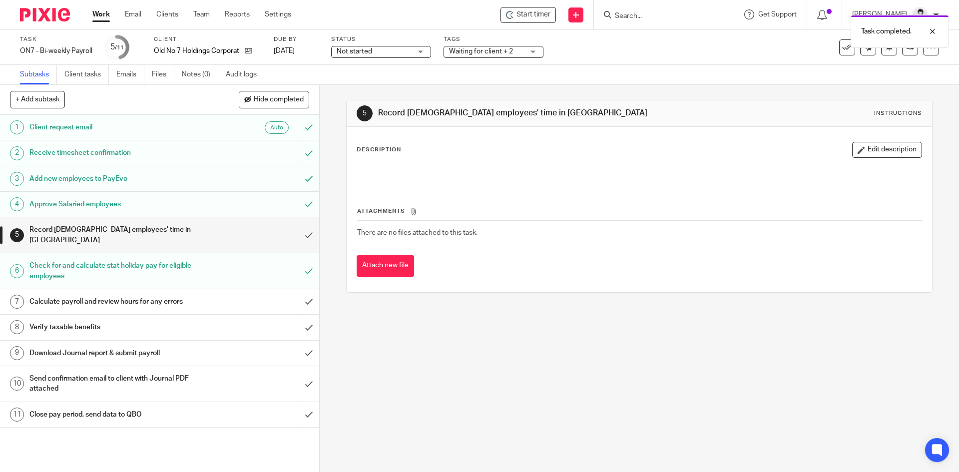
click at [106, 17] on link "Work" at bounding box center [100, 14] width 17 height 10
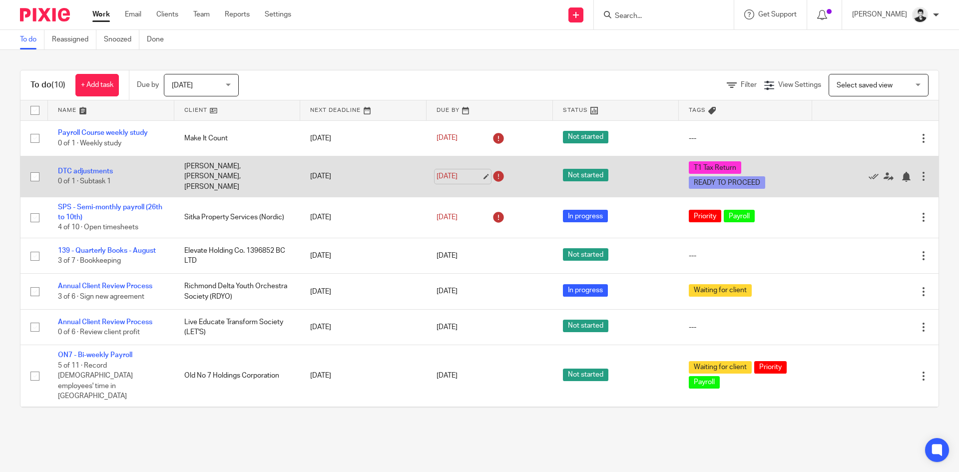
click at [451, 174] on link "Oct 10, 2025" at bounding box center [459, 176] width 45 height 10
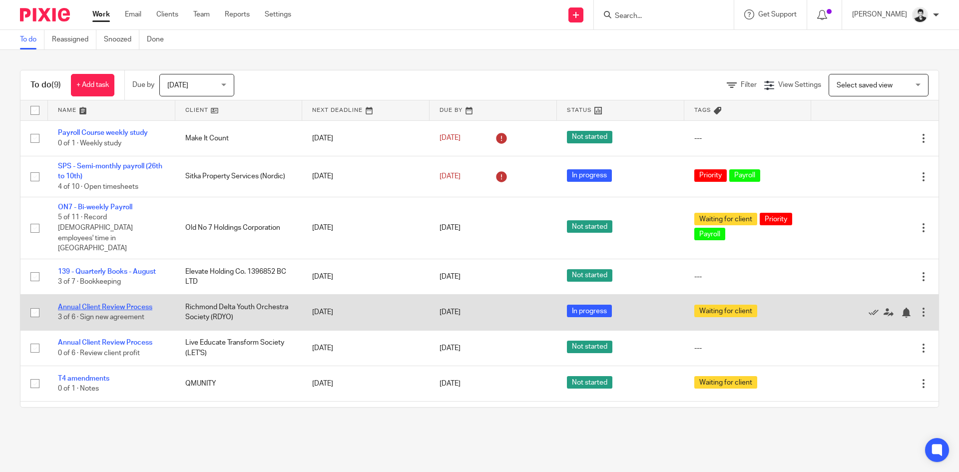
click at [133, 304] on link "Annual Client Review Process" at bounding box center [105, 307] width 94 height 7
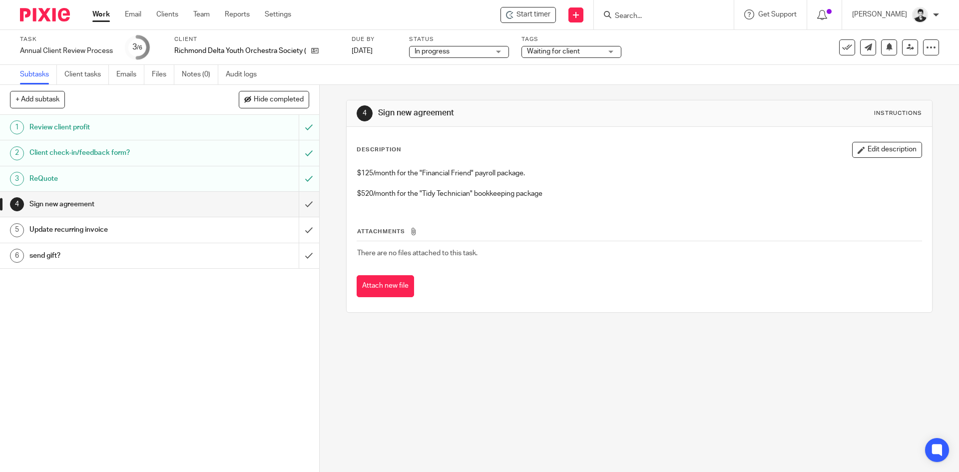
drag, startPoint x: 554, startPoint y: 54, endPoint x: 555, endPoint y: 78, distance: 23.5
click at [554, 54] on span "Waiting for client" at bounding box center [553, 51] width 53 height 7
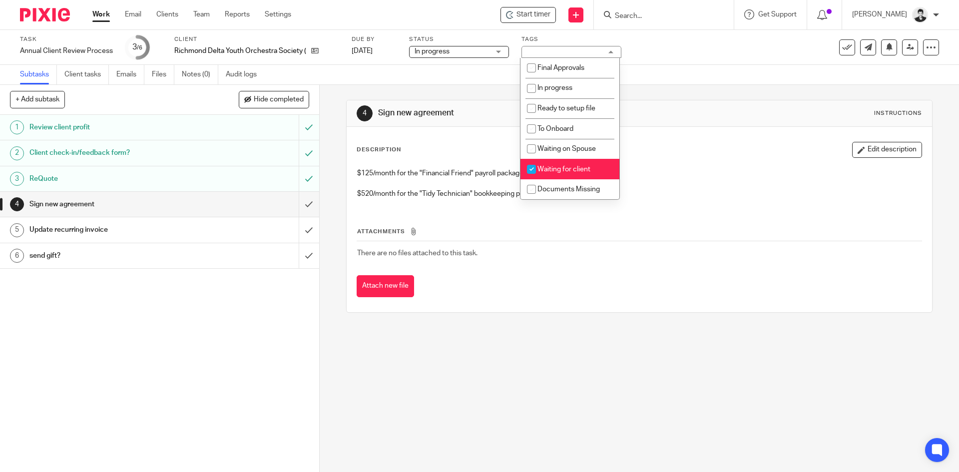
click at [567, 174] on li "Waiting for client" at bounding box center [569, 169] width 99 height 20
checkbox input "false"
click at [707, 245] on td "There are no files attached to this task." at bounding box center [639, 253] width 565 height 24
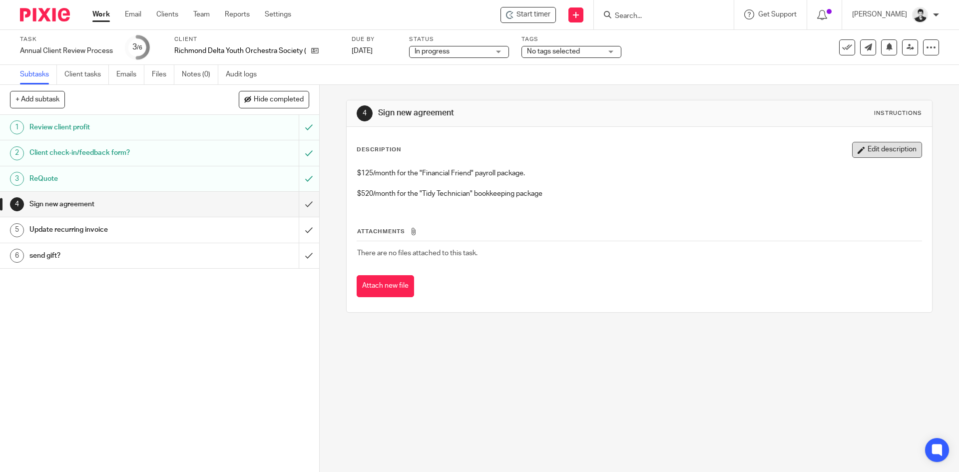
click at [872, 148] on button "Edit description" at bounding box center [887, 150] width 70 height 16
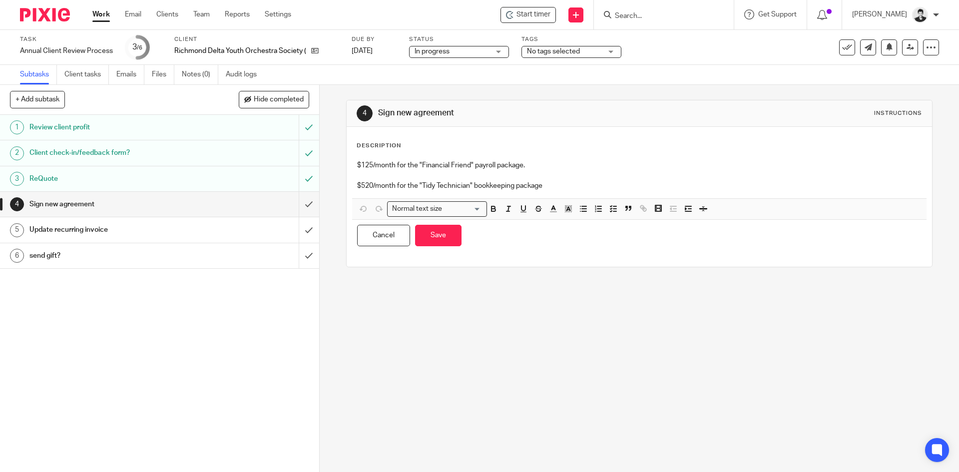
click at [580, 187] on p "$520/month for the "Tidy Technician" bookkeeping package" at bounding box center [639, 186] width 564 height 10
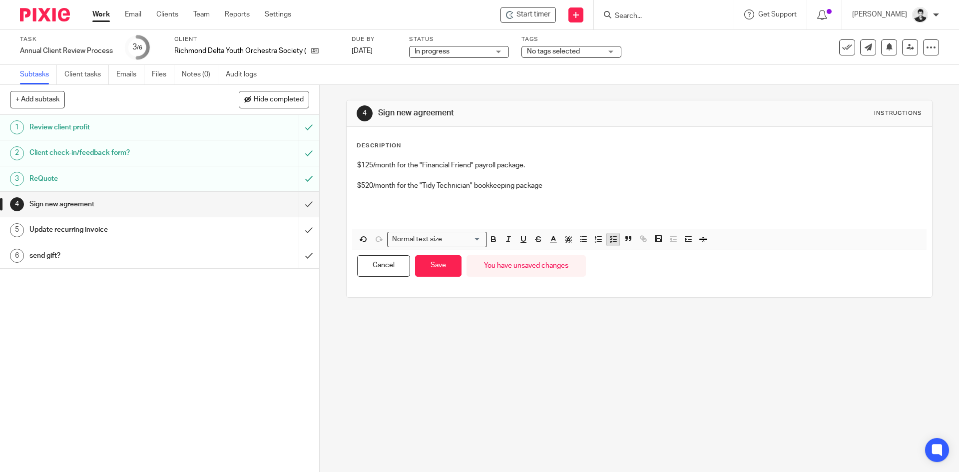
drag, startPoint x: 613, startPoint y: 231, endPoint x: 613, endPoint y: 236, distance: 5.0
click at [613, 234] on div "Normal text size Loading... Remove Edit Insert new video Copy and paste the vid…" at bounding box center [639, 239] width 574 height 21
click at [612, 238] on icon "button" at bounding box center [613, 239] width 9 height 9
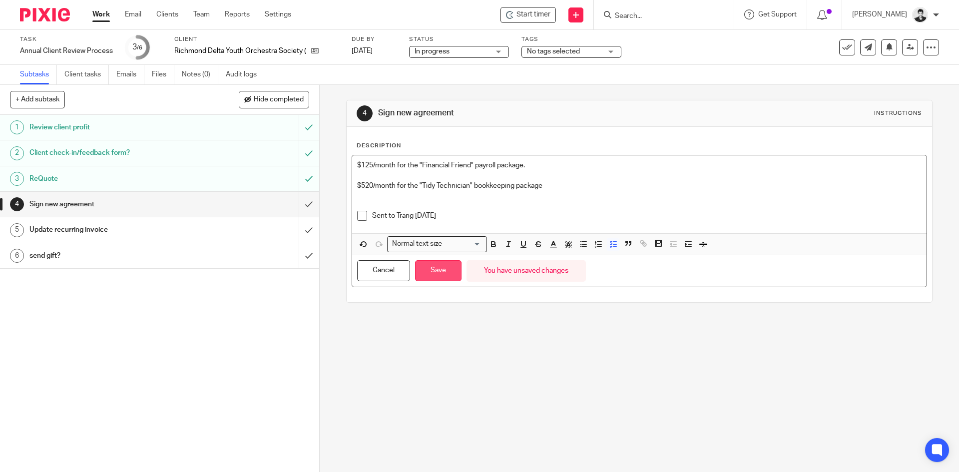
click at [430, 277] on button "Save" at bounding box center [438, 270] width 46 height 21
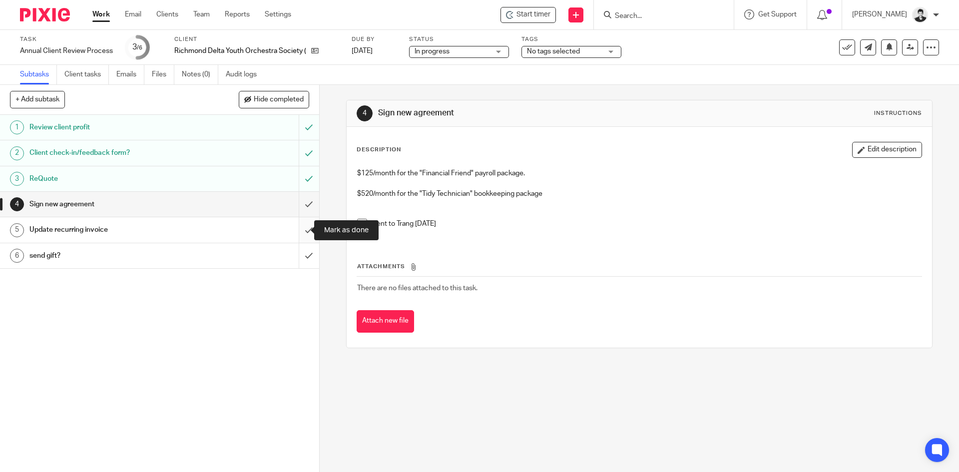
click at [298, 233] on input "submit" at bounding box center [159, 229] width 319 height 25
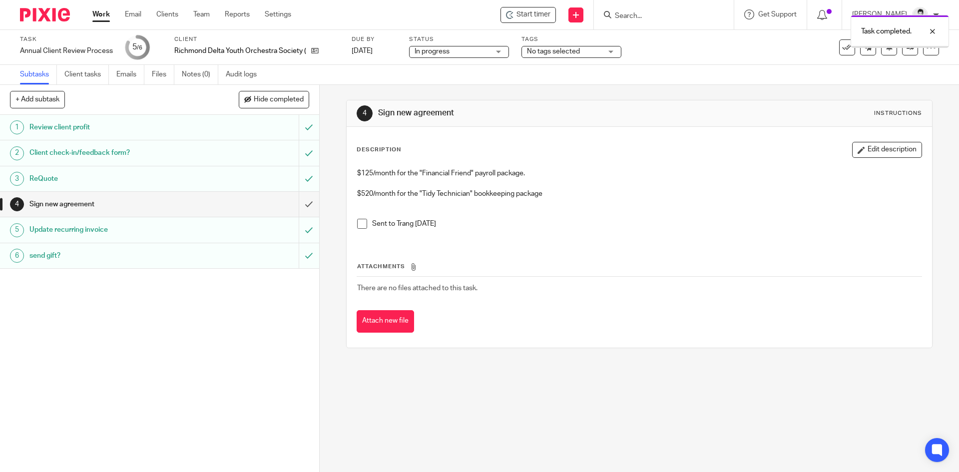
click at [584, 55] on span "No tags selected" at bounding box center [564, 51] width 75 height 10
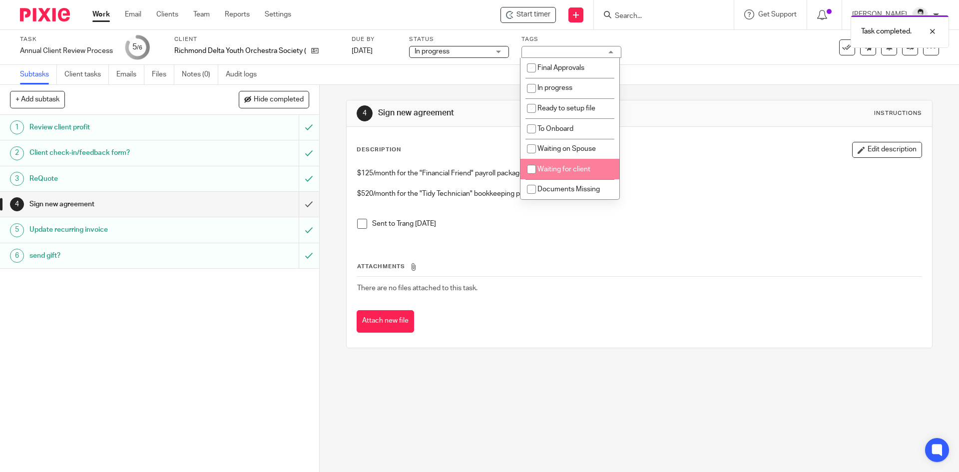
click at [580, 170] on span "Waiting for client" at bounding box center [563, 169] width 53 height 7
checkbox input "true"
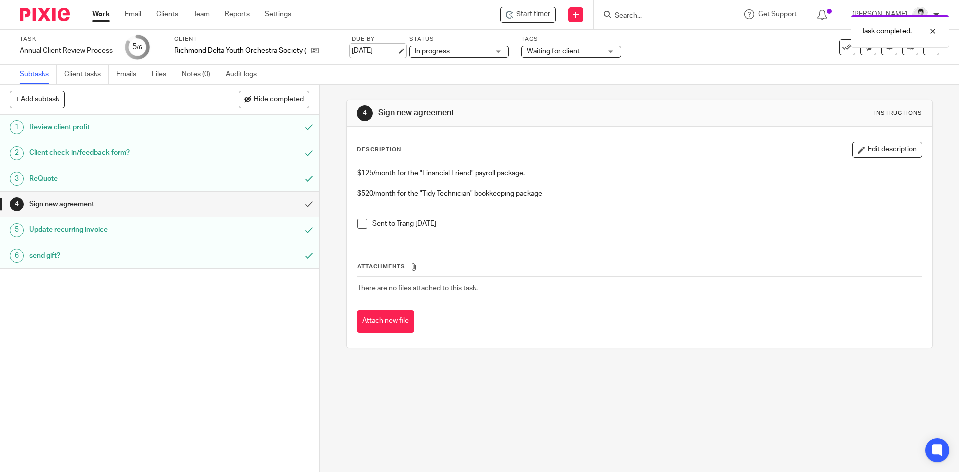
click at [366, 51] on link "Oct 14, 2025" at bounding box center [374, 51] width 45 height 10
click at [656, 17] on div "Task completed. Deadline updated." at bounding box center [713, 48] width 469 height 76
click at [646, 17] on div "Task completed. Deadline updated." at bounding box center [713, 48] width 469 height 76
click at [627, 12] on div "Deadline updated." at bounding box center [713, 29] width 469 height 38
drag, startPoint x: 906, startPoint y: 38, endPoint x: 670, endPoint y: 32, distance: 236.3
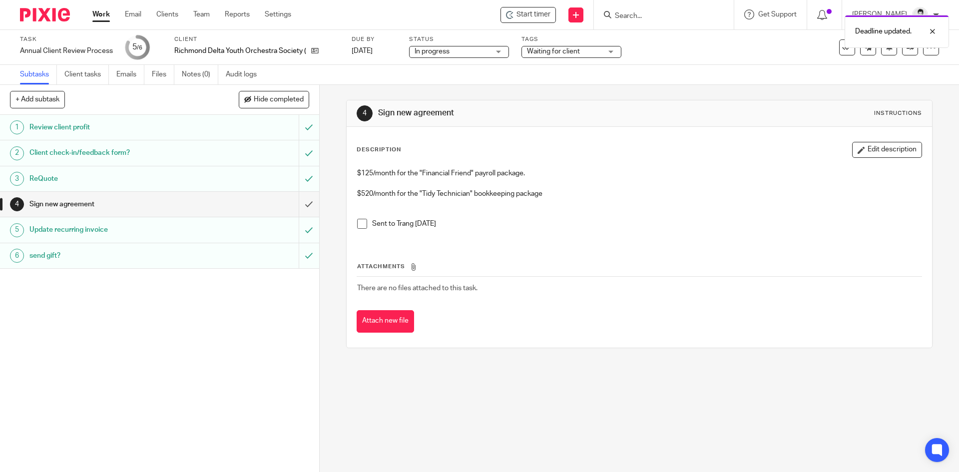
click at [906, 38] on div "Deadline updated." at bounding box center [897, 31] width 104 height 33
click at [642, 15] on div "Deadline updated." at bounding box center [713, 29] width 469 height 38
click at [656, 14] on input "Search" at bounding box center [659, 16] width 90 height 9
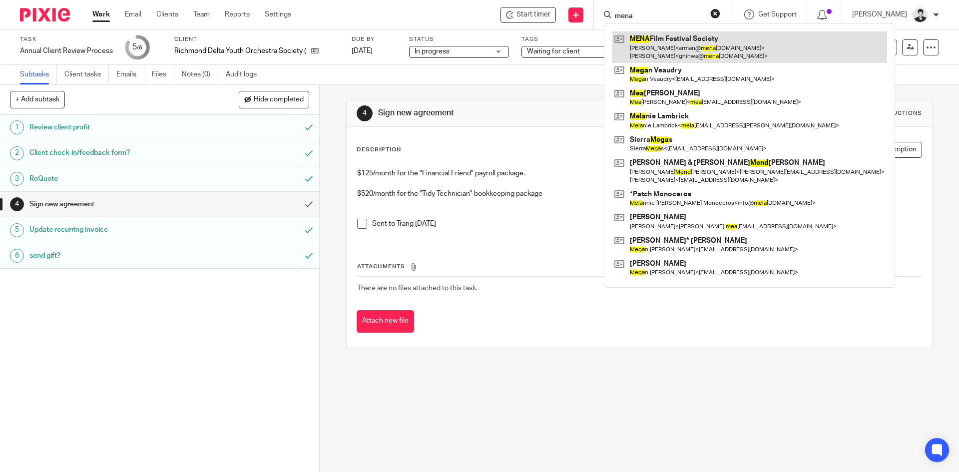
type input "mena"
click at [667, 44] on link at bounding box center [749, 46] width 275 height 31
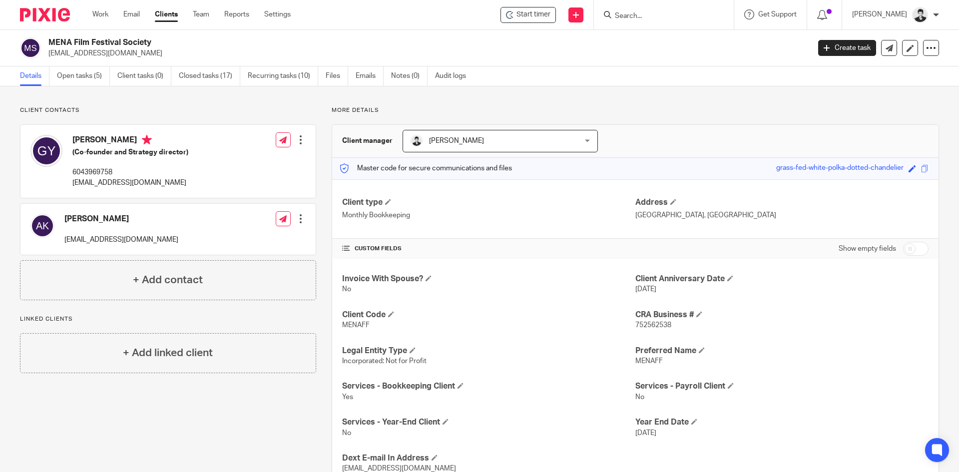
click at [643, 323] on span "752562538" at bounding box center [653, 325] width 36 height 7
copy span "752562538"
click at [86, 74] on link "Open tasks (5)" at bounding box center [83, 75] width 53 height 19
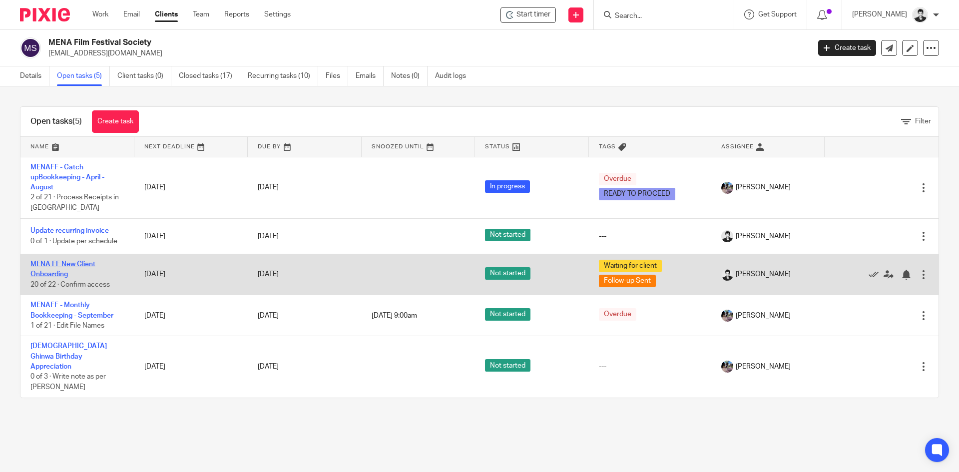
click at [68, 265] on link "MENA FF New Client Onboarding" at bounding box center [62, 269] width 65 height 17
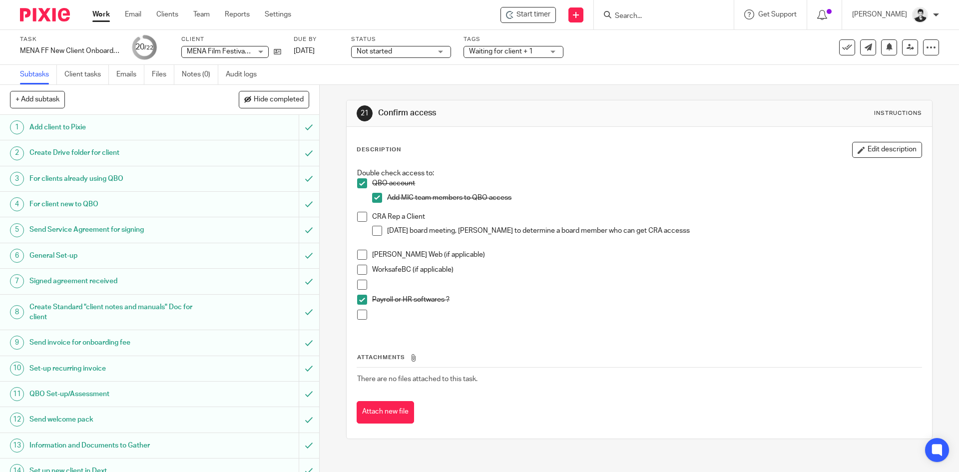
click at [372, 233] on span at bounding box center [377, 231] width 10 height 10
click at [362, 221] on span at bounding box center [362, 217] width 10 height 10
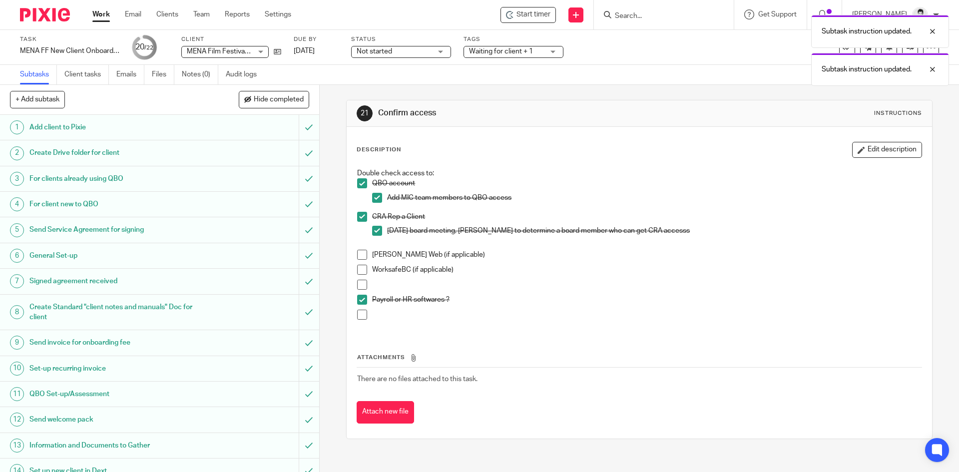
click at [389, 56] on span "Not started" at bounding box center [394, 51] width 75 height 10
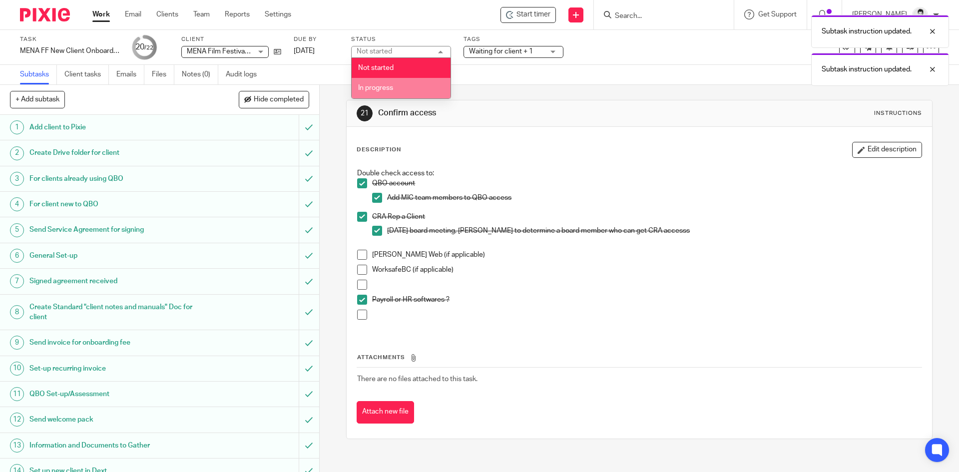
click at [391, 94] on li "In progress" at bounding box center [401, 88] width 99 height 20
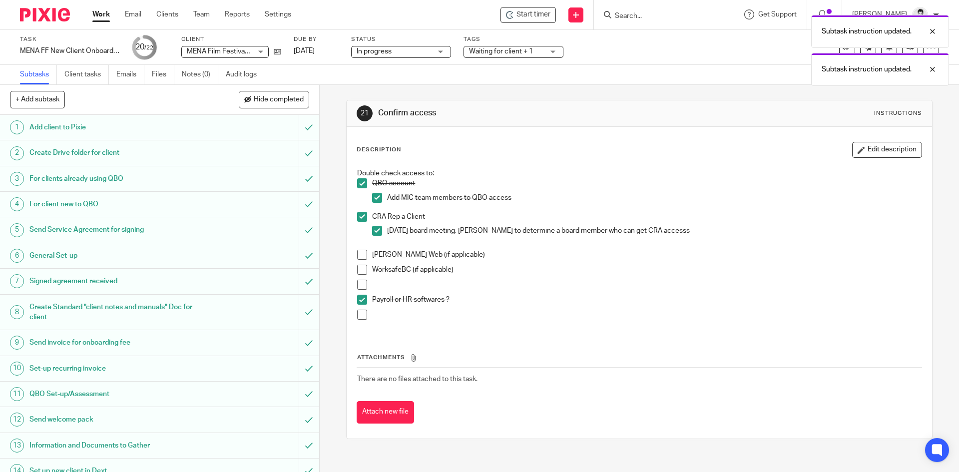
click at [541, 49] on div "Subtask instruction updated. Subtask instruction updated." at bounding box center [713, 48] width 469 height 76
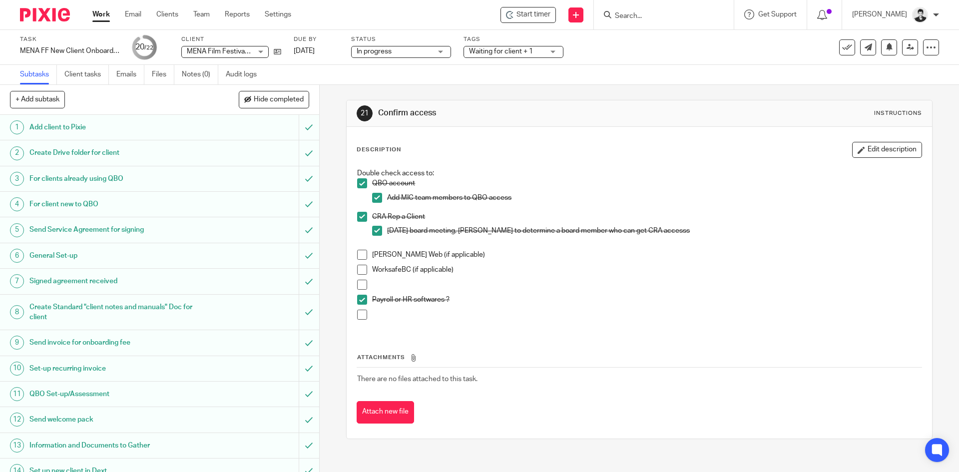
click at [551, 53] on div "Waiting for client + 1" at bounding box center [513, 52] width 100 height 12
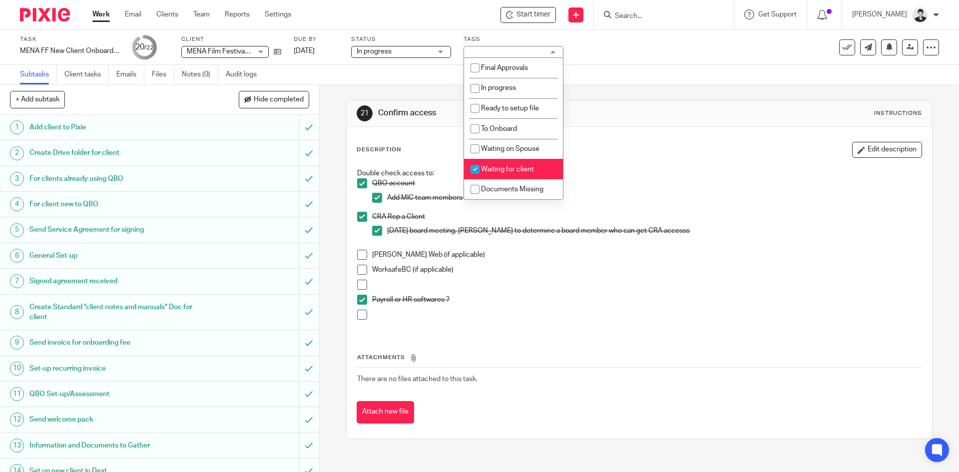
click at [544, 169] on li "Waiting for client" at bounding box center [513, 169] width 99 height 20
checkbox input "false"
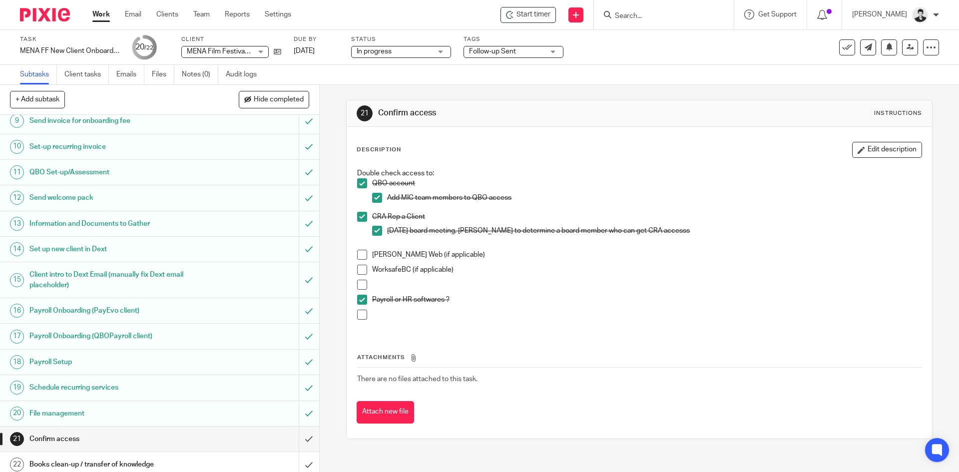
scroll to position [228, 0]
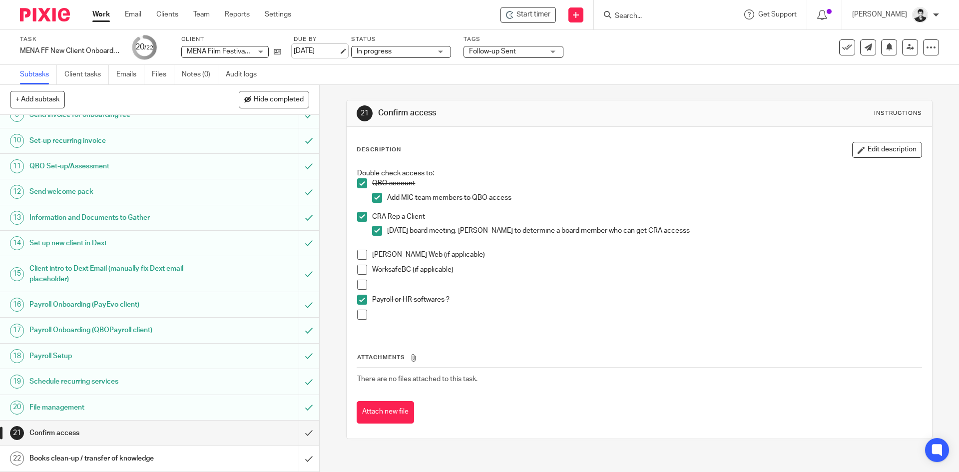
click at [313, 50] on link "Oct 20, 2025" at bounding box center [316, 51] width 45 height 10
click at [282, 52] on div "Task MENA FF New Client Onboarding Save MENA FF New Client Onboarding 20 /22 Cl…" at bounding box center [403, 47] width 766 height 24
click at [280, 52] on icon at bounding box center [277, 51] width 7 height 7
click at [234, 466] on div "Books clean-up / transfer of knowledge" at bounding box center [158, 458] width 259 height 15
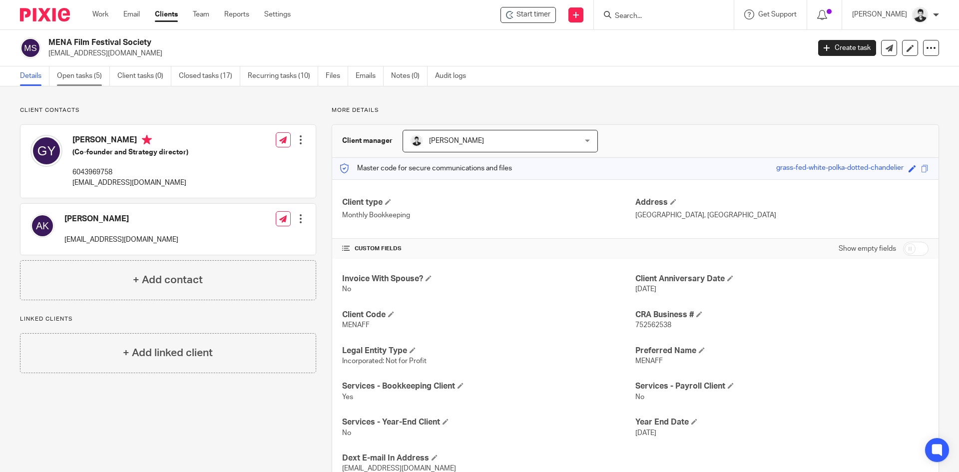
click at [90, 72] on link "Open tasks (5)" at bounding box center [83, 75] width 53 height 19
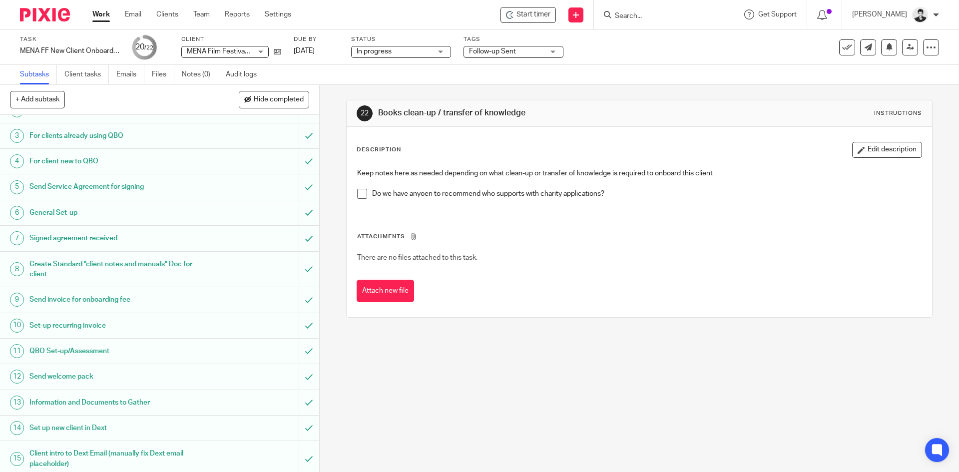
scroll to position [228, 0]
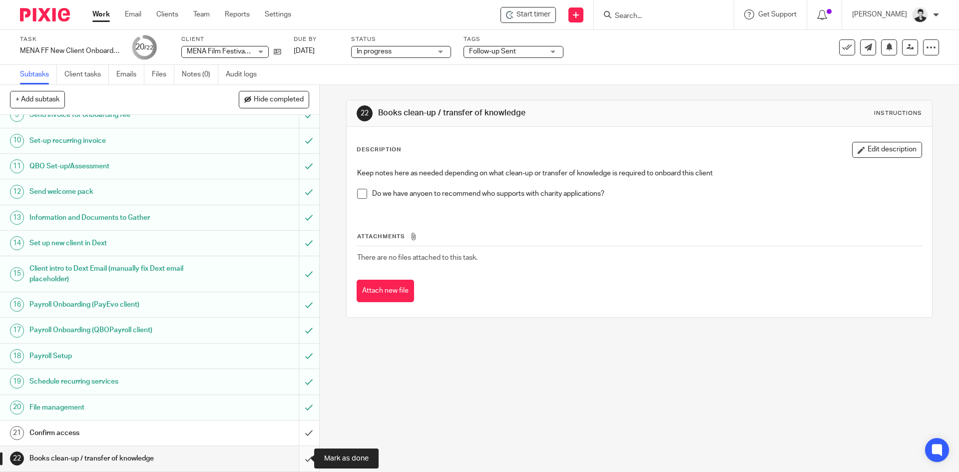
click at [298, 454] on input "submit" at bounding box center [159, 458] width 319 height 25
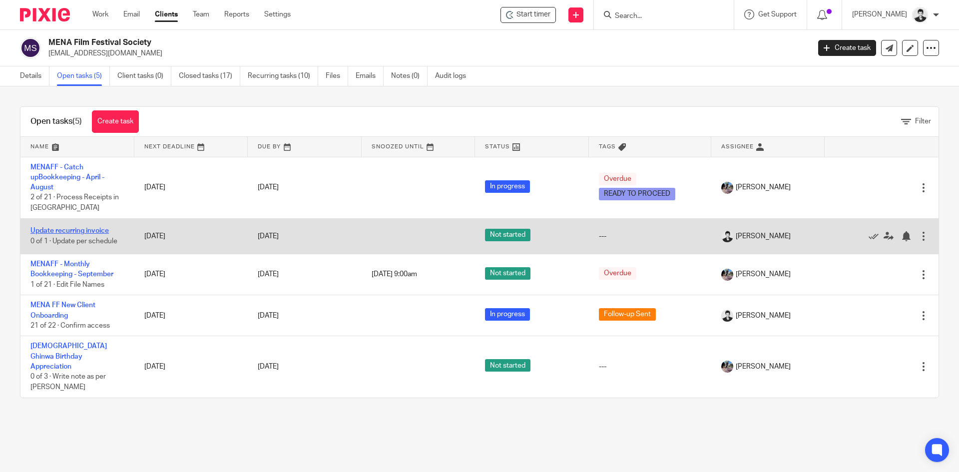
click at [80, 231] on link "Update recurring invoice" at bounding box center [69, 230] width 78 height 7
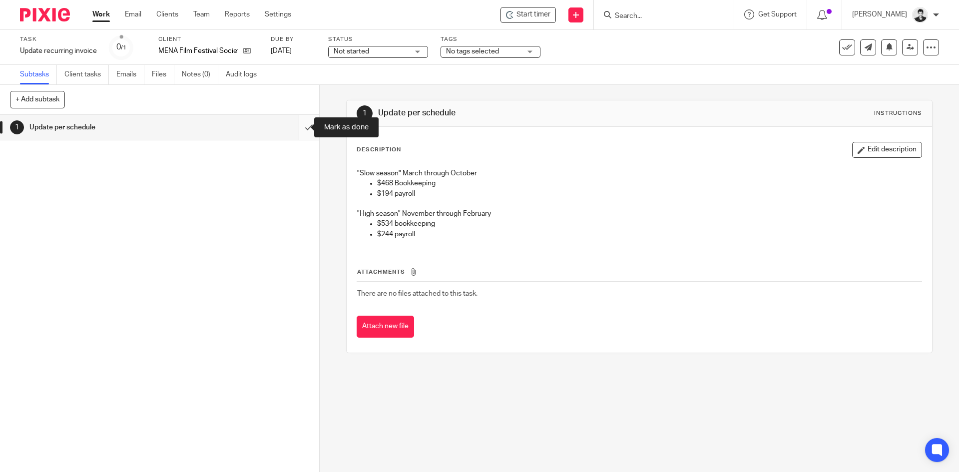
click at [295, 127] on input "submit" at bounding box center [159, 127] width 319 height 25
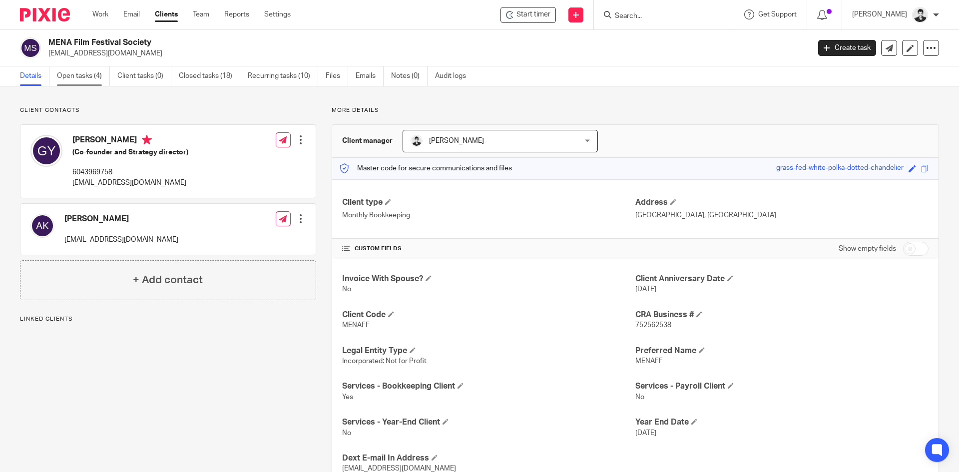
click at [88, 78] on link "Open tasks (4)" at bounding box center [83, 75] width 53 height 19
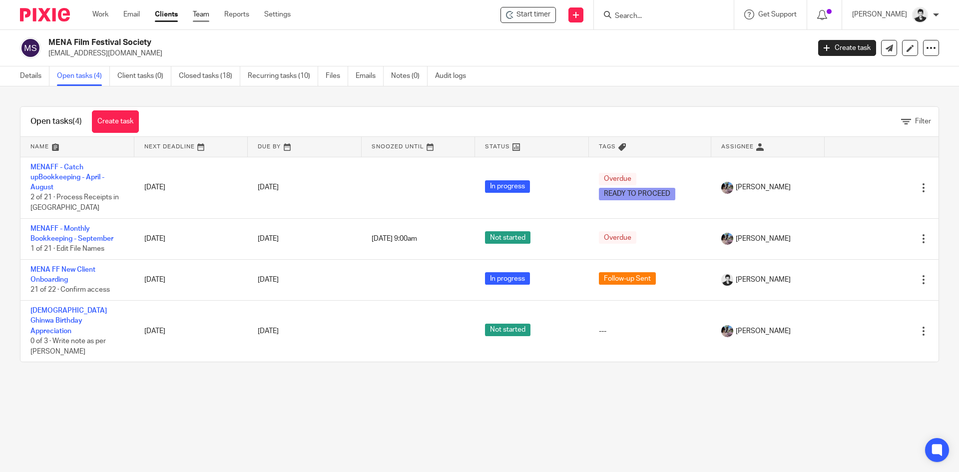
click at [197, 16] on link "Team" at bounding box center [201, 14] width 16 height 10
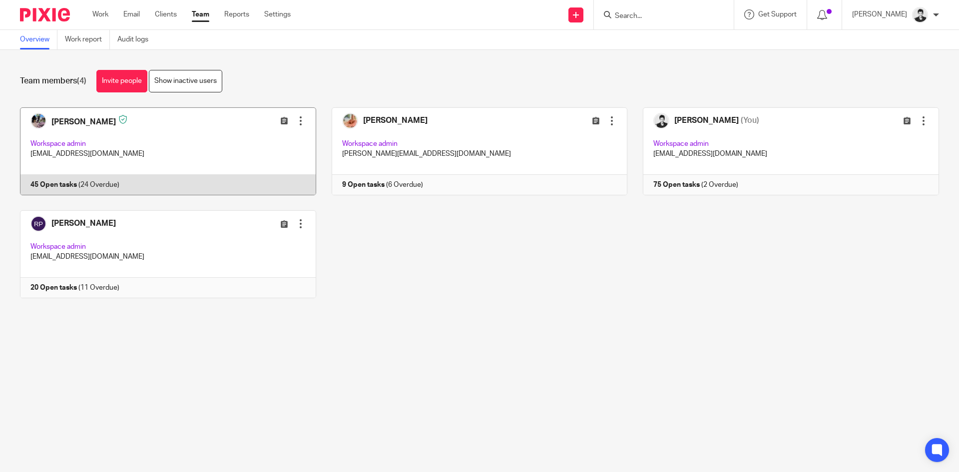
click at [192, 177] on link at bounding box center [160, 151] width 312 height 88
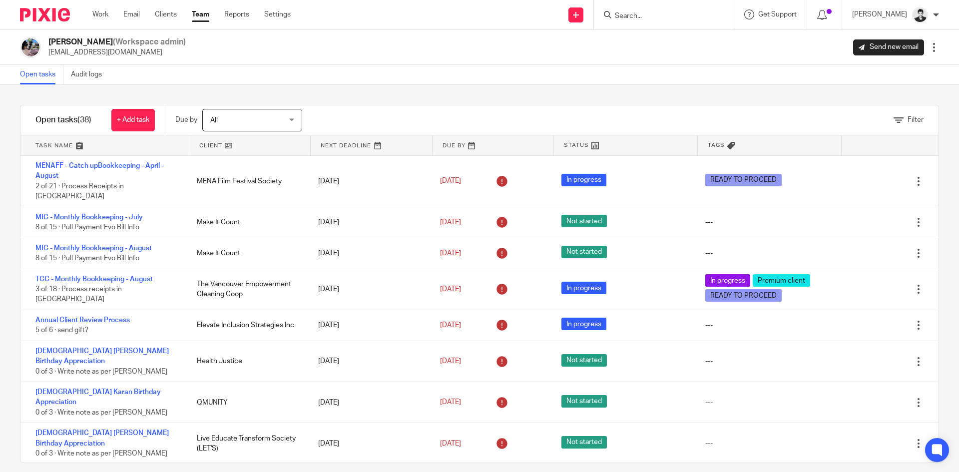
click at [240, 123] on span "All" at bounding box center [246, 119] width 73 height 21
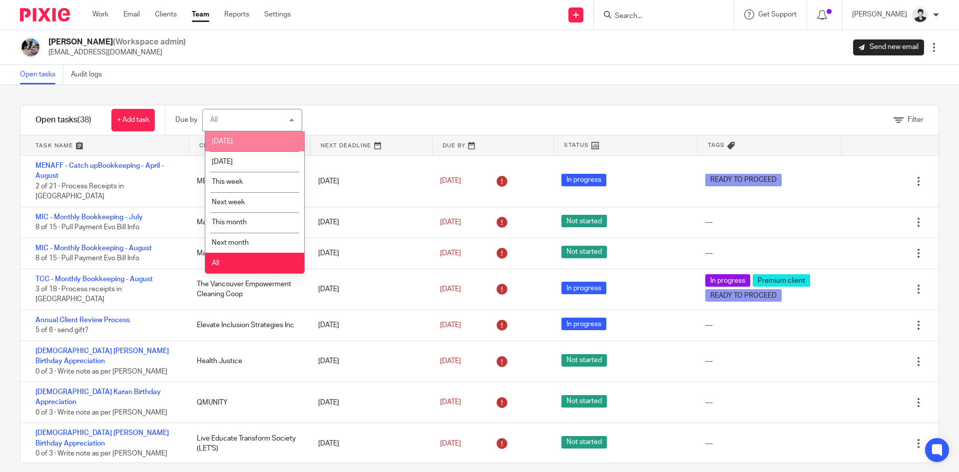
click at [239, 144] on li "[DATE]" at bounding box center [254, 141] width 99 height 20
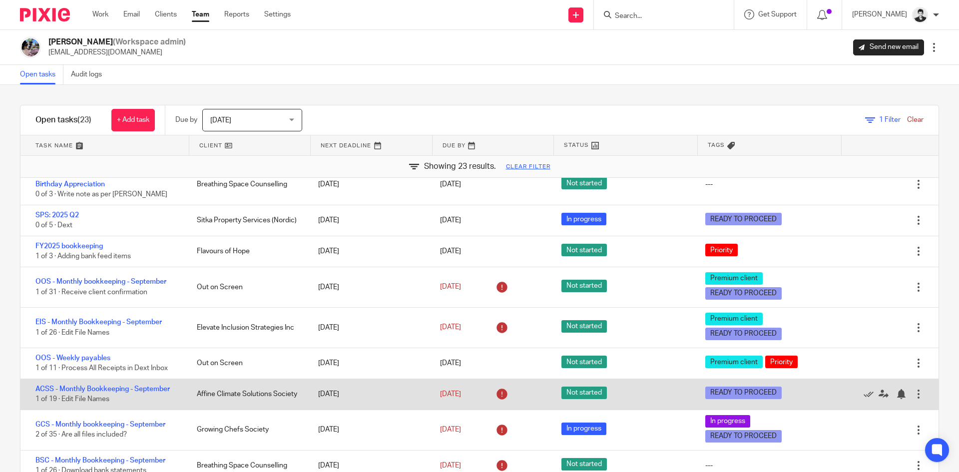
scroll to position [385, 0]
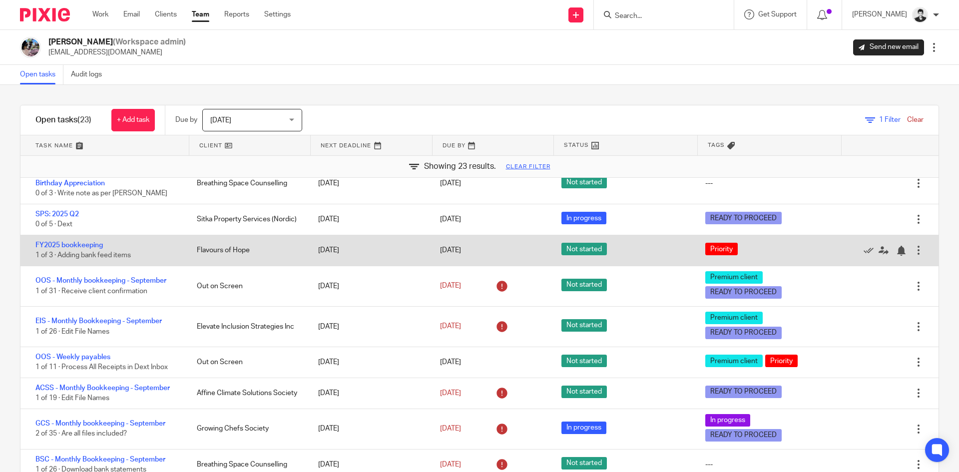
click at [80, 235] on div "FY2025 bookkeeping 1 of 3 · Adding bank feed items" at bounding box center [103, 250] width 166 height 30
click at [76, 242] on link "FY2025 bookkeeping" at bounding box center [68, 245] width 67 height 7
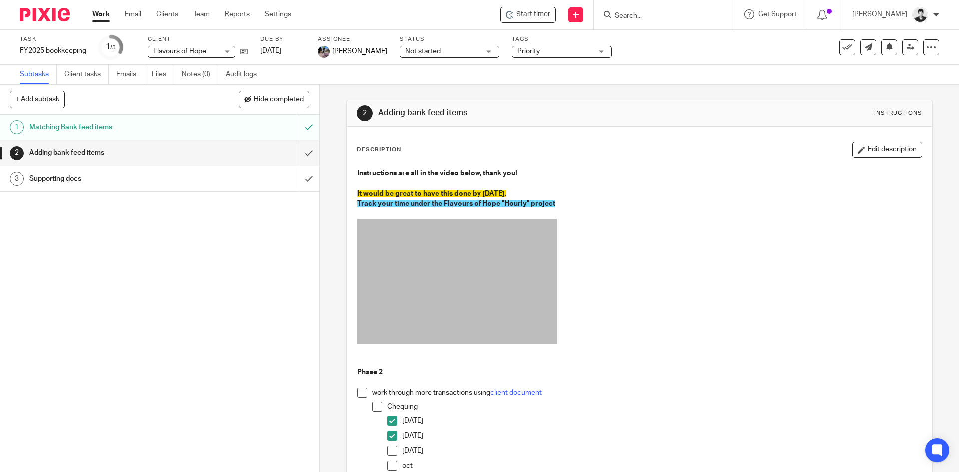
click at [104, 14] on link "Work" at bounding box center [100, 14] width 17 height 10
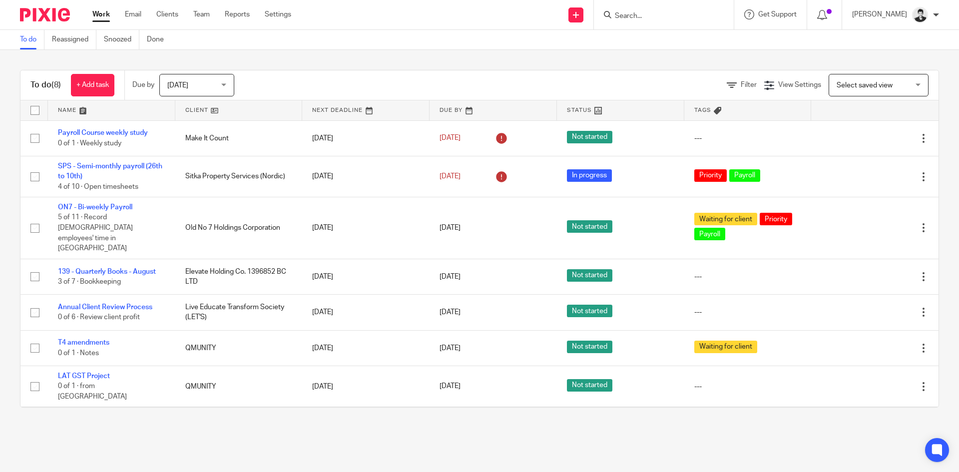
click at [658, 10] on form at bounding box center [667, 14] width 106 height 12
click at [657, 16] on input "Search" at bounding box center [659, 16] width 90 height 9
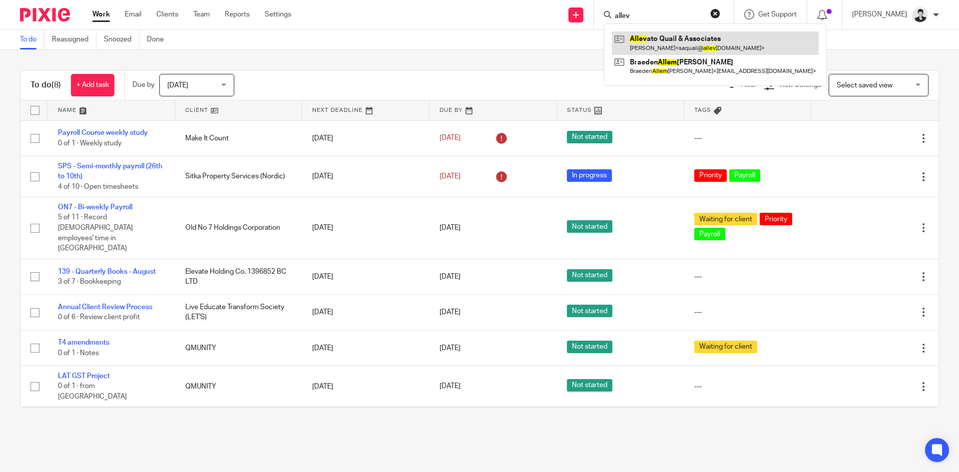
type input "allev"
click at [678, 35] on link at bounding box center [715, 42] width 207 height 23
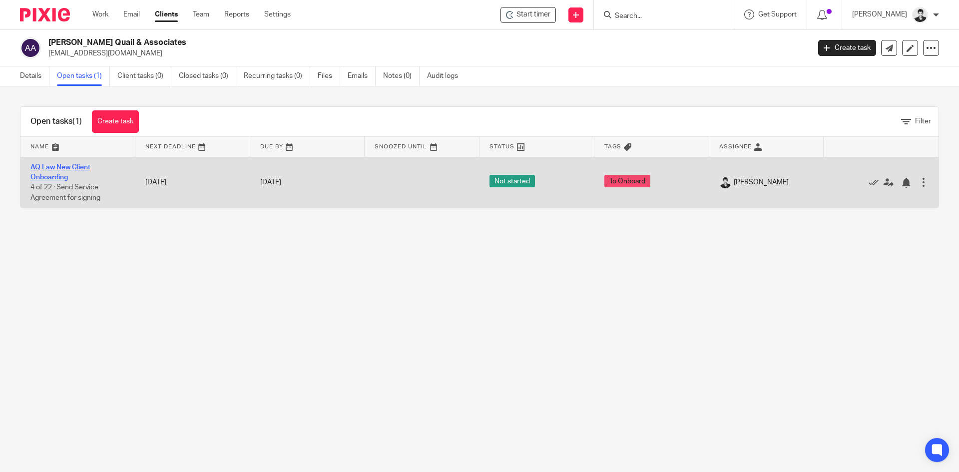
click at [52, 170] on link "AQ Law New Client Onboarding" at bounding box center [60, 172] width 60 height 17
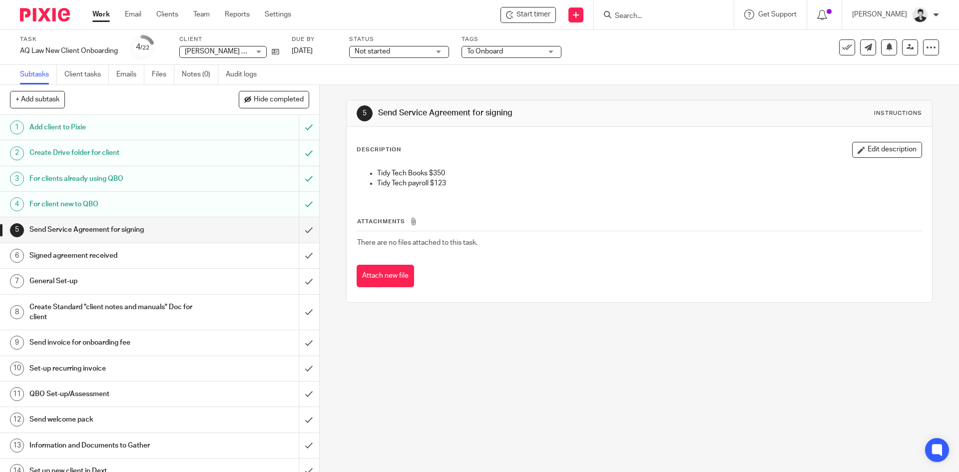
click at [53, 287] on h1 "General Set-up" at bounding box center [115, 281] width 173 height 15
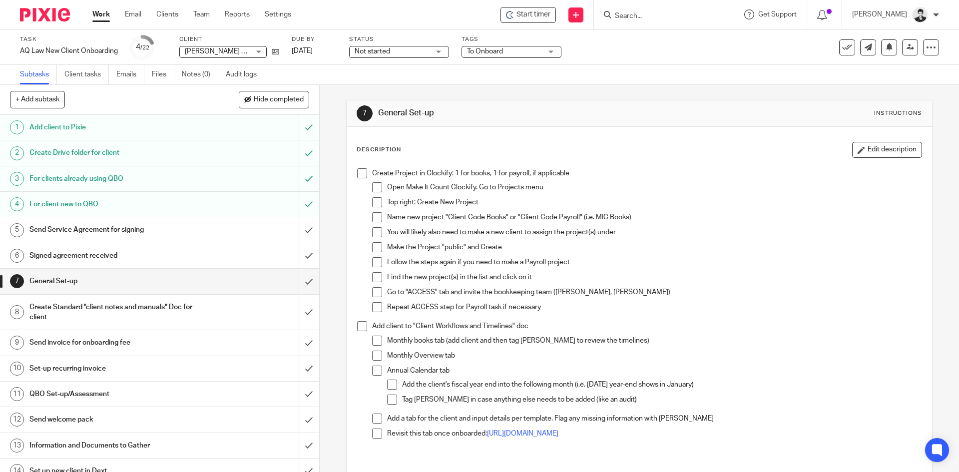
click at [140, 227] on h1 "Send Service Agreement for signing" at bounding box center [115, 229] width 173 height 15
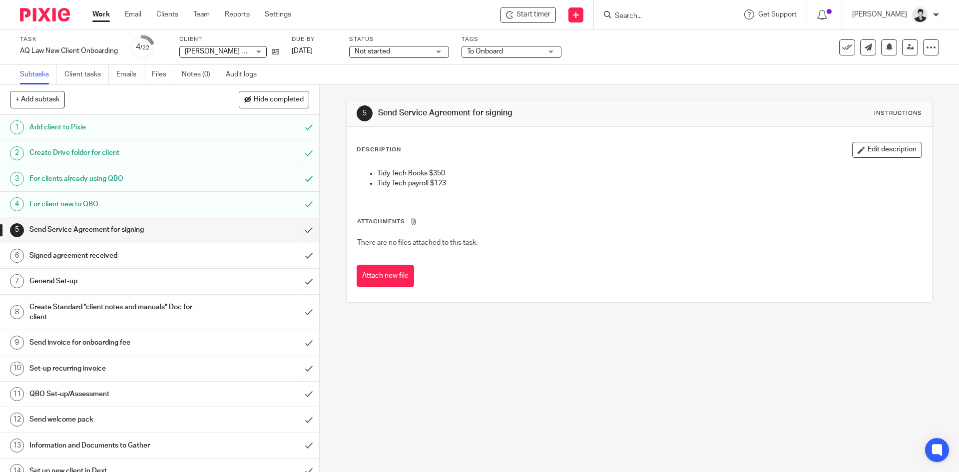
click at [202, 284] on div "General Set-up" at bounding box center [158, 281] width 259 height 15
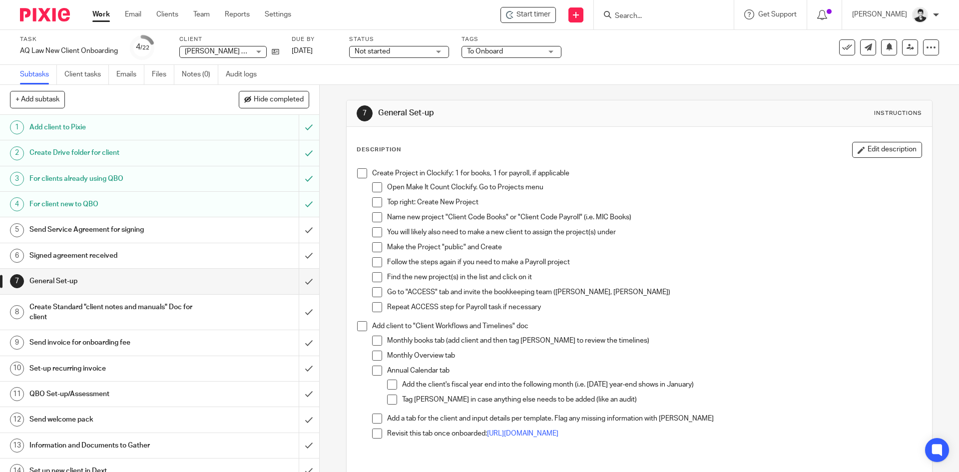
click at [357, 173] on span at bounding box center [362, 173] width 10 height 10
drag, startPoint x: 372, startPoint y: 187, endPoint x: 376, endPoint y: 200, distance: 13.6
click at [373, 187] on span at bounding box center [377, 187] width 10 height 10
click at [376, 205] on span at bounding box center [377, 202] width 10 height 10
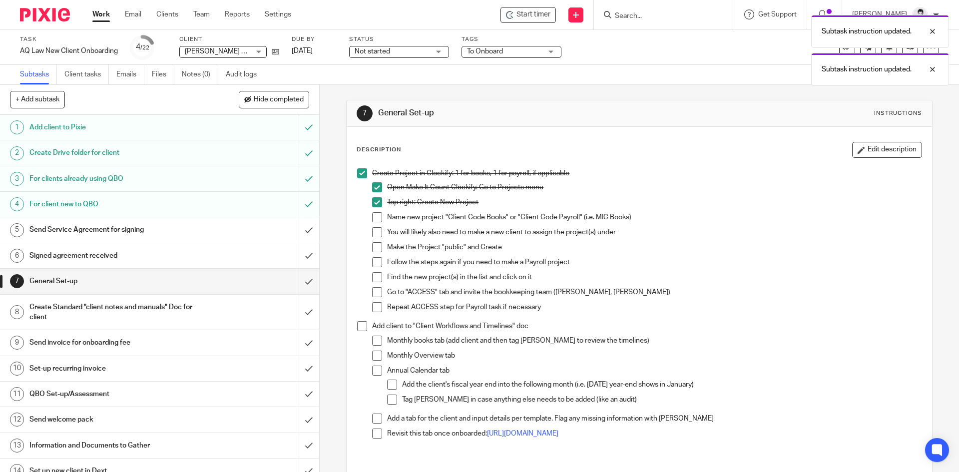
click at [375, 222] on span at bounding box center [377, 217] width 10 height 10
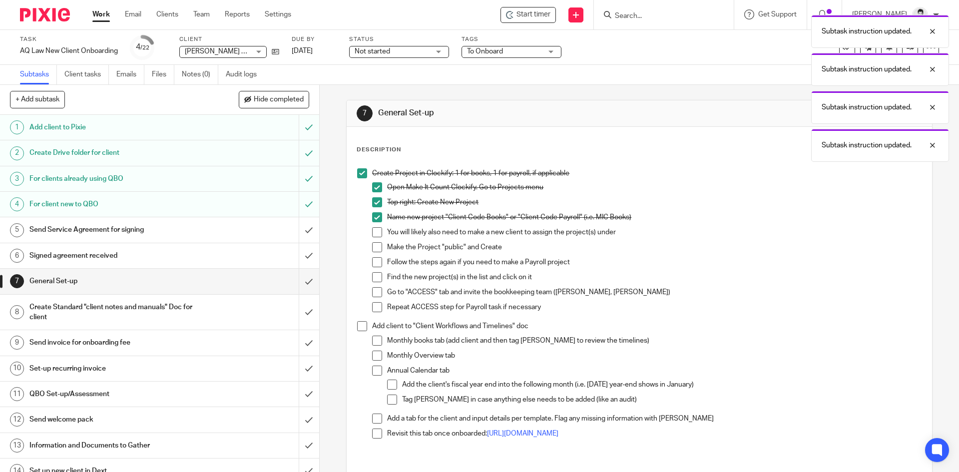
click at [374, 234] on span at bounding box center [377, 232] width 10 height 10
click at [374, 252] on span at bounding box center [377, 247] width 10 height 10
click at [374, 264] on span at bounding box center [377, 262] width 10 height 10
drag, startPoint x: 375, startPoint y: 276, endPoint x: 375, endPoint y: 282, distance: 5.5
click at [375, 277] on span at bounding box center [377, 277] width 10 height 10
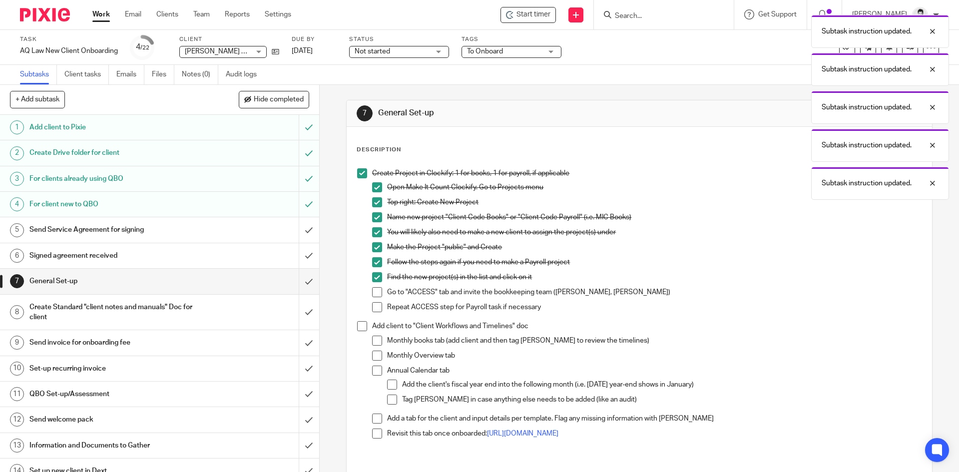
click at [376, 288] on span at bounding box center [377, 292] width 10 height 10
click at [377, 308] on span at bounding box center [377, 307] width 10 height 10
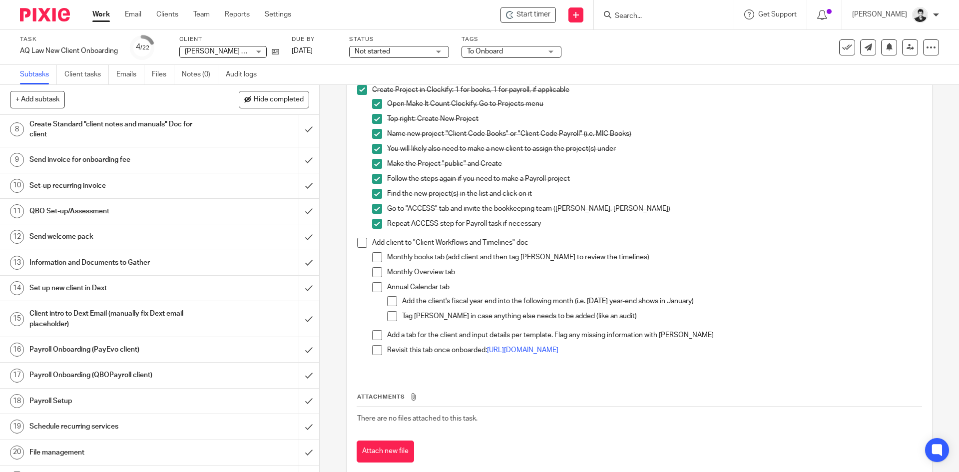
scroll to position [228, 0]
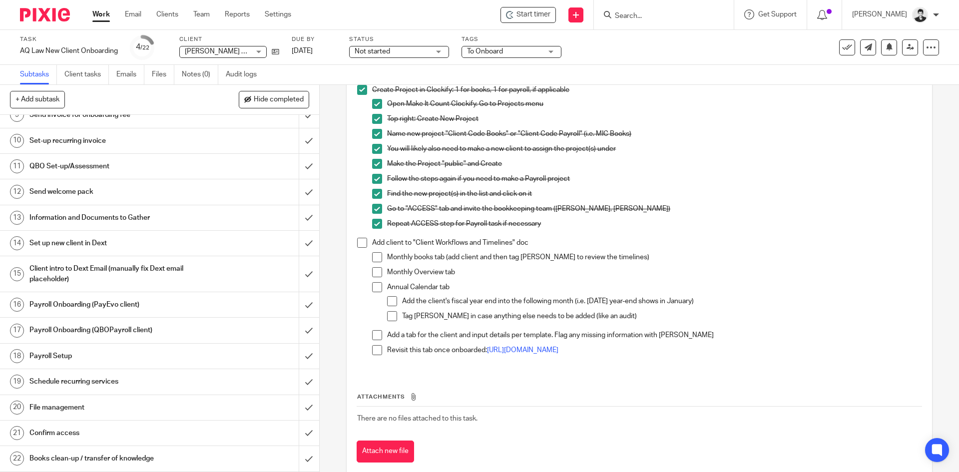
click at [77, 432] on h1 "Confirm access" at bounding box center [115, 433] width 173 height 15
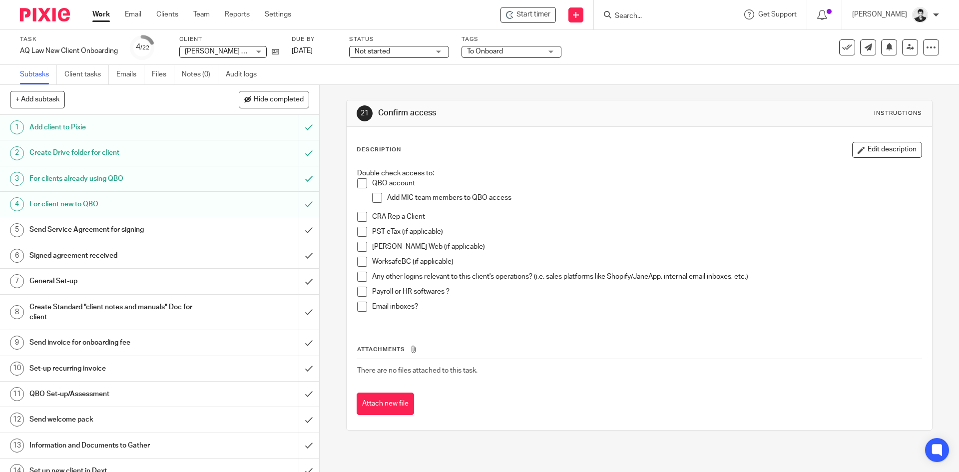
click at [358, 183] on span at bounding box center [362, 183] width 10 height 10
click at [889, 144] on button "Edit description" at bounding box center [887, 150] width 70 height 16
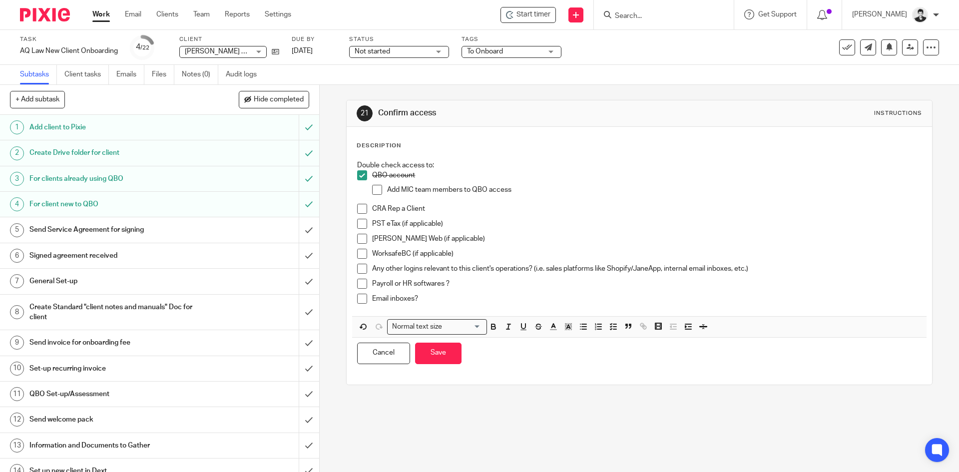
click at [780, 264] on p "Any other logins relevant to this client's operations? (i.e. sales platforms li…" at bounding box center [646, 269] width 549 height 10
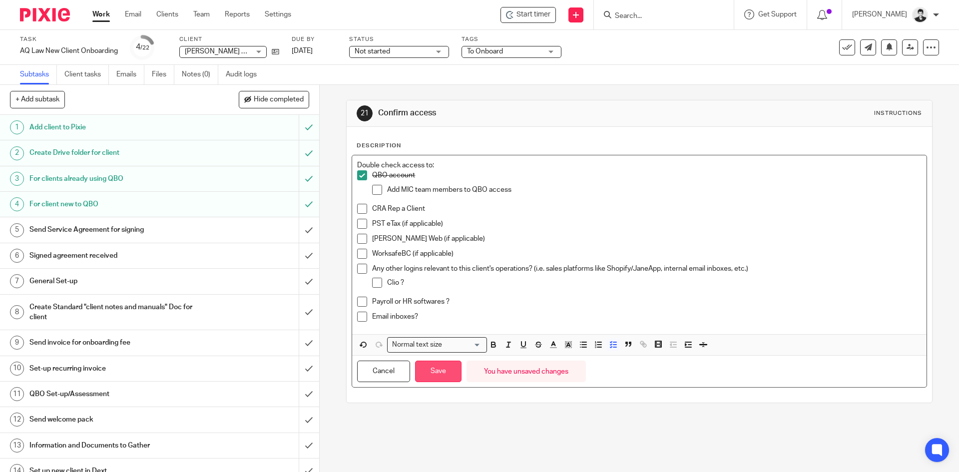
click at [435, 375] on button "Save" at bounding box center [438, 371] width 46 height 21
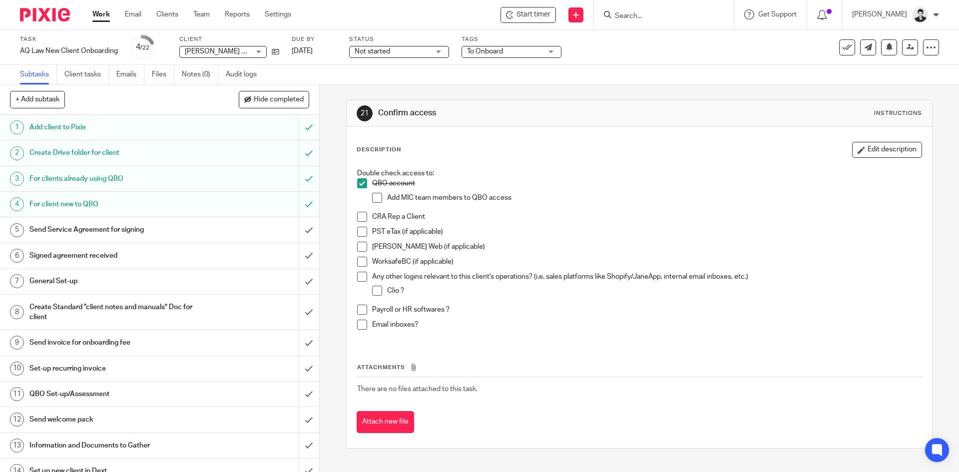
click at [376, 198] on span at bounding box center [377, 198] width 10 height 10
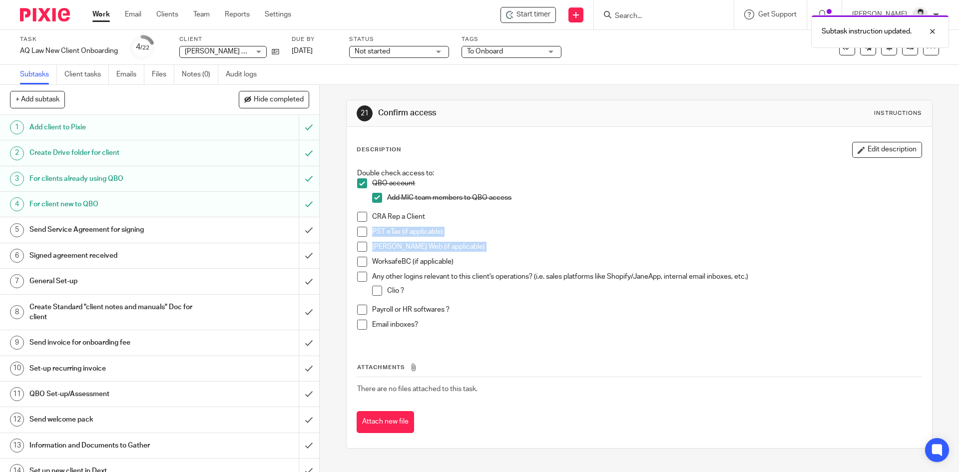
drag, startPoint x: 317, startPoint y: 249, endPoint x: 317, endPoint y: 270, distance: 21.0
click at [320, 270] on div "21 Confirm access Instructions Description Edit description Double check access…" at bounding box center [639, 278] width 639 height 387
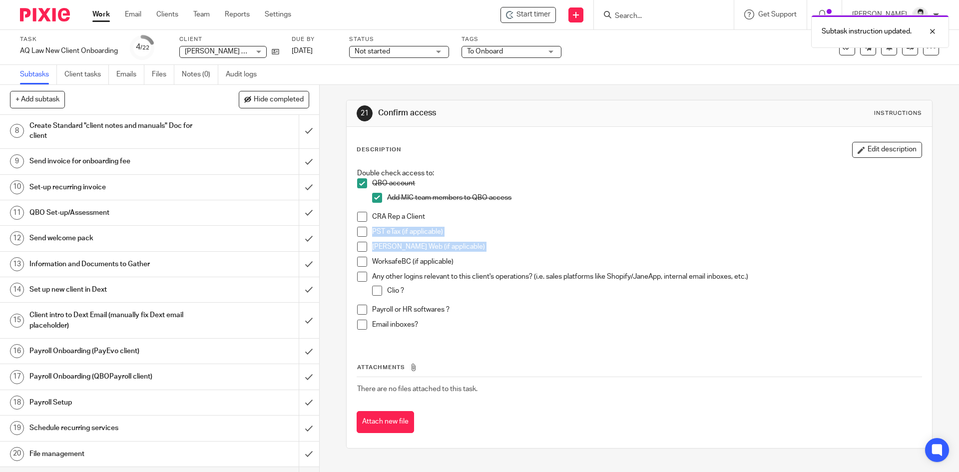
scroll to position [183, 0]
click at [92, 211] on h1 "QBO Set-up/Assessment" at bounding box center [115, 211] width 173 height 15
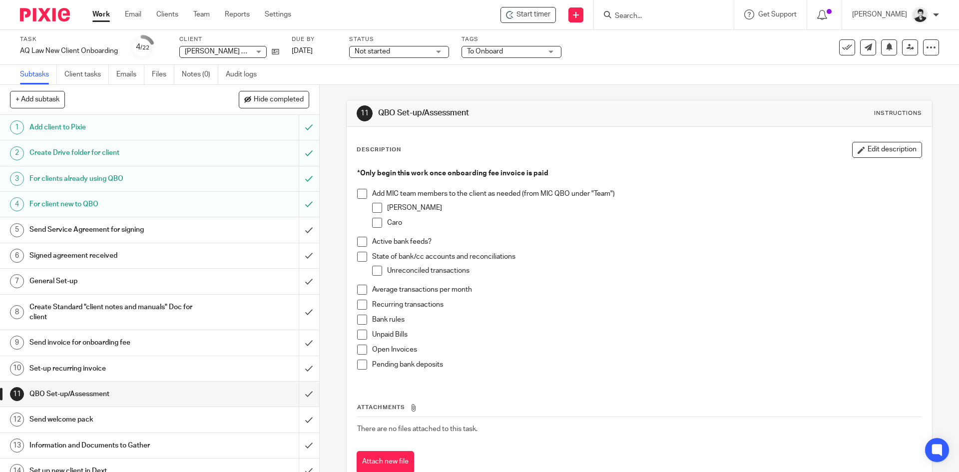
click at [377, 221] on span at bounding box center [377, 223] width 10 height 10
click at [375, 209] on span at bounding box center [377, 208] width 10 height 10
click at [357, 194] on span at bounding box center [362, 194] width 10 height 10
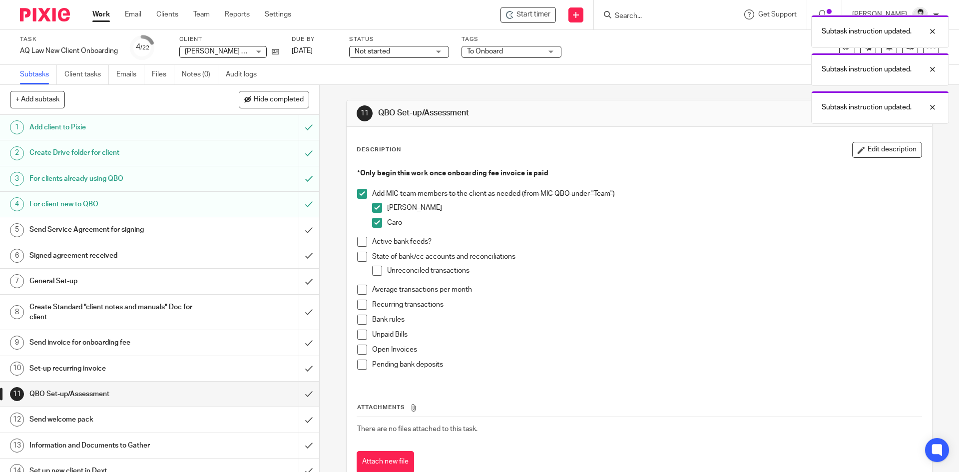
click at [157, 232] on h1 "Send Service Agreement for signing" at bounding box center [115, 229] width 173 height 15
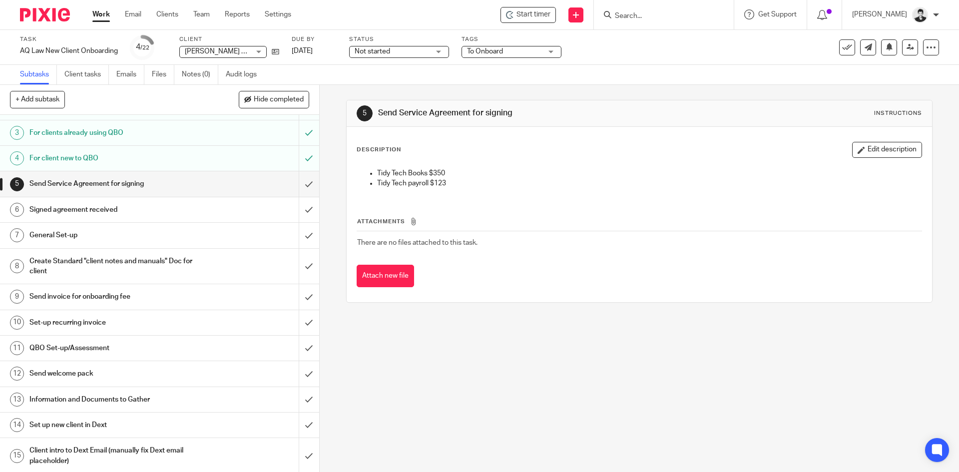
scroll to position [49, 0]
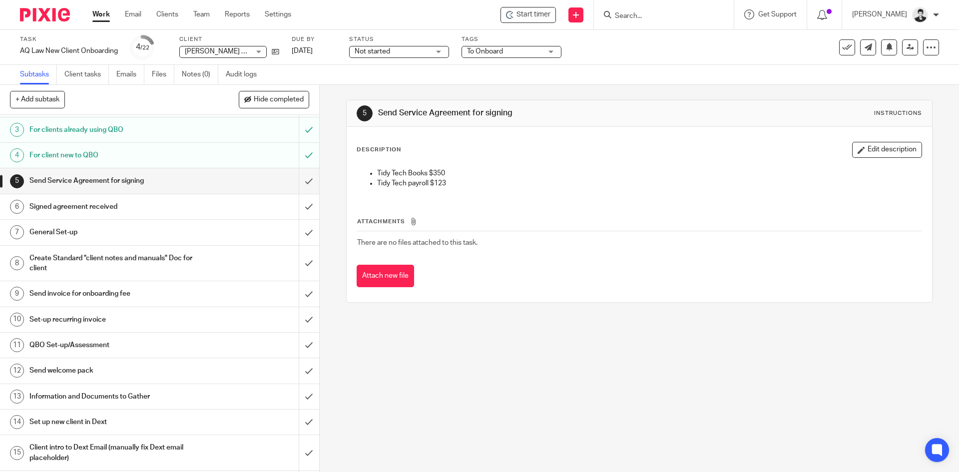
click at [201, 349] on div "QBO Set-up/Assessment" at bounding box center [158, 345] width 259 height 15
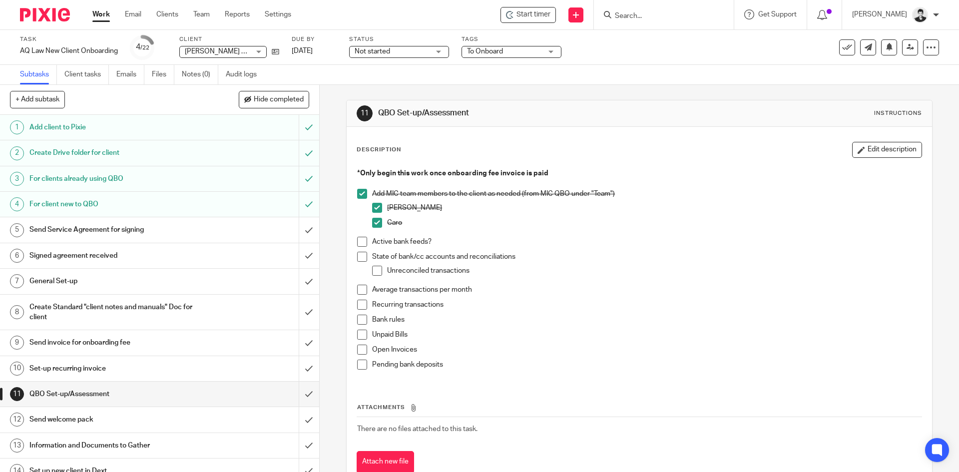
drag, startPoint x: 873, startPoint y: 149, endPoint x: 795, endPoint y: 175, distance: 82.8
click at [873, 149] on button "Edit description" at bounding box center [887, 150] width 70 height 16
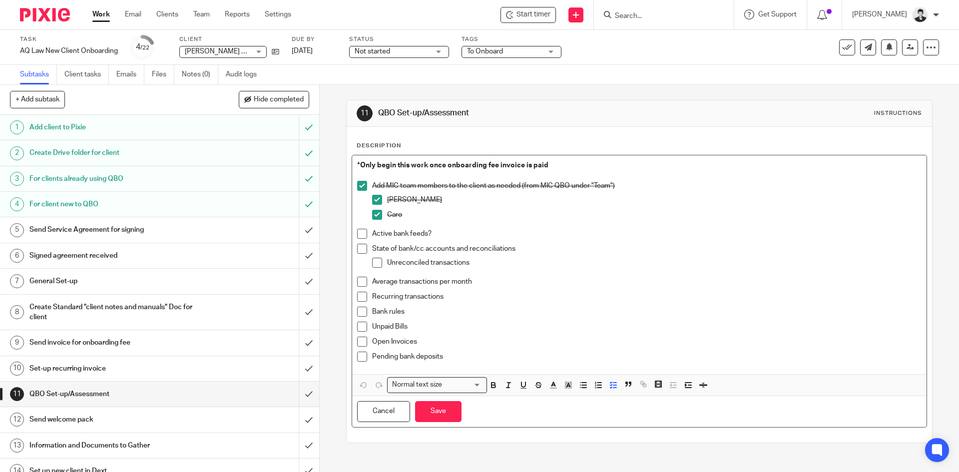
click at [453, 237] on p "Active bank feeds?" at bounding box center [646, 234] width 549 height 10
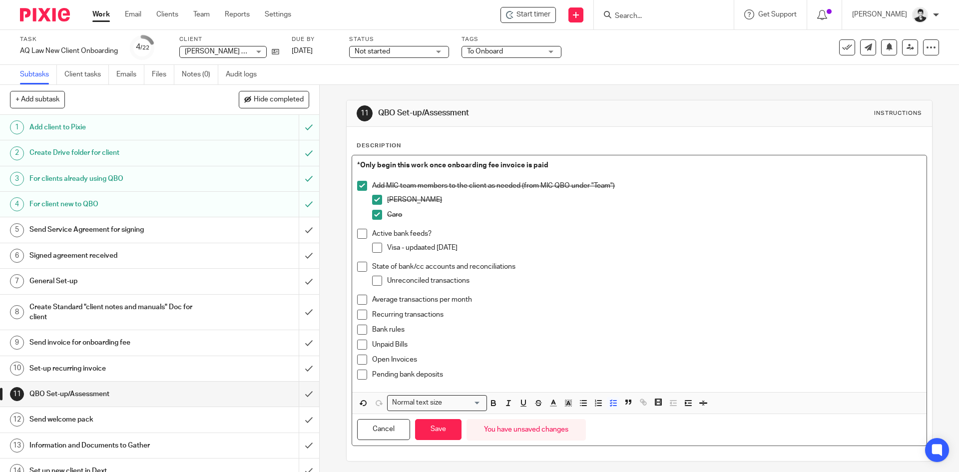
click at [423, 248] on p "Visa - updaated Oct 14" at bounding box center [654, 248] width 534 height 10
click at [478, 247] on p "Visa - updated Oct 14" at bounding box center [654, 248] width 534 height 10
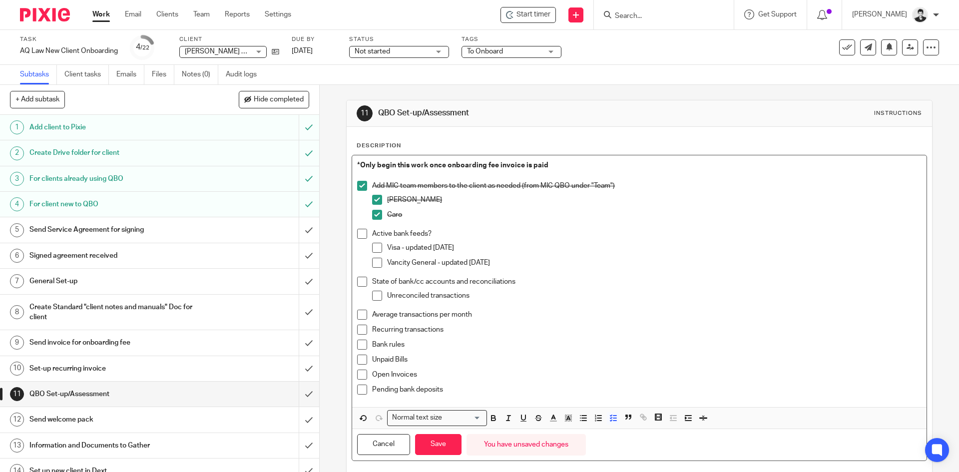
click at [374, 233] on p "Active bank feeds?" at bounding box center [646, 234] width 549 height 10
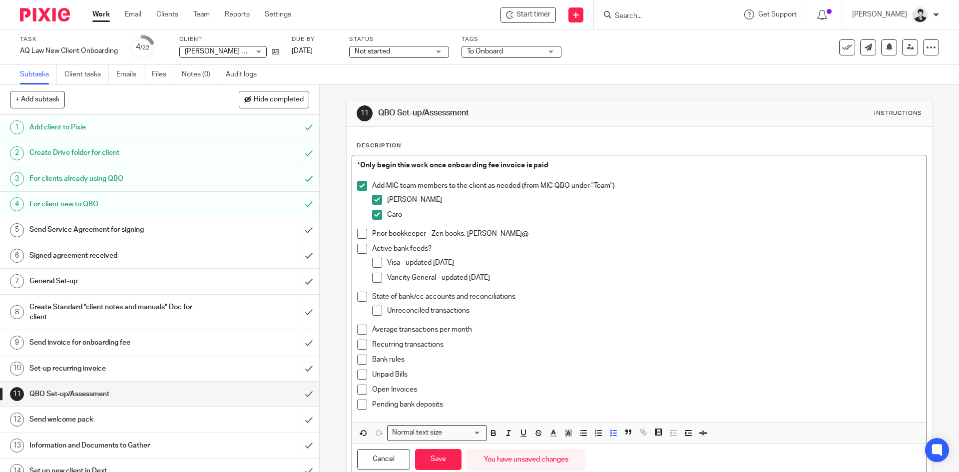
click at [497, 236] on p "Prior bookkeeper - Zen books. eric@" at bounding box center [646, 234] width 549 height 10
click at [519, 277] on p "Vancity General - updated Oct 1st" at bounding box center [654, 278] width 534 height 10
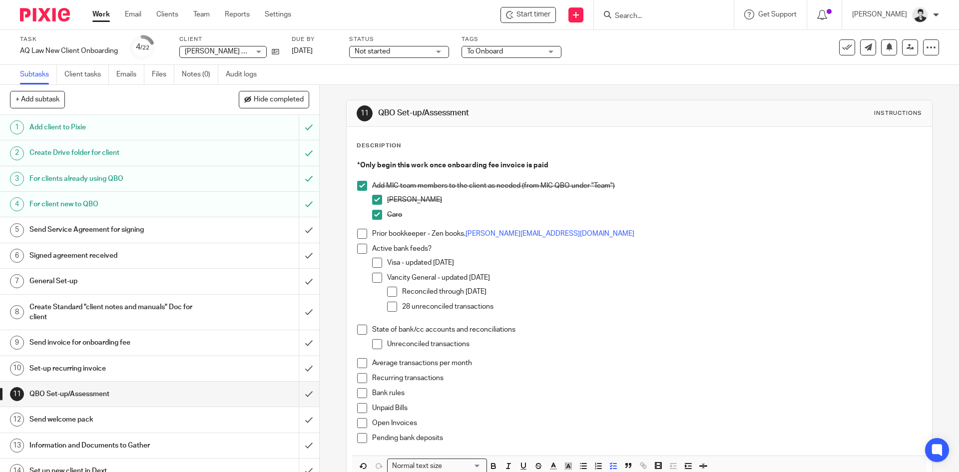
click at [509, 307] on p "28 unreconciled transactions" at bounding box center [661, 307] width 519 height 10
click at [547, 303] on p "28 unreconciled transactions" at bounding box center [661, 307] width 519 height 10
drag, startPoint x: 470, startPoint y: 264, endPoint x: 475, endPoint y: 247, distance: 18.3
click at [470, 264] on p "Visa - updated [DATE]" at bounding box center [654, 263] width 534 height 10
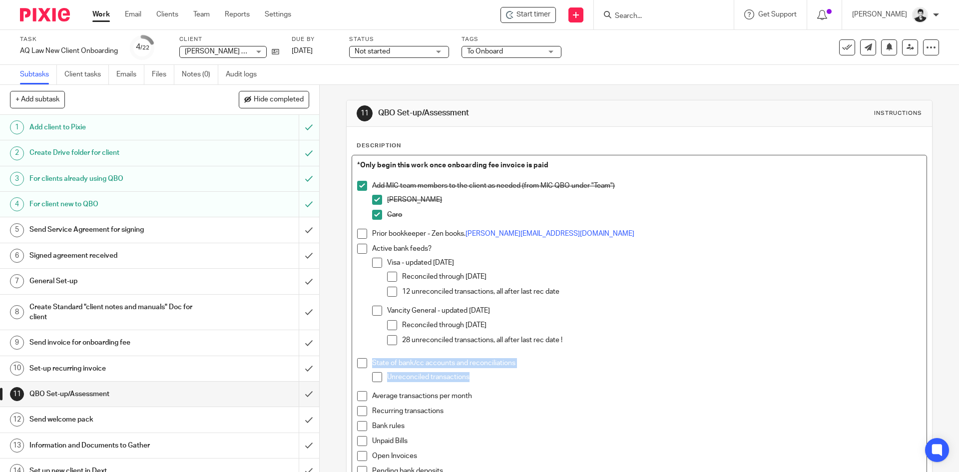
drag, startPoint x: 473, startPoint y: 378, endPoint x: 343, endPoint y: 376, distance: 129.9
click at [346, 376] on div "11 QBO Set-up/Assessment Instructions Description *Only begin this work once on…" at bounding box center [639, 328] width 586 height 457
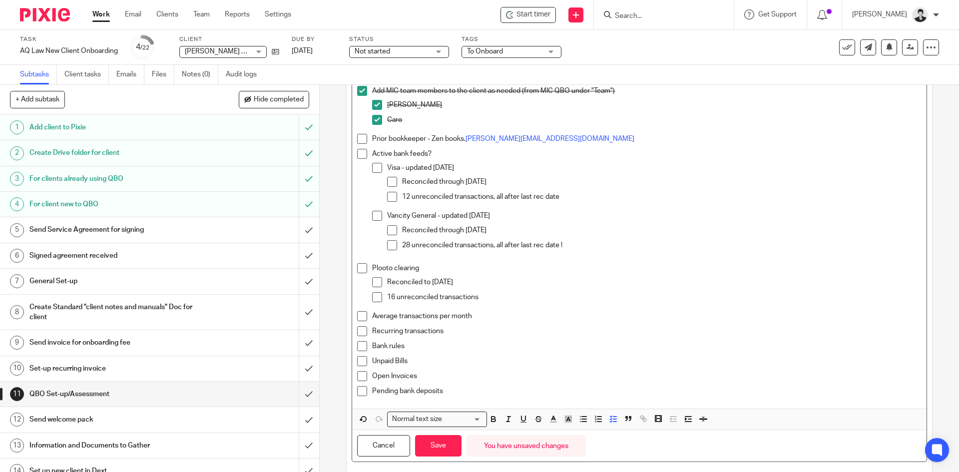
scroll to position [99, 0]
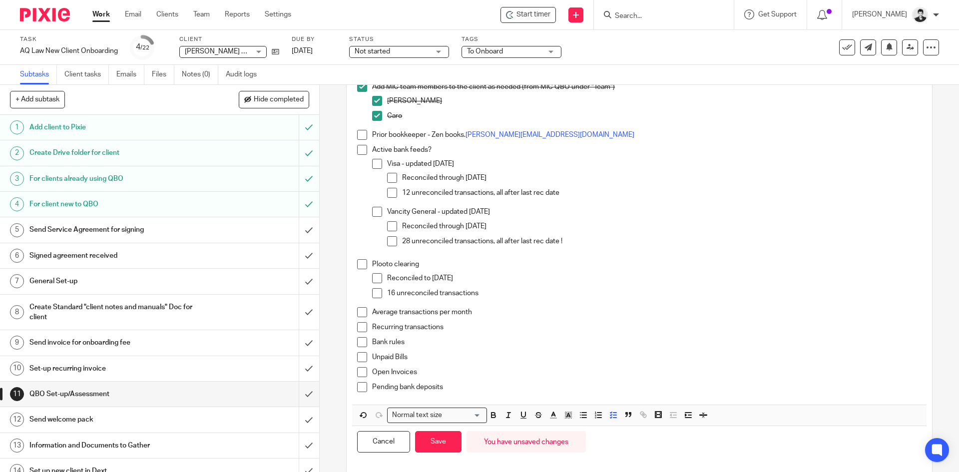
click at [482, 312] on p "Average transactions per month" at bounding box center [646, 312] width 549 height 10
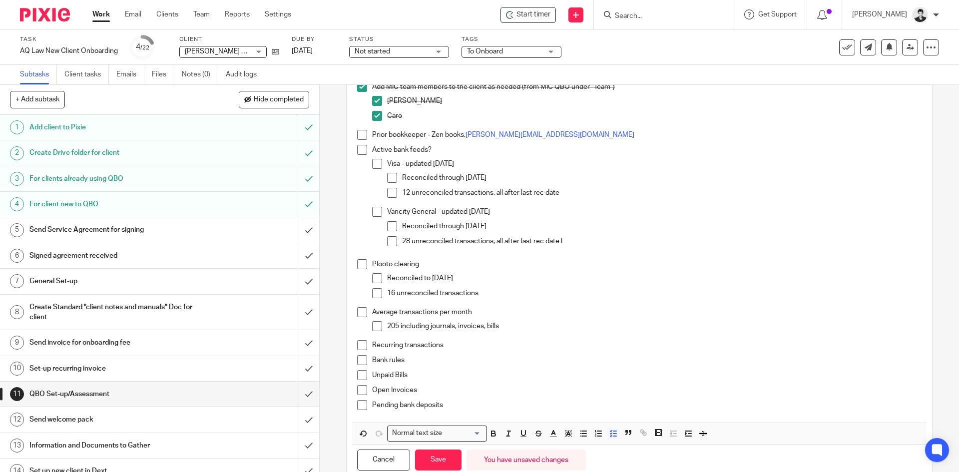
click at [449, 346] on p "Recurring transactions" at bounding box center [646, 345] width 549 height 10
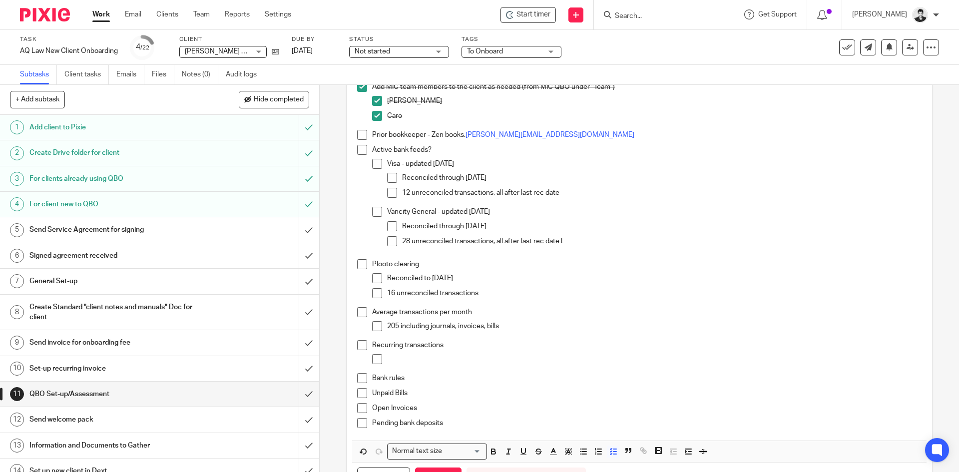
click at [398, 358] on p at bounding box center [654, 359] width 534 height 10
click at [439, 378] on p "Bank rules" at bounding box center [646, 378] width 549 height 10
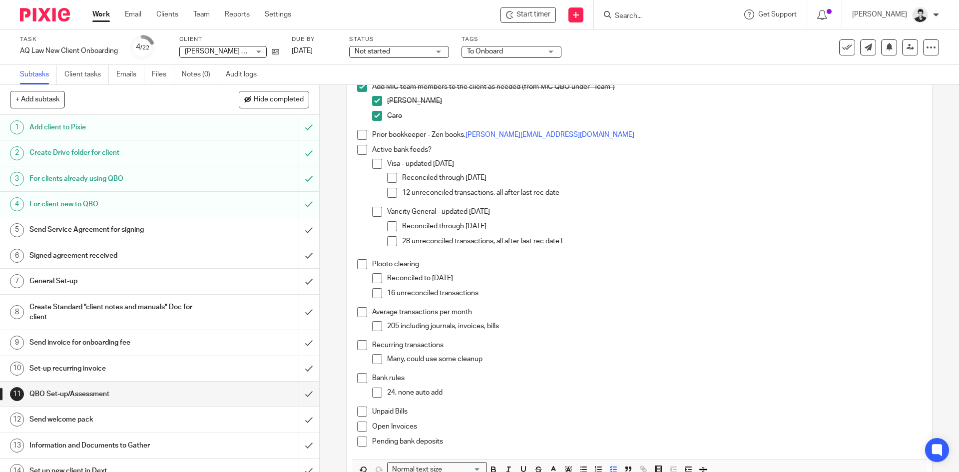
click at [432, 415] on p "Unpaid Bills" at bounding box center [646, 412] width 549 height 10
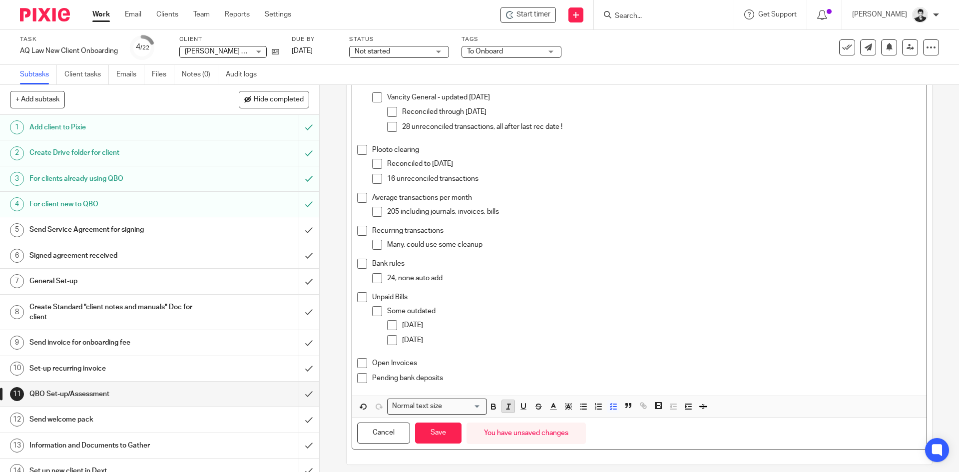
scroll to position [218, 0]
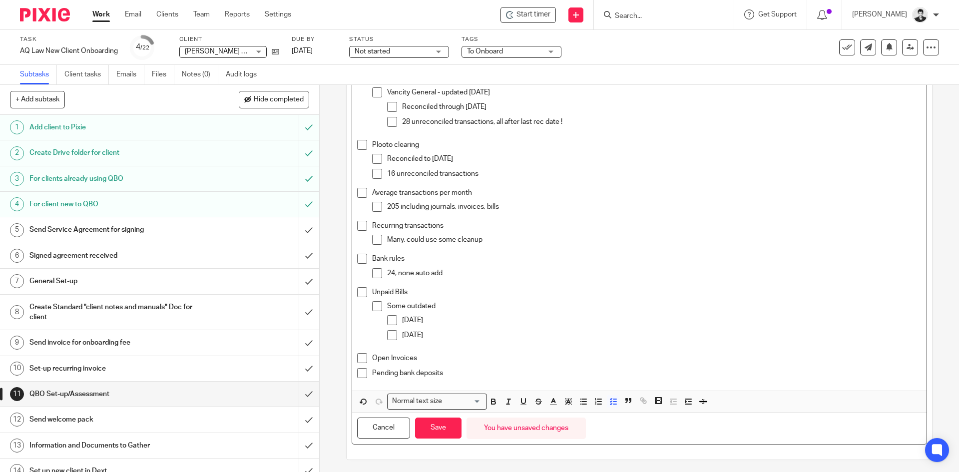
click at [449, 359] on p "Open Invoices" at bounding box center [646, 358] width 549 height 10
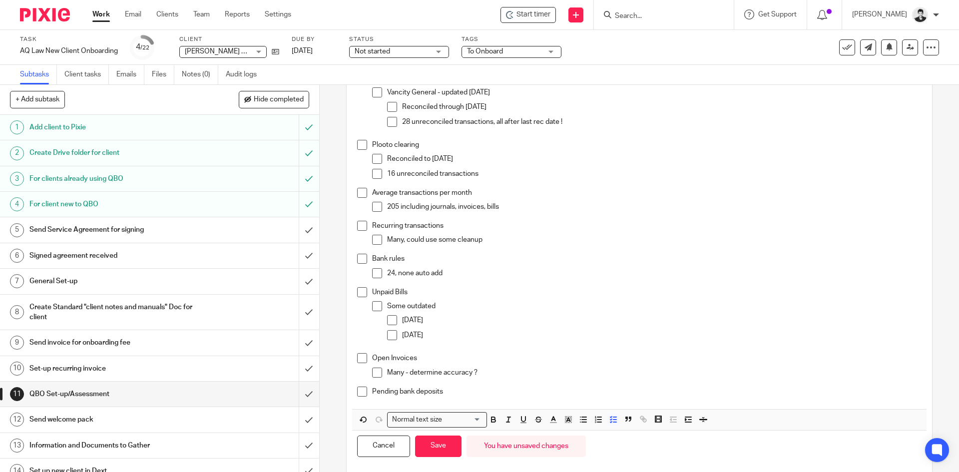
drag, startPoint x: 462, startPoint y: 395, endPoint x: 462, endPoint y: 385, distance: 10.0
click at [462, 395] on p "Pending bank deposits" at bounding box center [646, 392] width 549 height 10
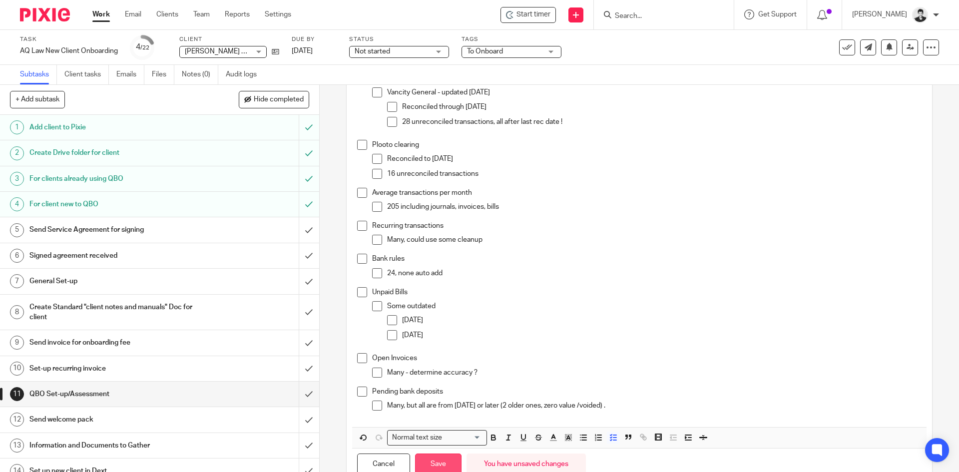
click at [442, 458] on button "Save" at bounding box center [438, 463] width 46 height 21
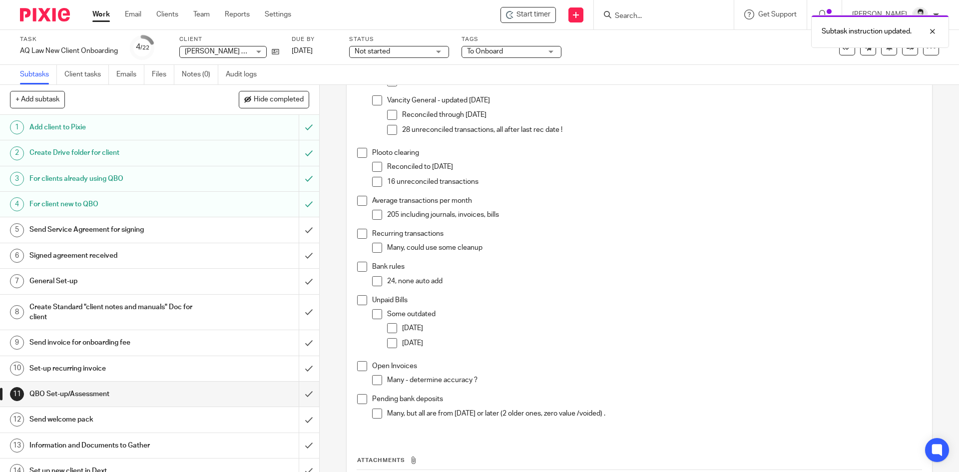
scroll to position [226, 0]
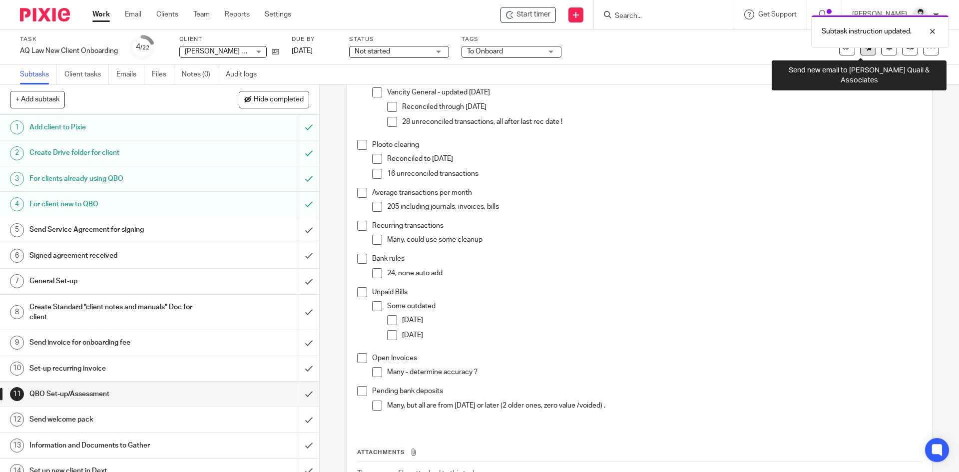
click at [865, 52] on link at bounding box center [868, 47] width 16 height 16
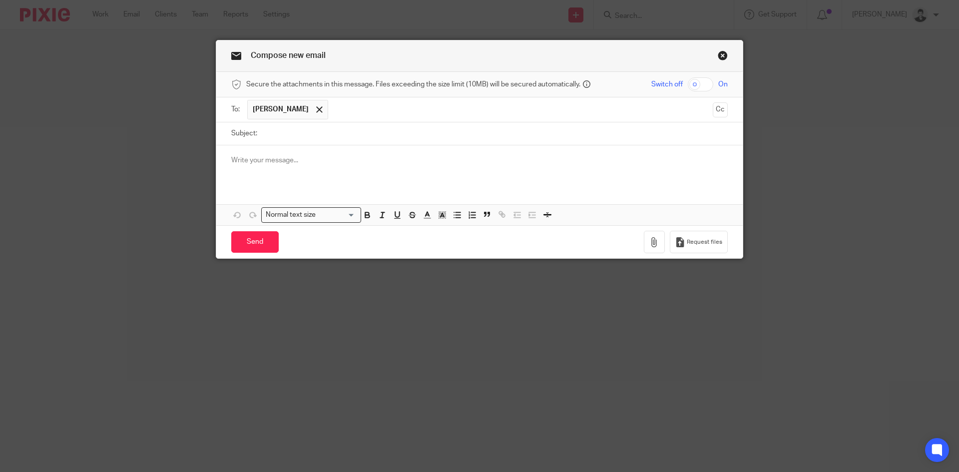
click at [337, 108] on input "text" at bounding box center [520, 109] width 375 height 19
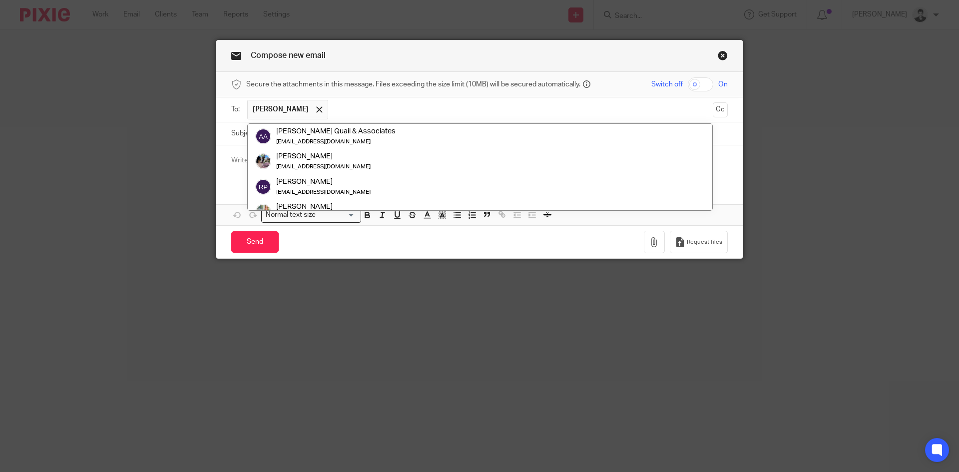
click at [355, 60] on div "Compose new email" at bounding box center [479, 55] width 526 height 31
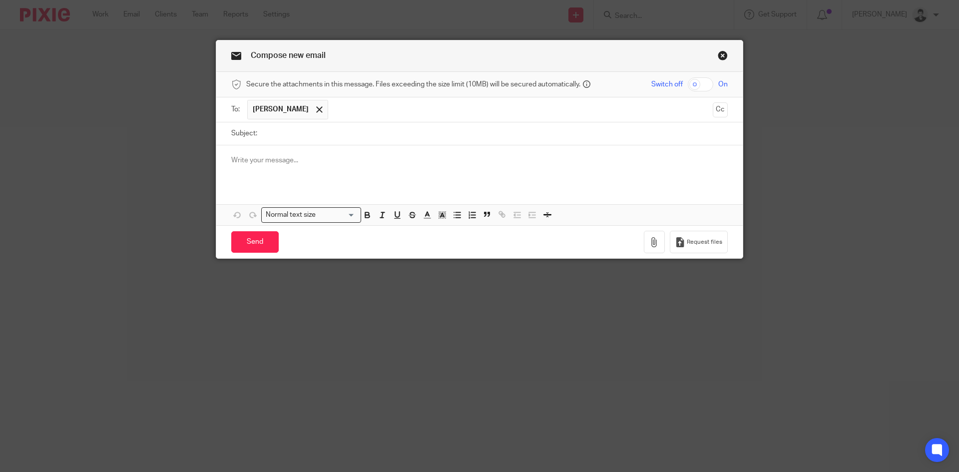
click at [404, 131] on input "Subject:" at bounding box center [494, 133] width 465 height 22
type input "Open invoices in [GEOGRAPHIC_DATA]"
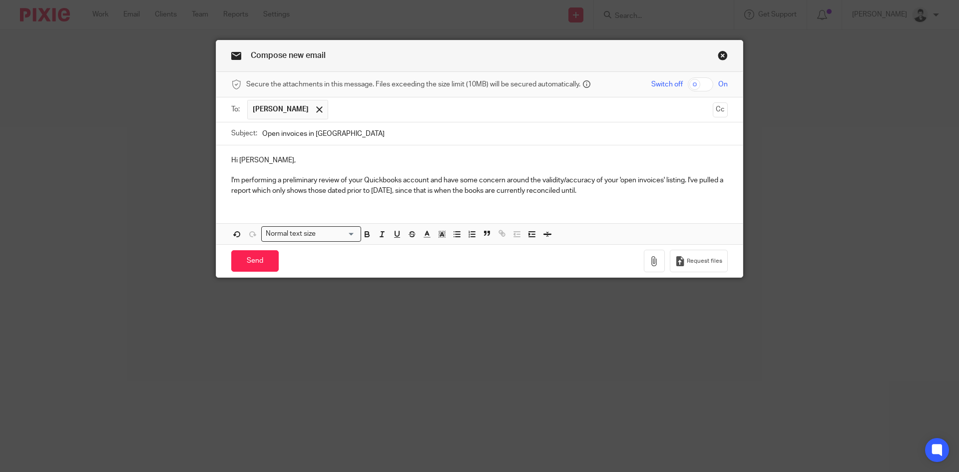
click at [666, 190] on p "I'm performing a preliminary review of your Quickbooks account and have some co…" at bounding box center [479, 185] width 496 height 20
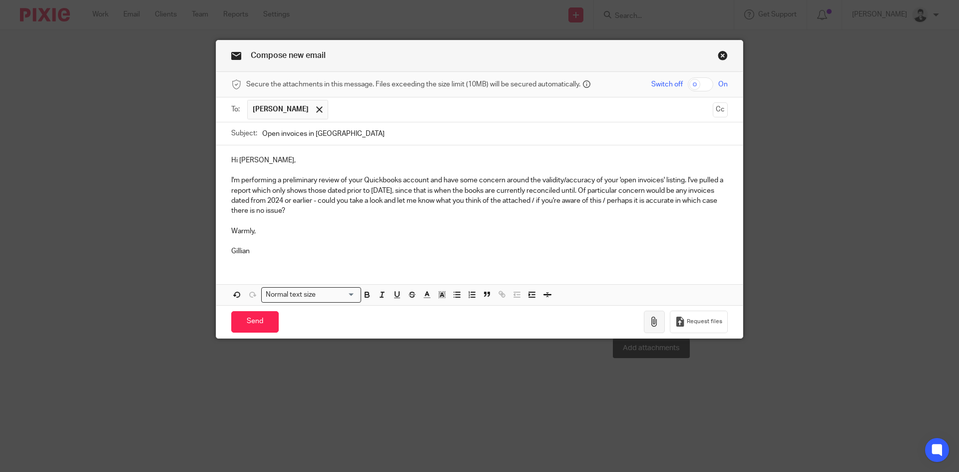
click at [646, 321] on button "button" at bounding box center [654, 322] width 21 height 22
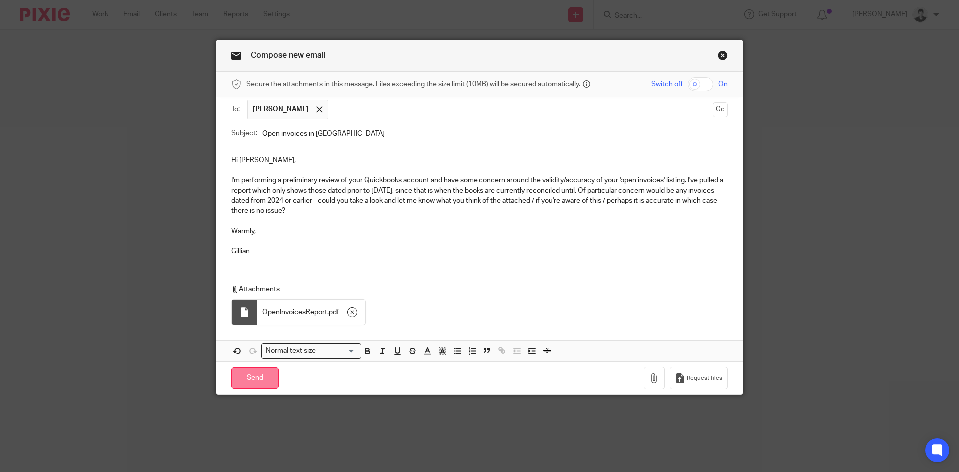
click at [245, 384] on input "Send" at bounding box center [254, 377] width 47 height 21
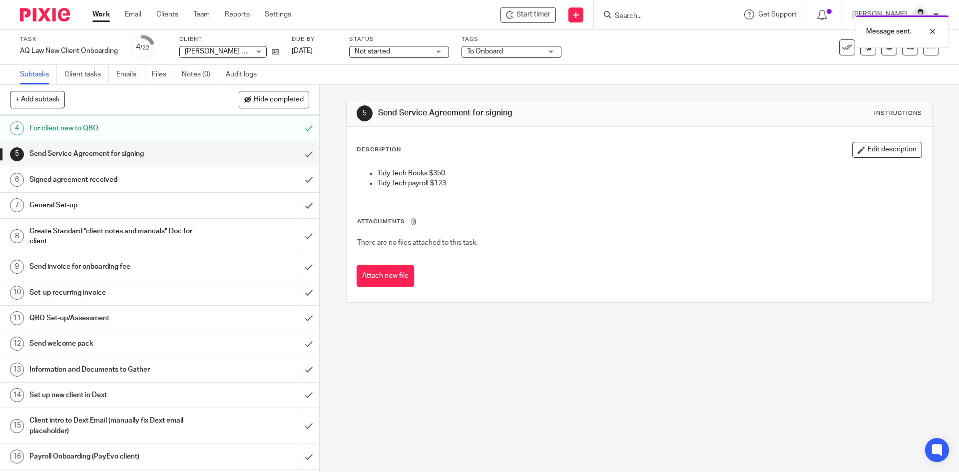
scroll to position [78, 0]
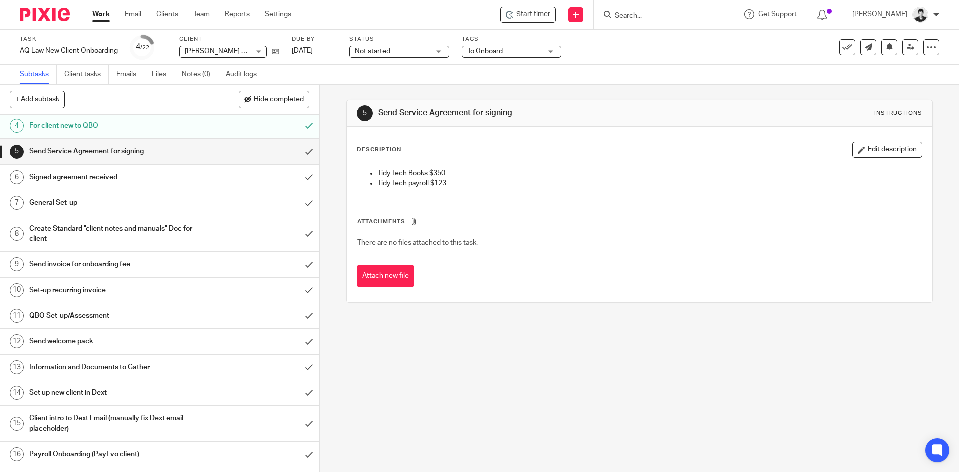
click at [76, 312] on h1 "QBO Set-up/Assessment" at bounding box center [115, 315] width 173 height 15
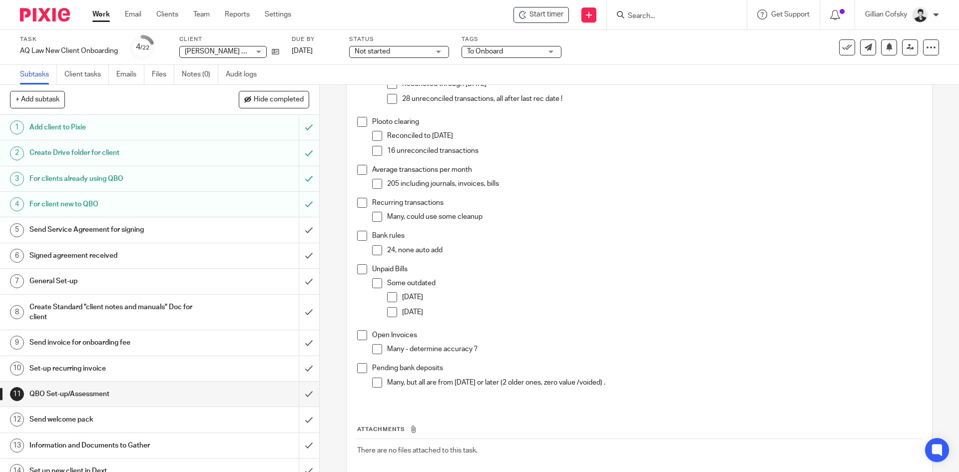
scroll to position [253, 0]
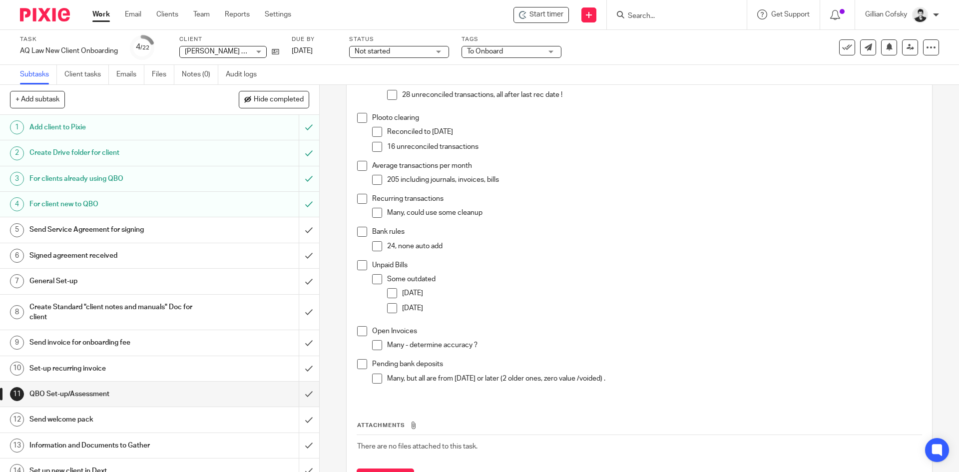
click at [72, 232] on h1 "Send Service Agreement for signing" at bounding box center [115, 229] width 173 height 15
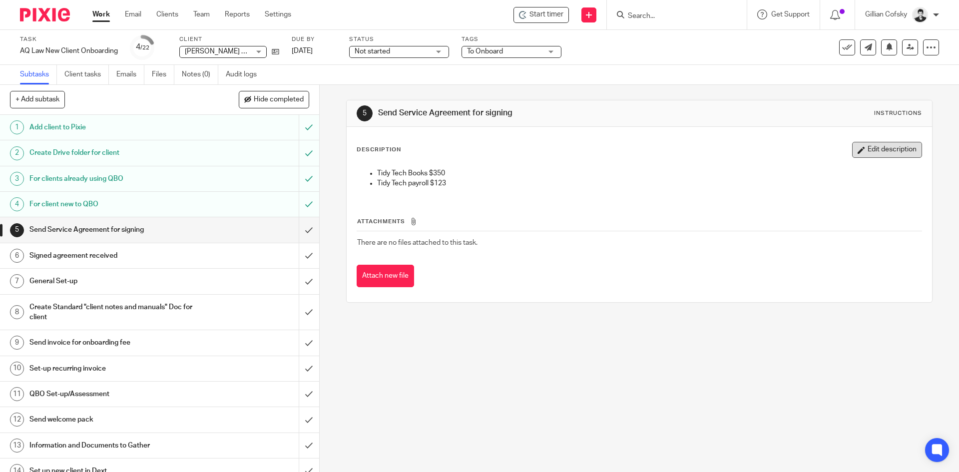
click at [858, 149] on icon "button" at bounding box center [861, 149] width 7 height 7
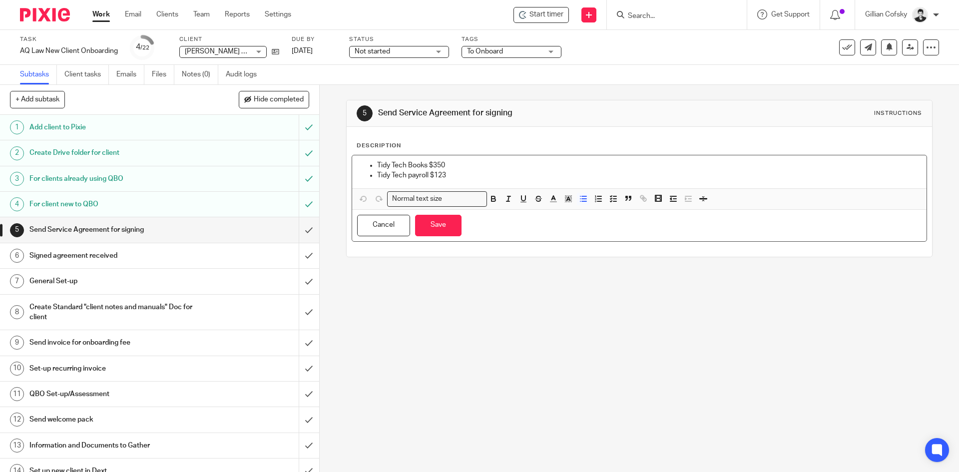
click at [466, 160] on div "Tidy Tech Books $350 Tidy Tech payroll $123" at bounding box center [639, 171] width 574 height 33
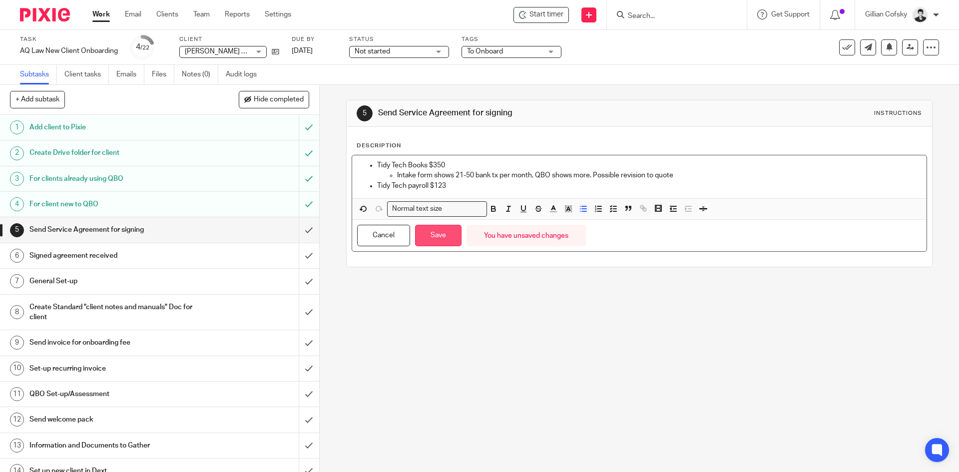
click at [448, 230] on button "Save" at bounding box center [438, 235] width 46 height 21
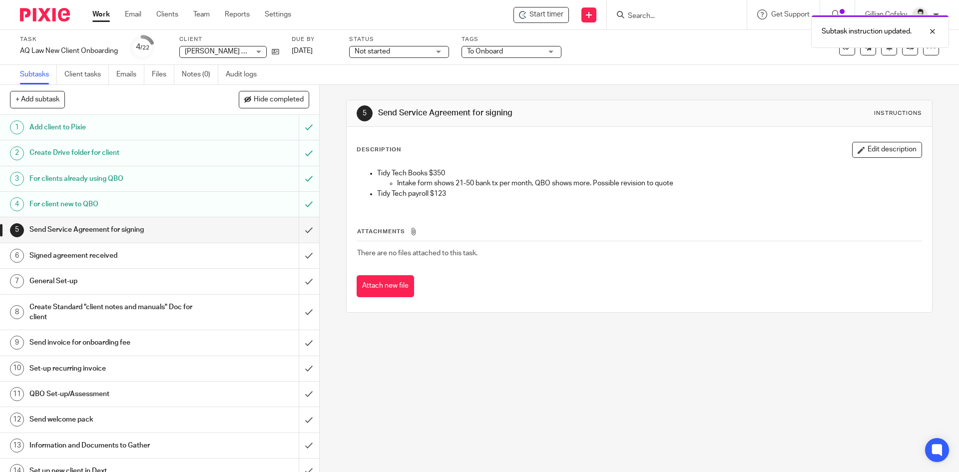
click at [364, 54] on span "Not started" at bounding box center [372, 51] width 35 height 7
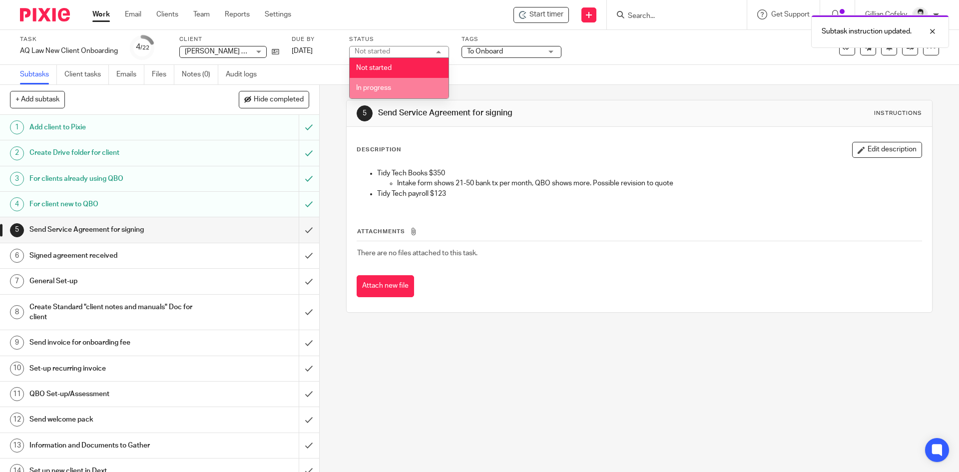
click at [380, 92] on li "In progress" at bounding box center [399, 88] width 99 height 20
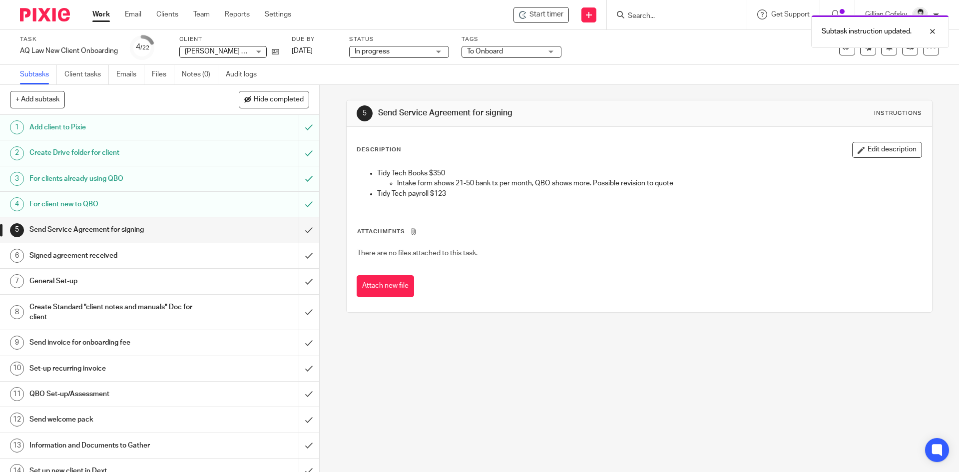
click at [104, 15] on link "Work" at bounding box center [100, 14] width 17 height 10
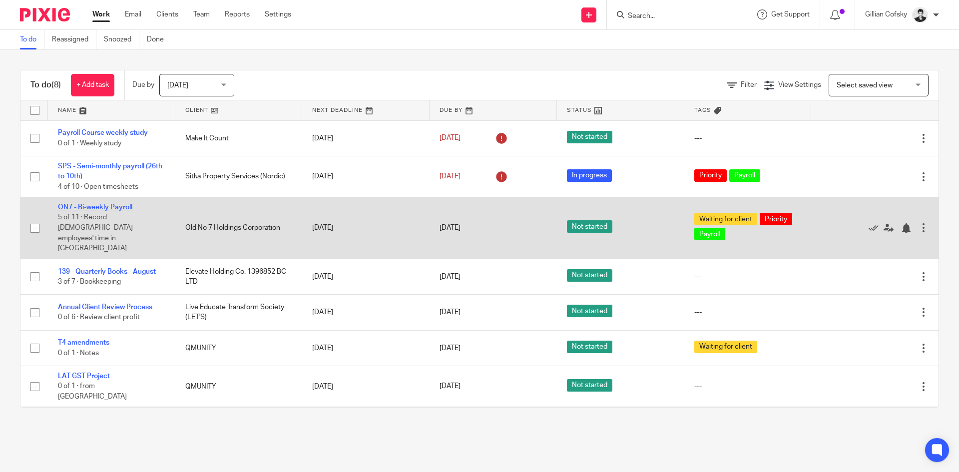
click at [124, 208] on link "ON7 - Bi-weekly Payroll" at bounding box center [95, 207] width 74 height 7
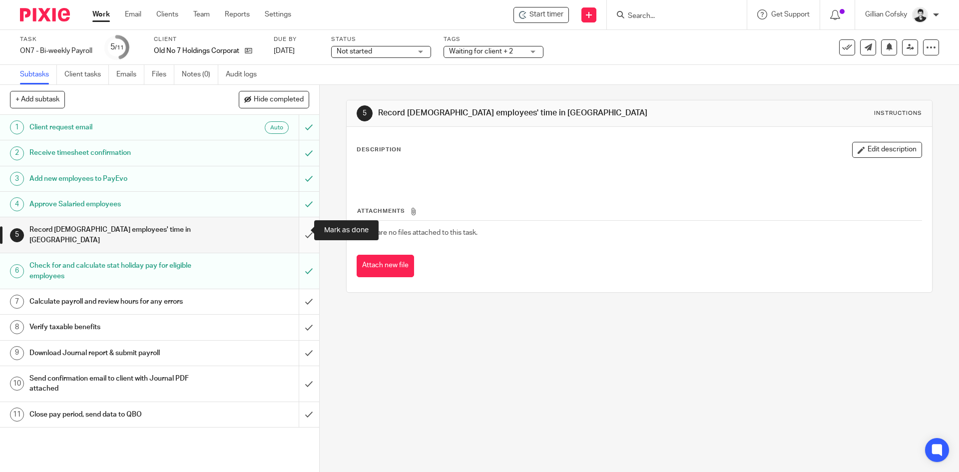
click at [299, 230] on input "submit" at bounding box center [159, 234] width 319 height 35
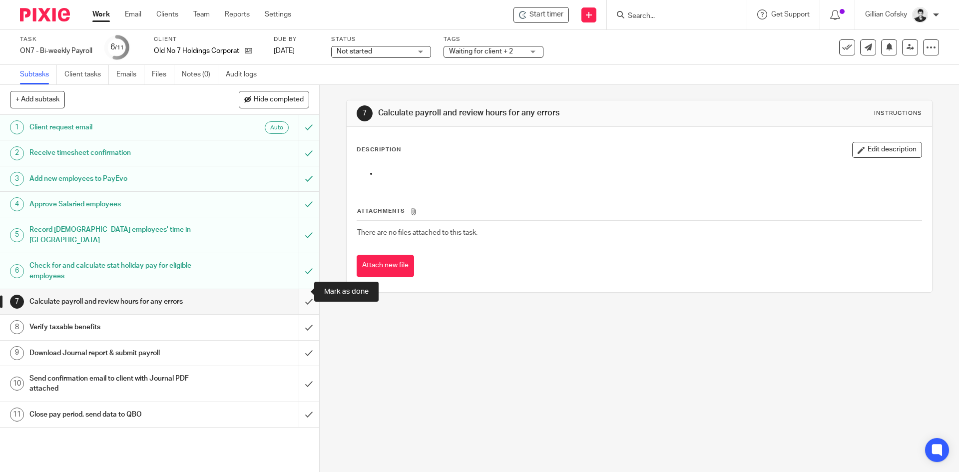
click at [295, 293] on input "submit" at bounding box center [159, 301] width 319 height 25
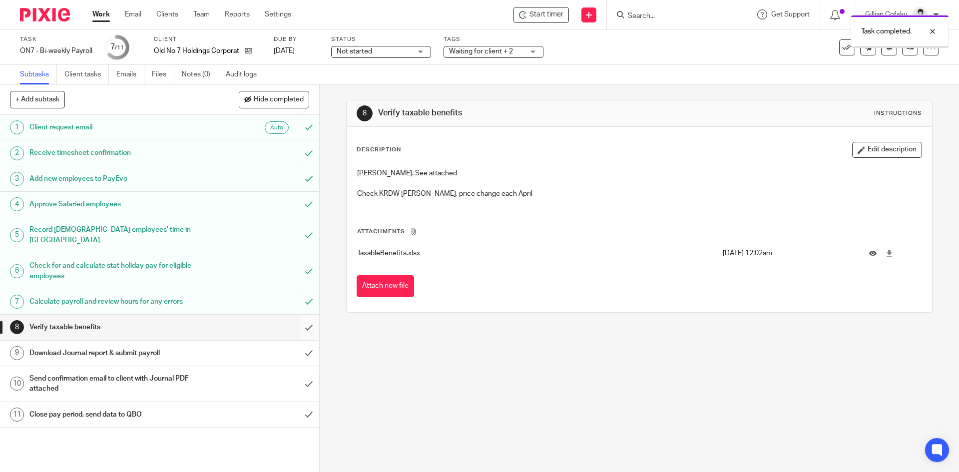
click at [302, 320] on input "submit" at bounding box center [159, 327] width 319 height 25
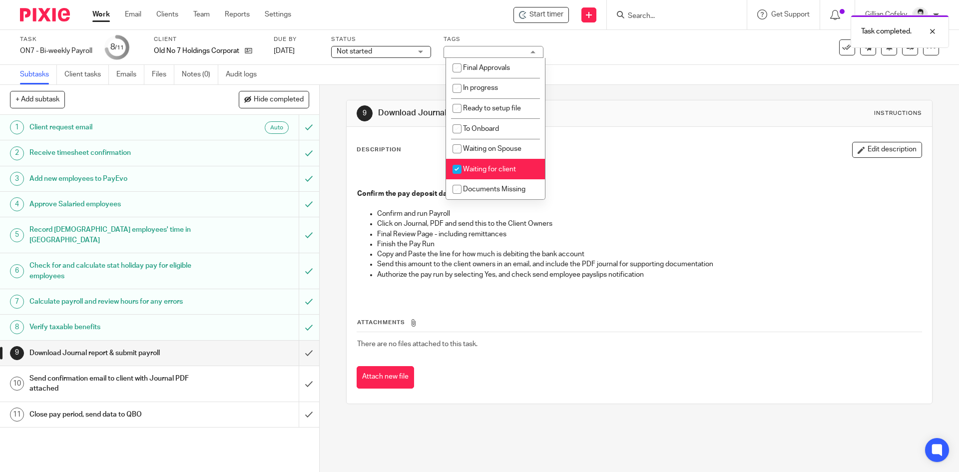
click at [517, 174] on li "Waiting for client" at bounding box center [495, 169] width 99 height 20
checkbox input "false"
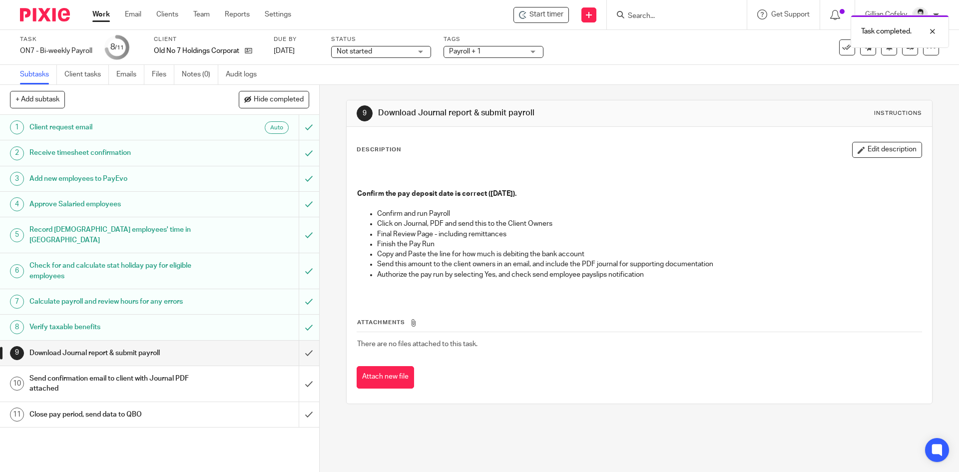
click at [360, 54] on span "Not started" at bounding box center [354, 51] width 35 height 7
click at [370, 93] on li "In progress" at bounding box center [383, 88] width 99 height 20
click at [302, 341] on input "submit" at bounding box center [159, 353] width 319 height 25
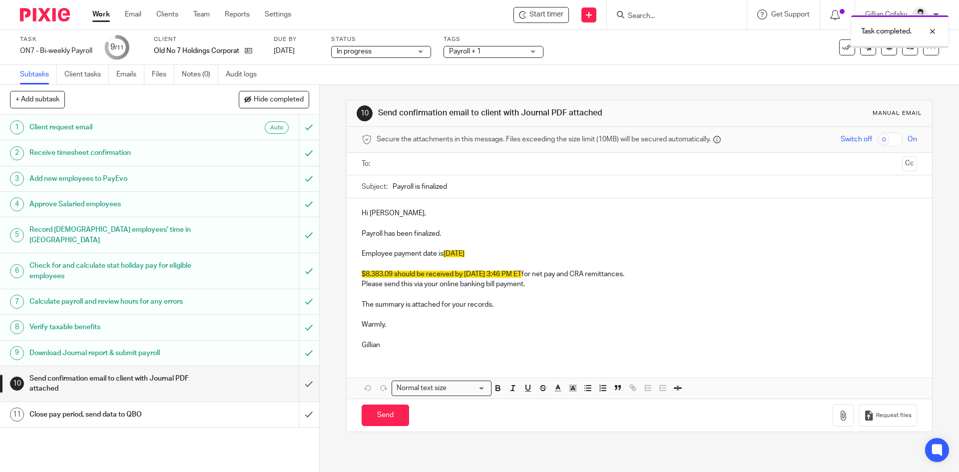
click at [396, 158] on input "text" at bounding box center [638, 163] width 517 height 11
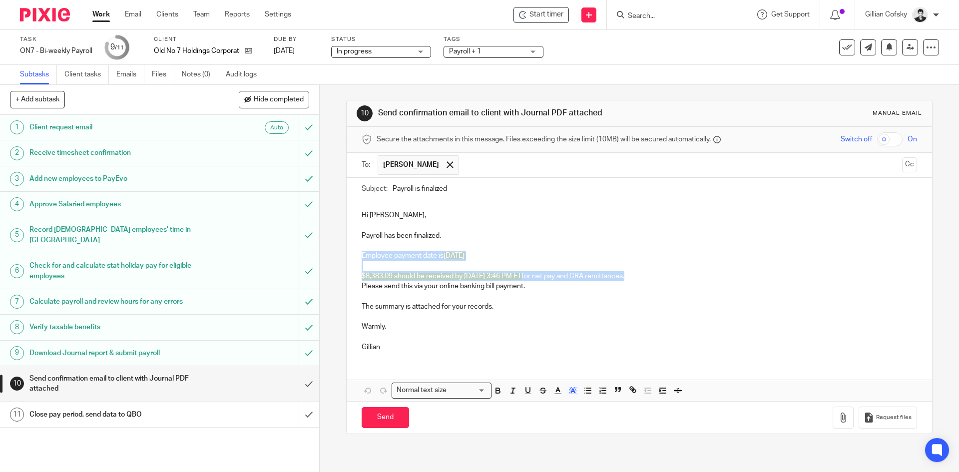
drag, startPoint x: 361, startPoint y: 253, endPoint x: 679, endPoint y: 275, distance: 318.9
click at [678, 275] on div "Hi Shawn, Payroll has been finalized. Employee payment date is April 17th $8,38…" at bounding box center [639, 279] width 585 height 159
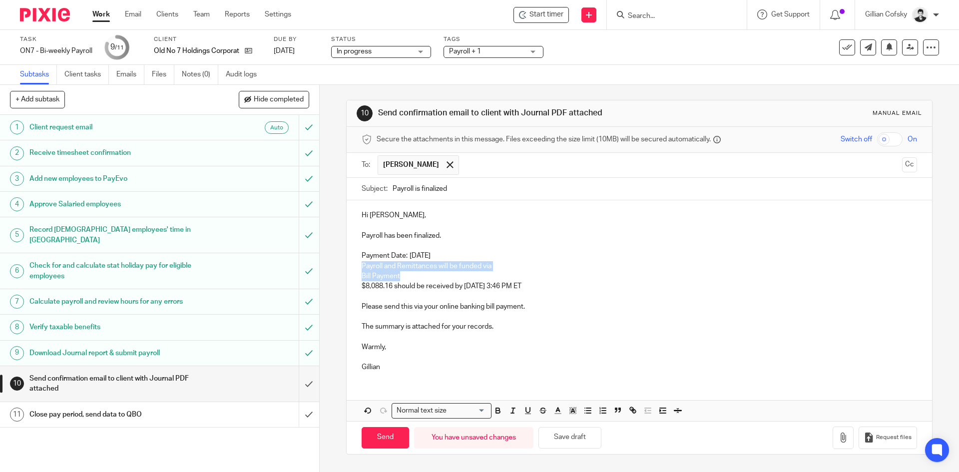
drag, startPoint x: 411, startPoint y: 274, endPoint x: 355, endPoint y: 263, distance: 57.0
click at [355, 263] on div "Hi Shawn, Payroll has been finalized. Payment Date: Friday October 17, 2025 Pay…" at bounding box center [639, 289] width 585 height 179
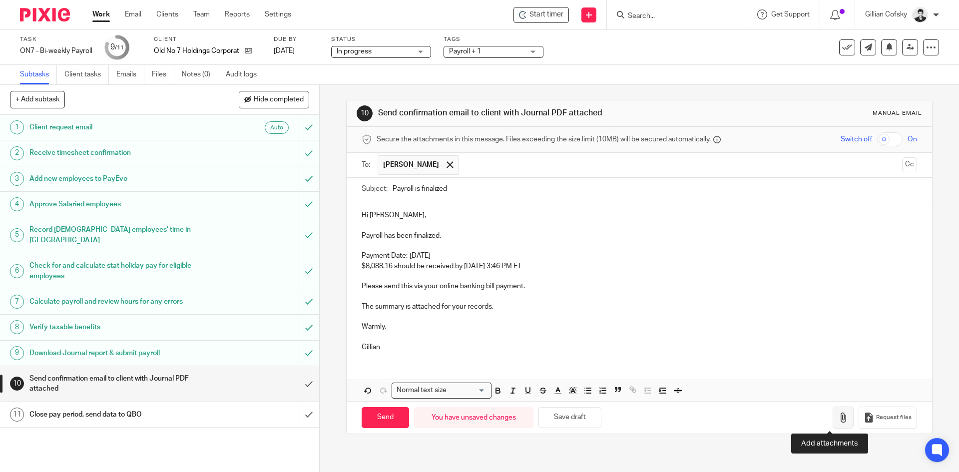
click at [838, 421] on icon "button" at bounding box center [843, 418] width 10 height 10
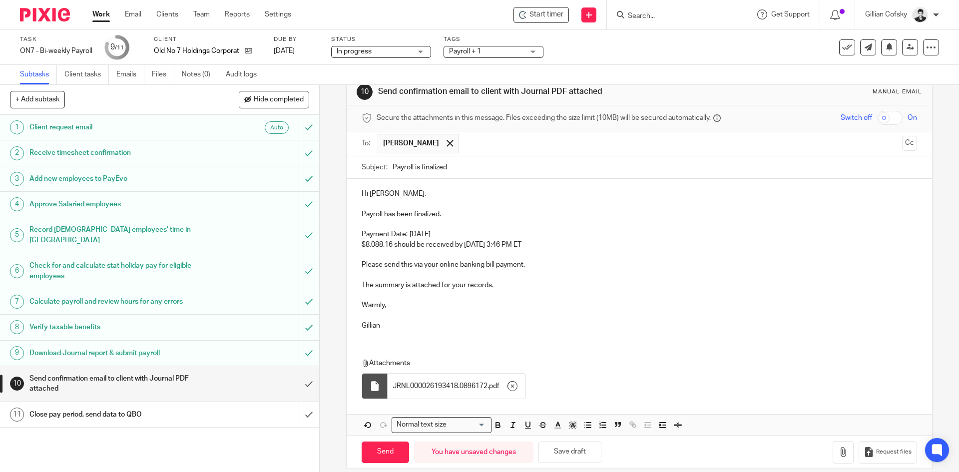
scroll to position [33, 0]
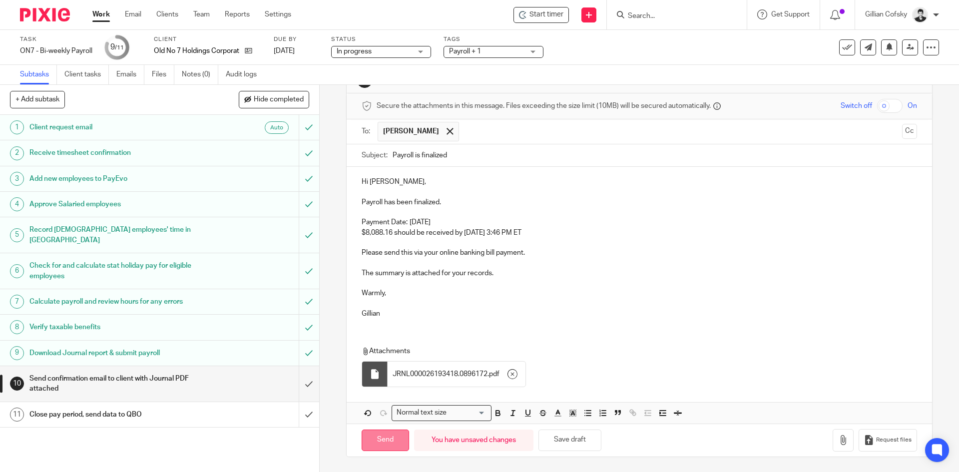
click at [389, 440] on input "Send" at bounding box center [385, 440] width 47 height 21
type input "Sent"
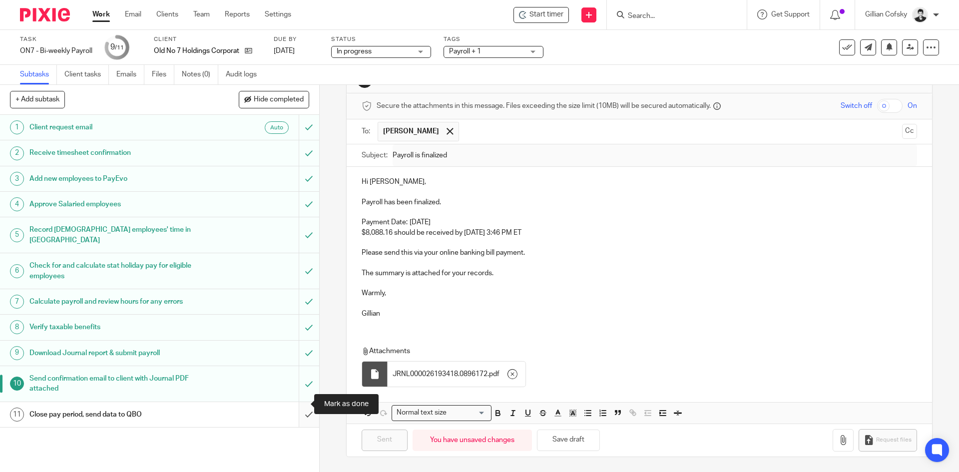
click at [299, 404] on input "submit" at bounding box center [159, 414] width 319 height 25
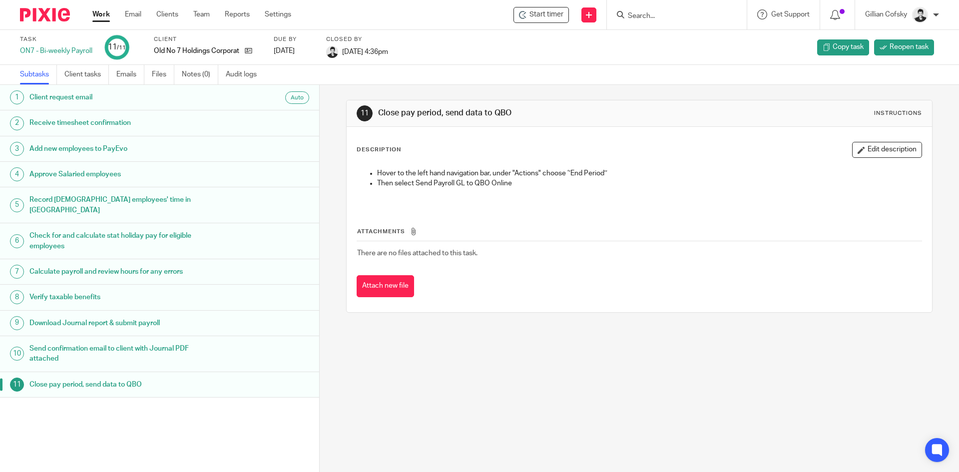
click at [101, 11] on link "Work" at bounding box center [100, 14] width 17 height 10
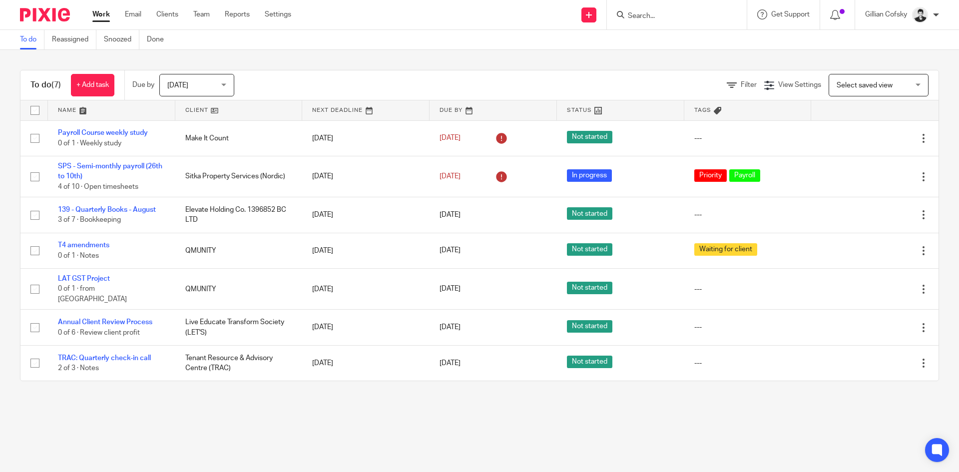
click at [643, 15] on input "Search" at bounding box center [672, 16] width 90 height 9
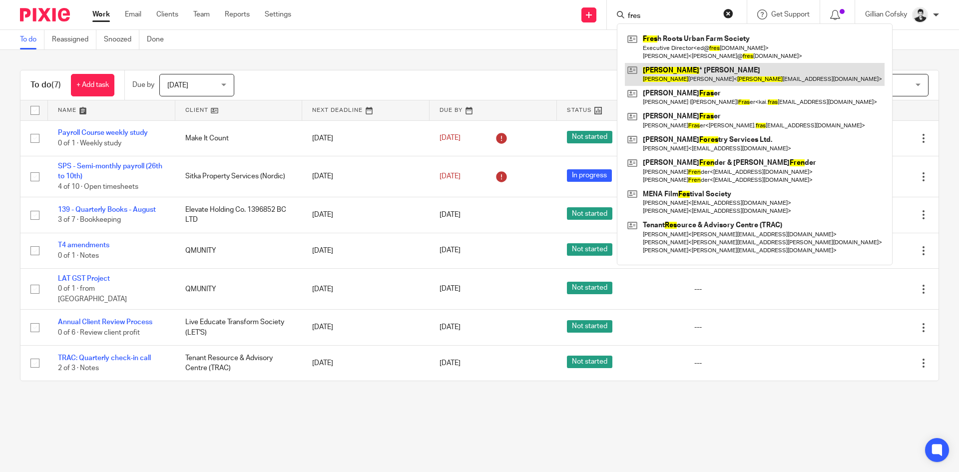
type input "fres"
click at [687, 40] on link at bounding box center [755, 46] width 260 height 31
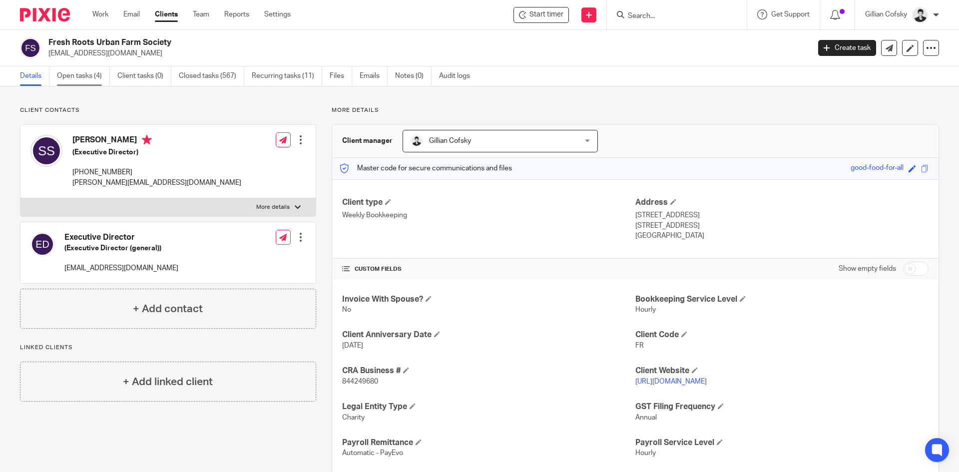
click at [86, 74] on link "Open tasks (4)" at bounding box center [83, 75] width 53 height 19
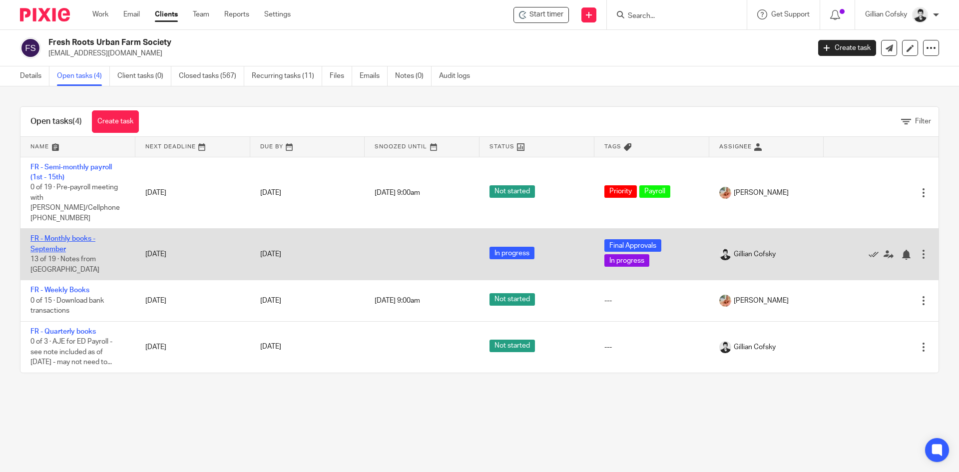
click at [73, 235] on link "FR - Monthly books - September" at bounding box center [62, 243] width 65 height 17
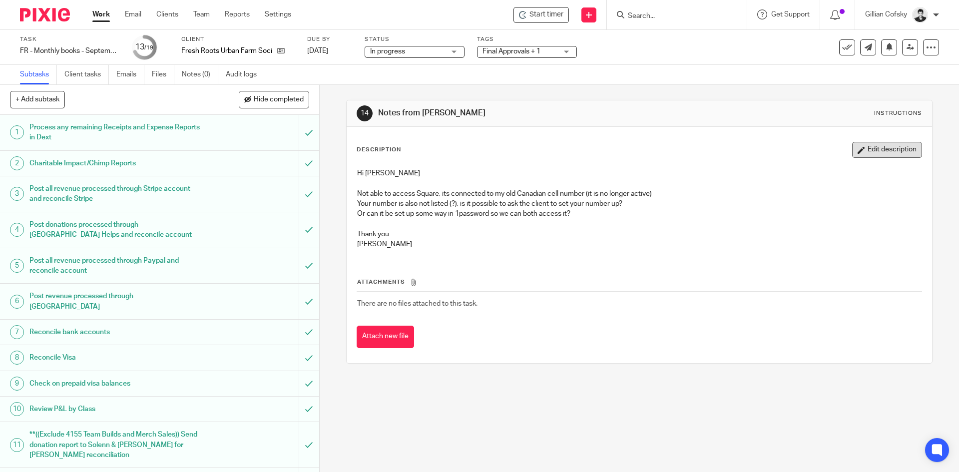
click at [867, 144] on button "Edit description" at bounding box center [887, 150] width 70 height 16
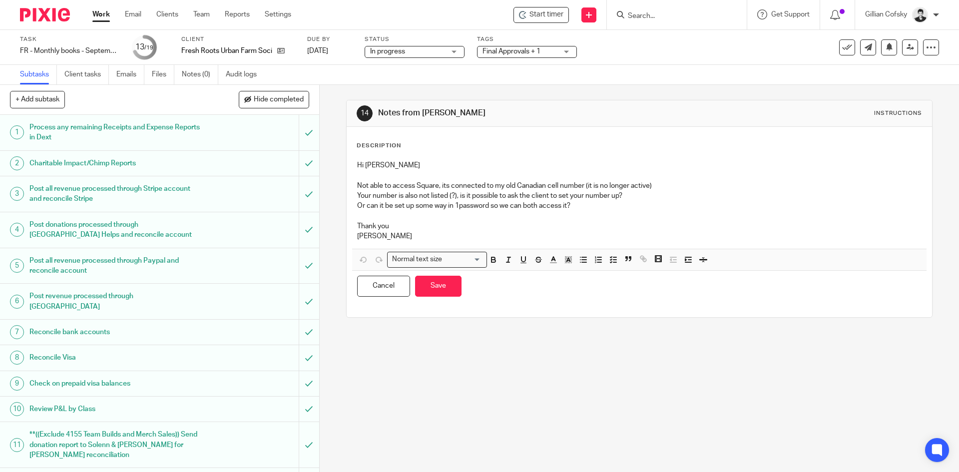
click at [412, 226] on p "Thank you" at bounding box center [639, 226] width 564 height 10
click at [420, 227] on div "Hi Gillian Not able to access Square, its connected to my old Canadian cell num…" at bounding box center [639, 201] width 574 height 93
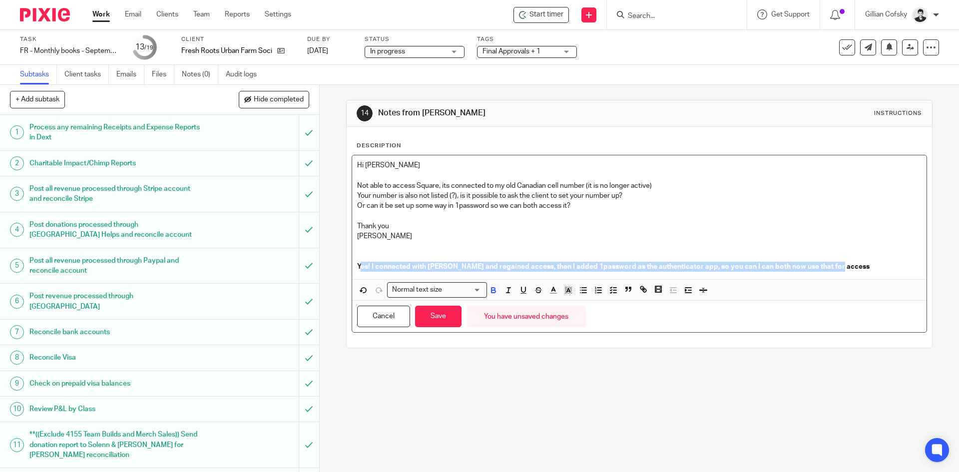
click at [357, 267] on strong "Yes! I connected with Solenn and regained access, then I added 1password as the…" at bounding box center [613, 266] width 512 height 7
click at [562, 289] on button "button" at bounding box center [568, 290] width 12 height 12
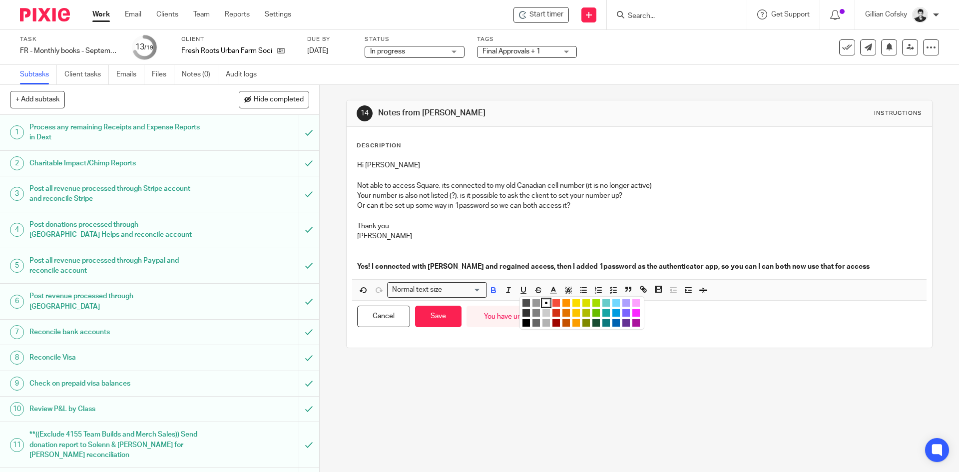
click at [573, 302] on li "color:#FCDC00" at bounding box center [575, 302] width 7 height 7
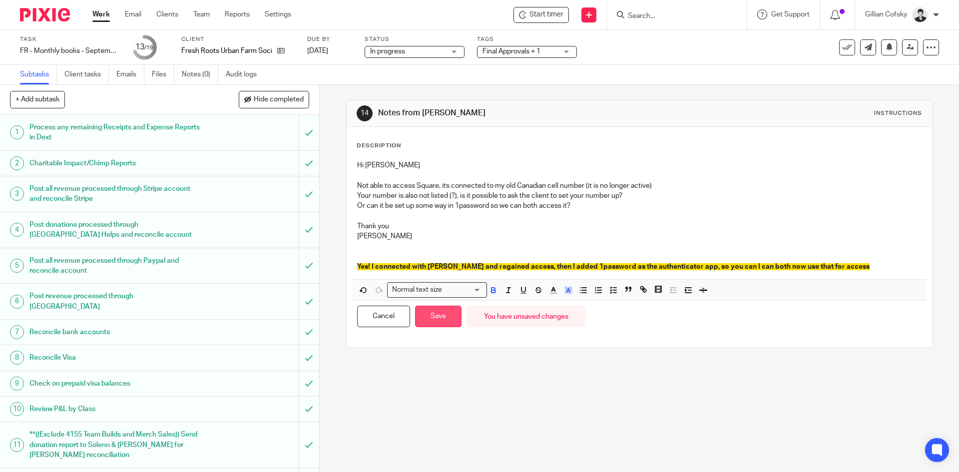
click at [429, 323] on button "Save" at bounding box center [438, 316] width 46 height 21
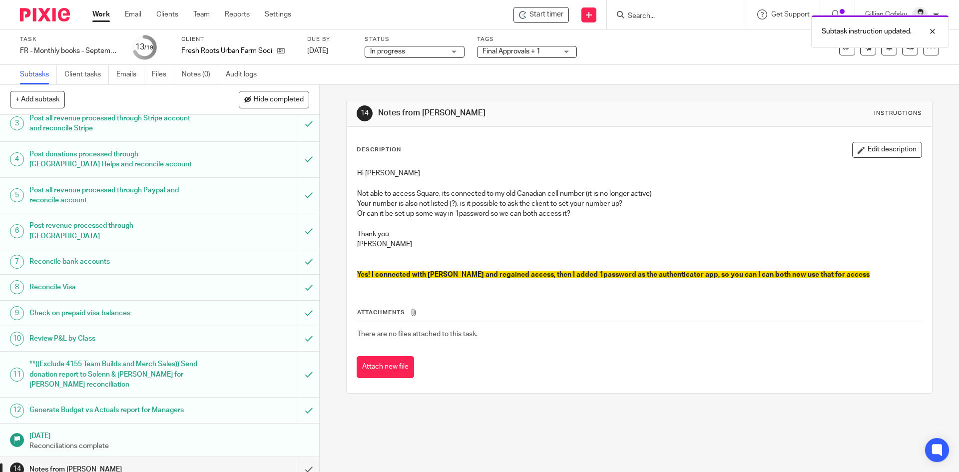
scroll to position [219, 0]
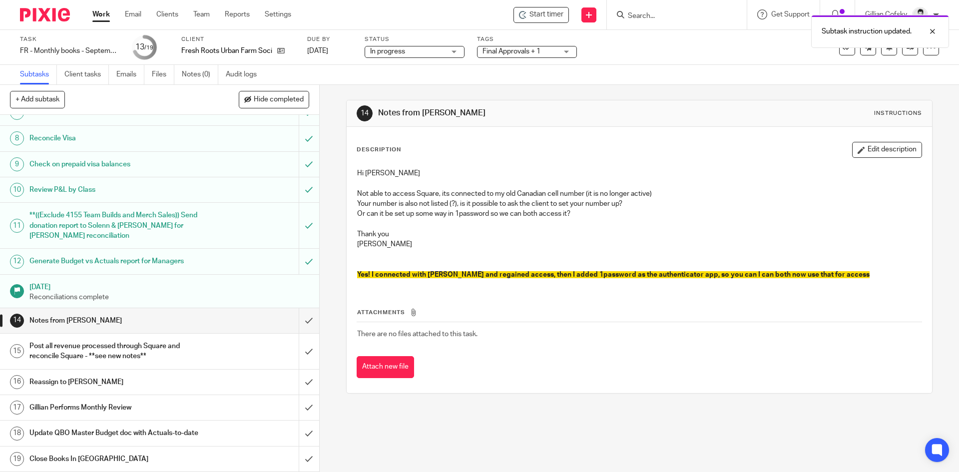
click at [126, 342] on h1 "Post all revenue processed through Square and reconcile Square - **see new note…" at bounding box center [115, 351] width 173 height 25
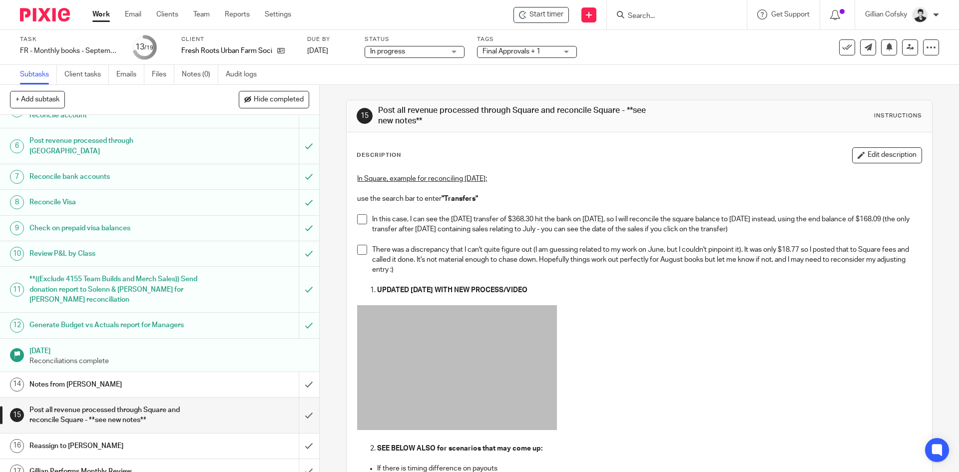
scroll to position [219, 0]
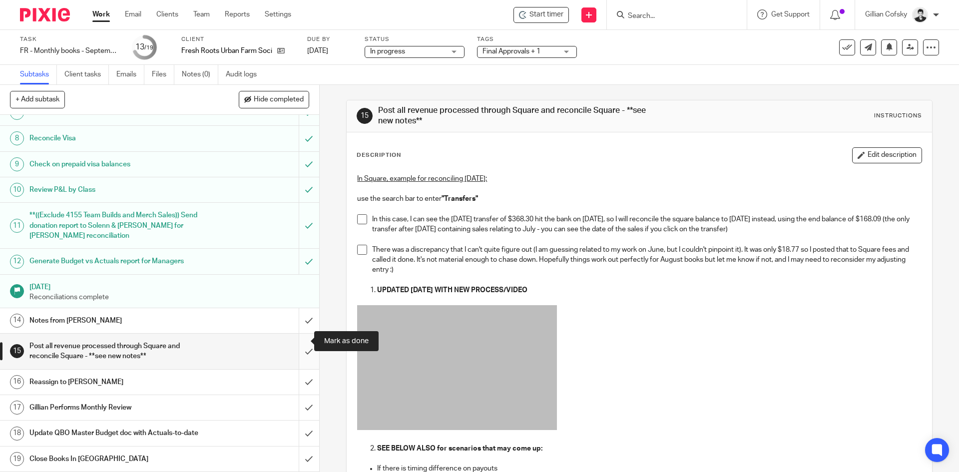
click at [299, 344] on input "submit" at bounding box center [159, 351] width 319 height 35
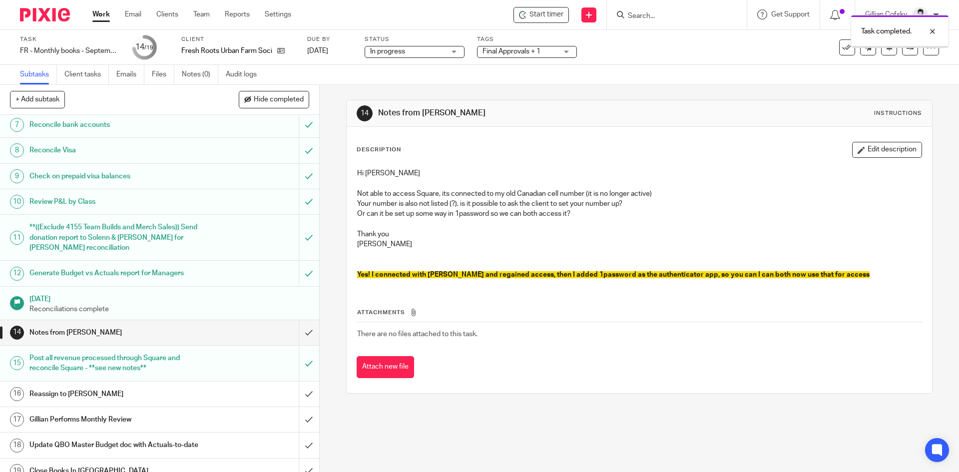
scroll to position [219, 0]
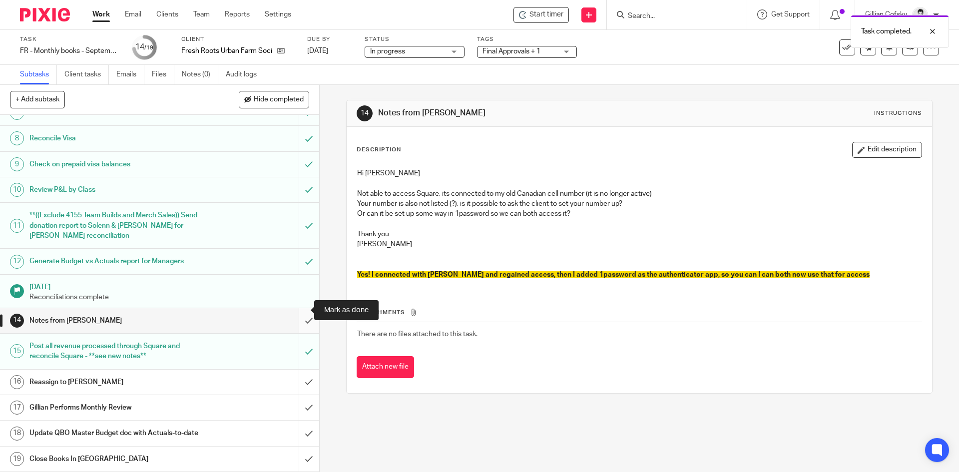
click at [298, 308] on input "submit" at bounding box center [159, 320] width 319 height 25
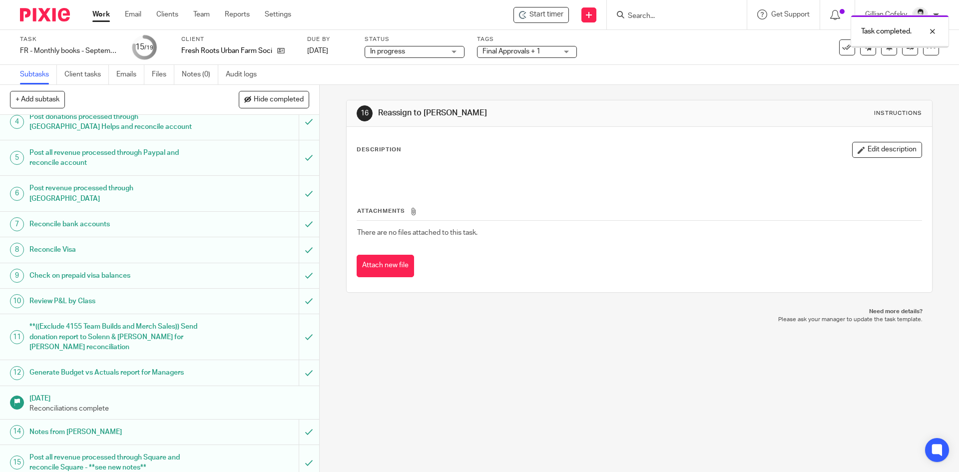
scroll to position [219, 0]
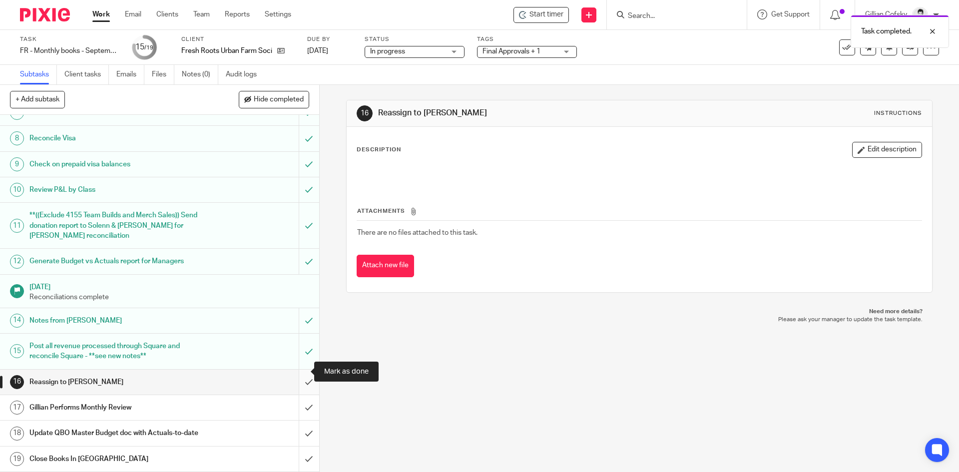
click at [295, 373] on input "submit" at bounding box center [159, 382] width 319 height 25
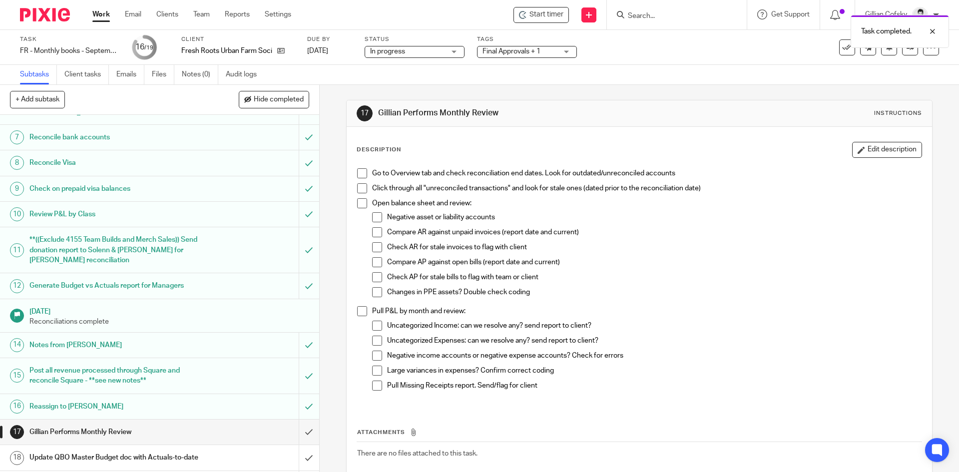
scroll to position [219, 0]
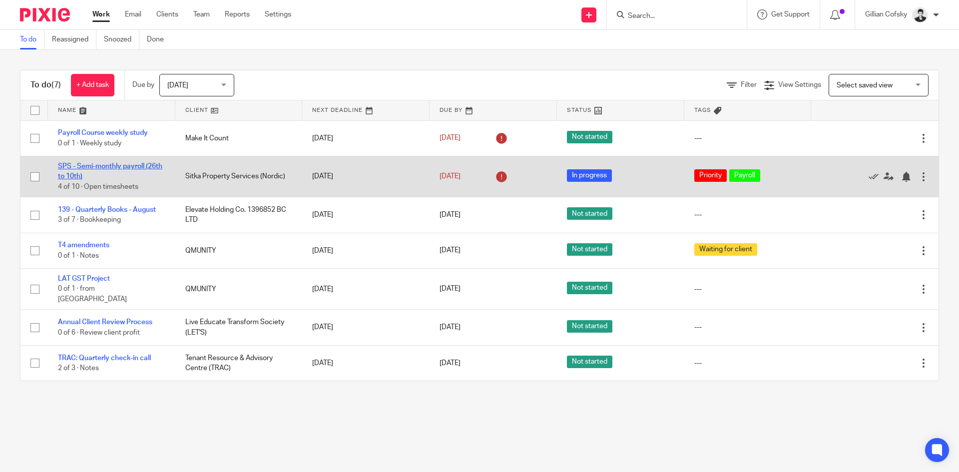
click at [98, 168] on link "SPS - Semi-monthly payroll (26th to 10th)" at bounding box center [110, 171] width 104 height 17
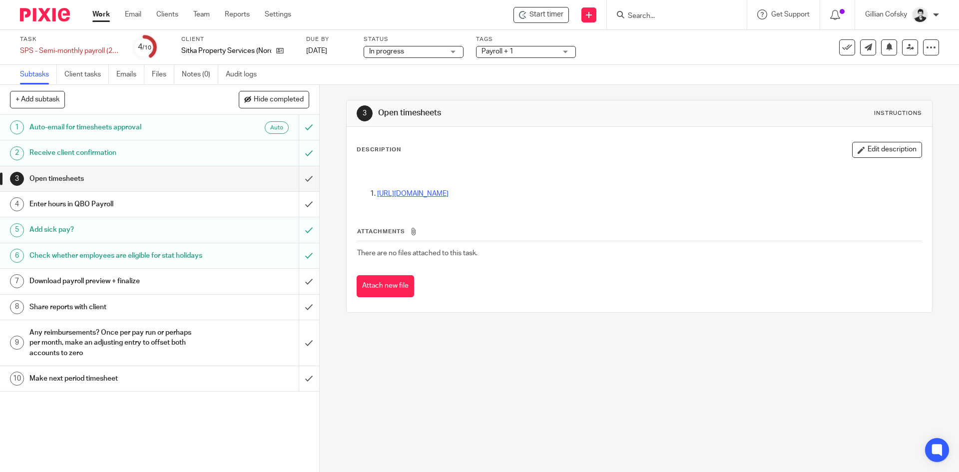
click at [448, 193] on link "https://docs.google.com/spreadsheets/d/1WmwuEV-Iwb4rtnUEwl_c6IM0ic4Q1XrK9Hqm7Yt…" at bounding box center [412, 193] width 71 height 7
click at [303, 179] on input "submit" at bounding box center [159, 178] width 319 height 25
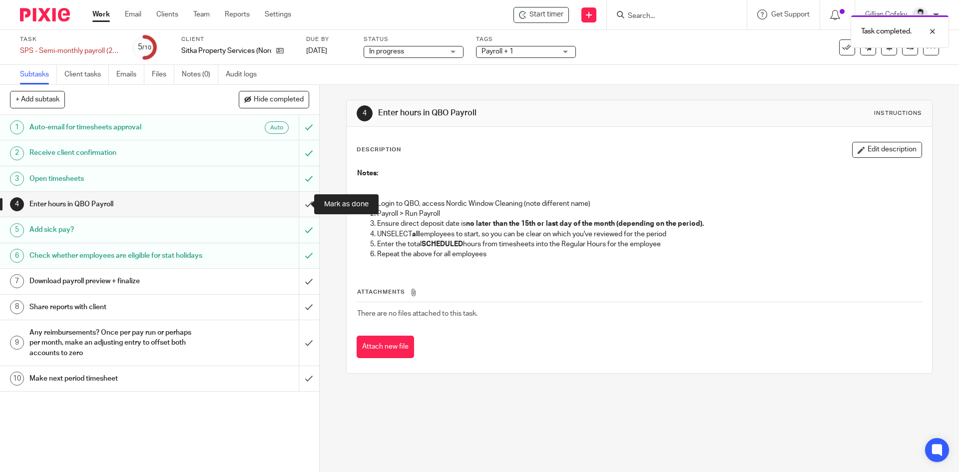
click at [295, 204] on input "submit" at bounding box center [159, 204] width 319 height 25
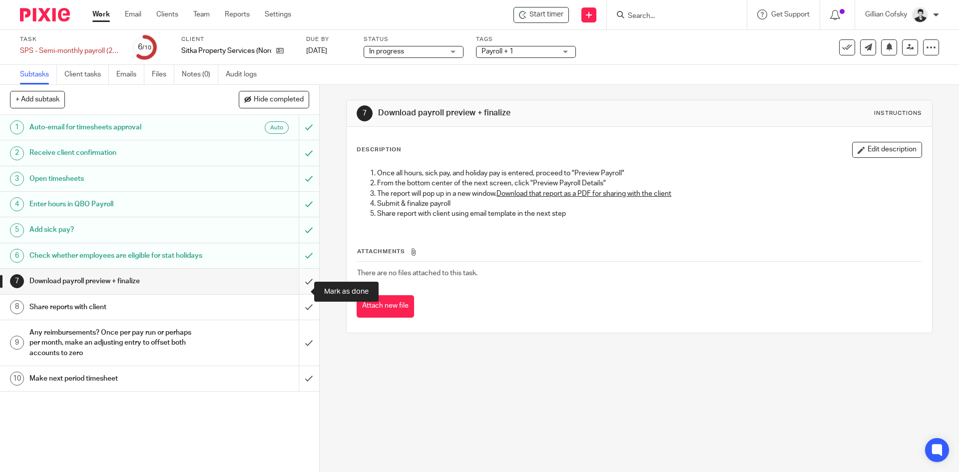
click at [300, 292] on input "submit" at bounding box center [159, 281] width 319 height 25
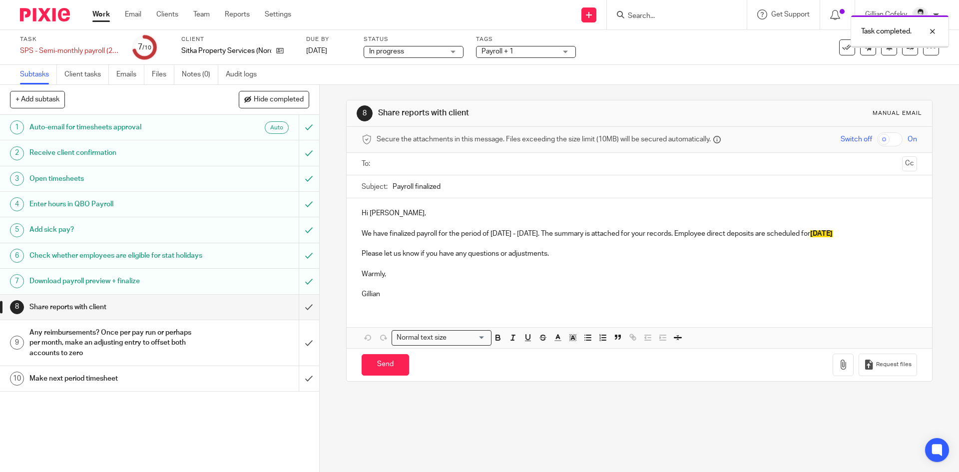
click at [408, 165] on input "text" at bounding box center [638, 163] width 517 height 11
drag, startPoint x: 486, startPoint y: 244, endPoint x: 860, endPoint y: 236, distance: 373.1
click at [860, 236] on p "We have finalized payroll for the period of September26th - October 10th. The s…" at bounding box center [639, 236] width 555 height 10
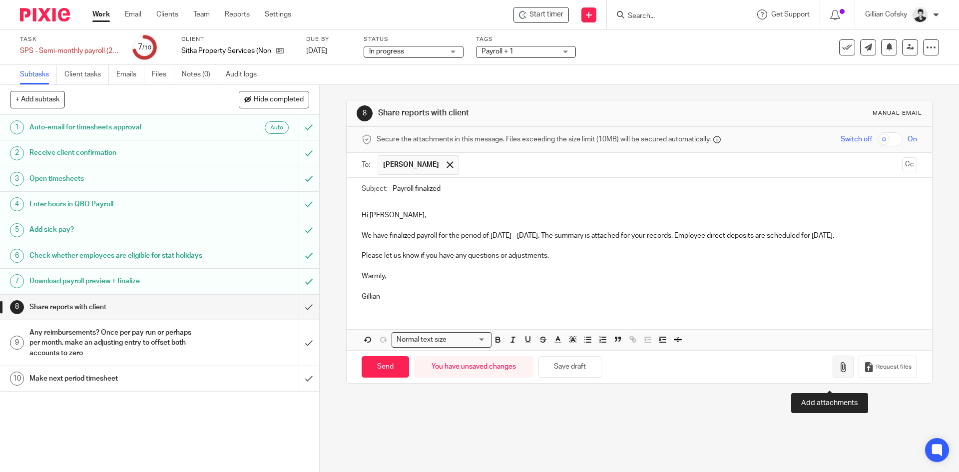
click at [838, 372] on icon "button" at bounding box center [843, 367] width 10 height 10
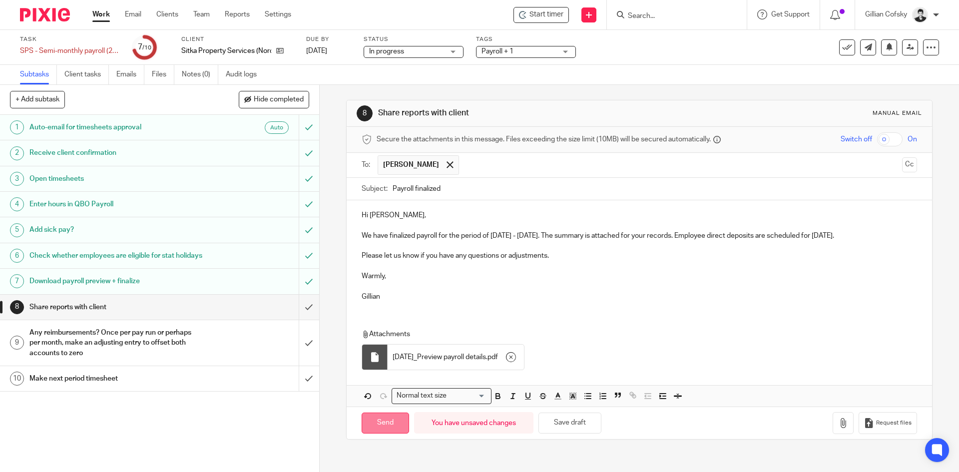
click at [383, 434] on input "Send" at bounding box center [385, 423] width 47 height 21
type input "Sent"
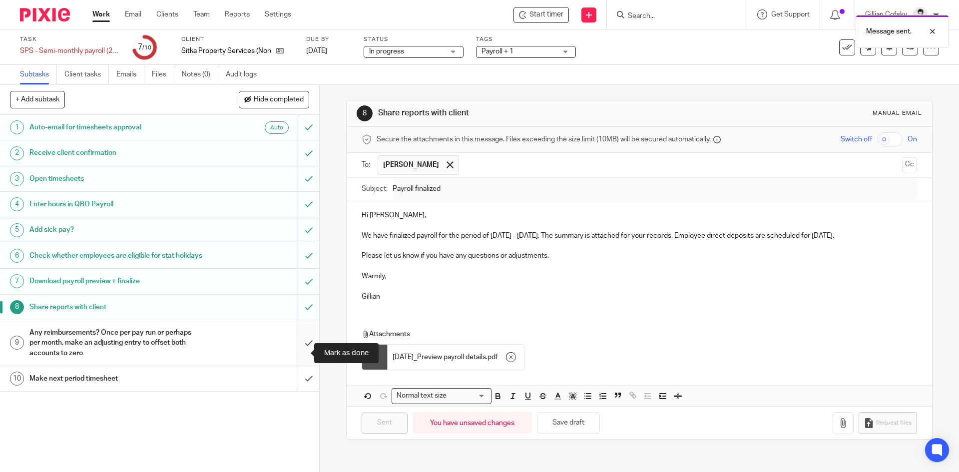
click at [297, 353] on input "submit" at bounding box center [159, 342] width 319 height 45
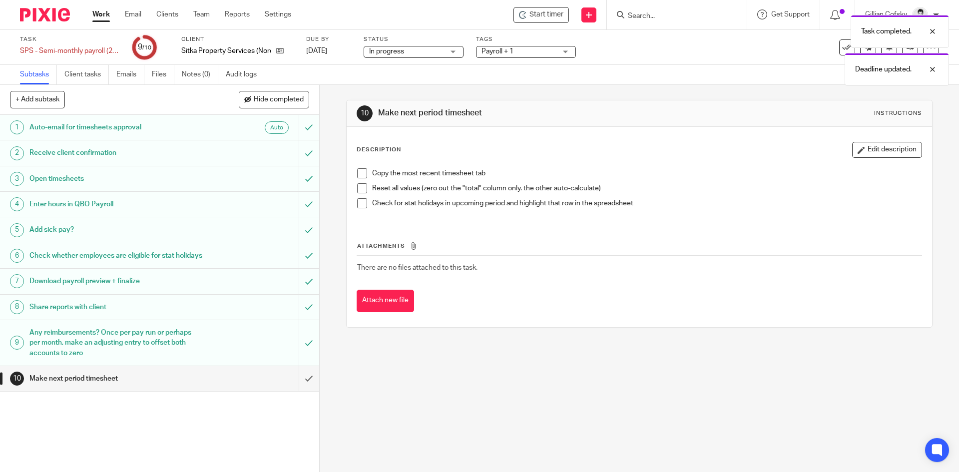
click at [101, 13] on link "Work" at bounding box center [100, 14] width 17 height 10
